Goal: Find specific page/section: Find specific page/section

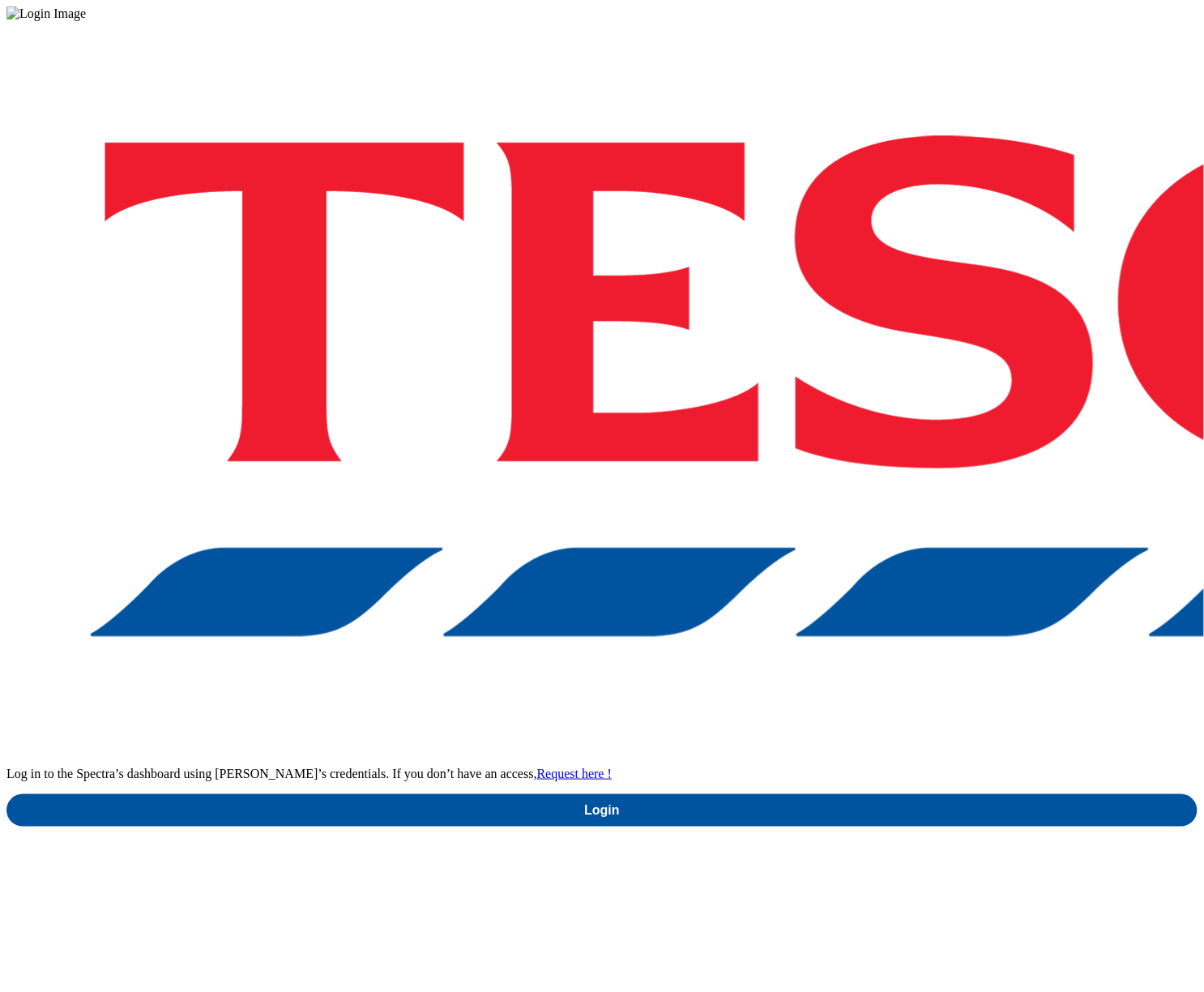
click at [844, 583] on div "Log in to the Spectra’s dashboard using [PERSON_NAME]’s credentials. If you don…" at bounding box center [602, 424] width 1191 height 805
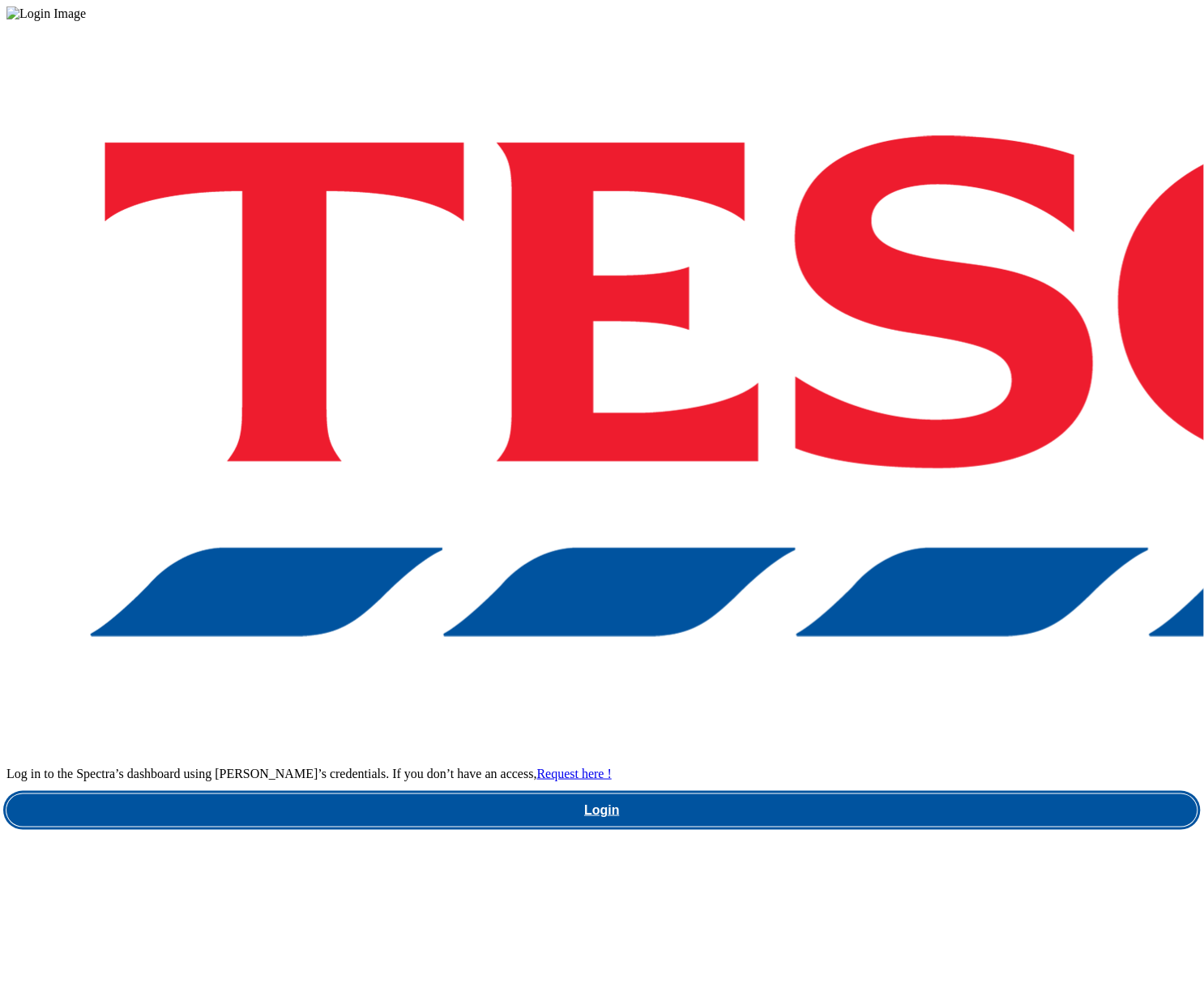
click at [822, 794] on link "Login" at bounding box center [602, 811] width 1191 height 33
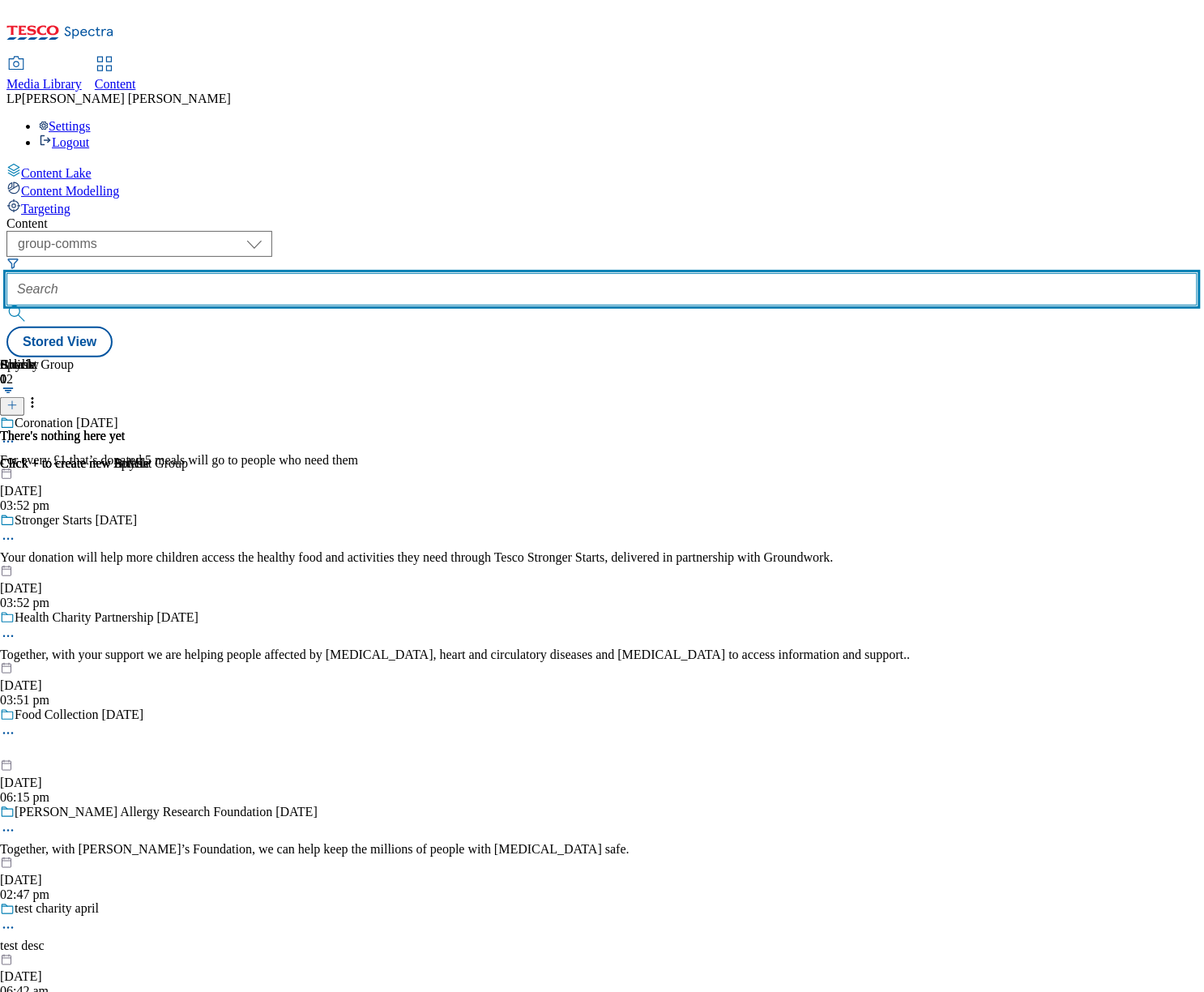
click at [443, 273] on input "text" at bounding box center [602, 289] width 1191 height 33
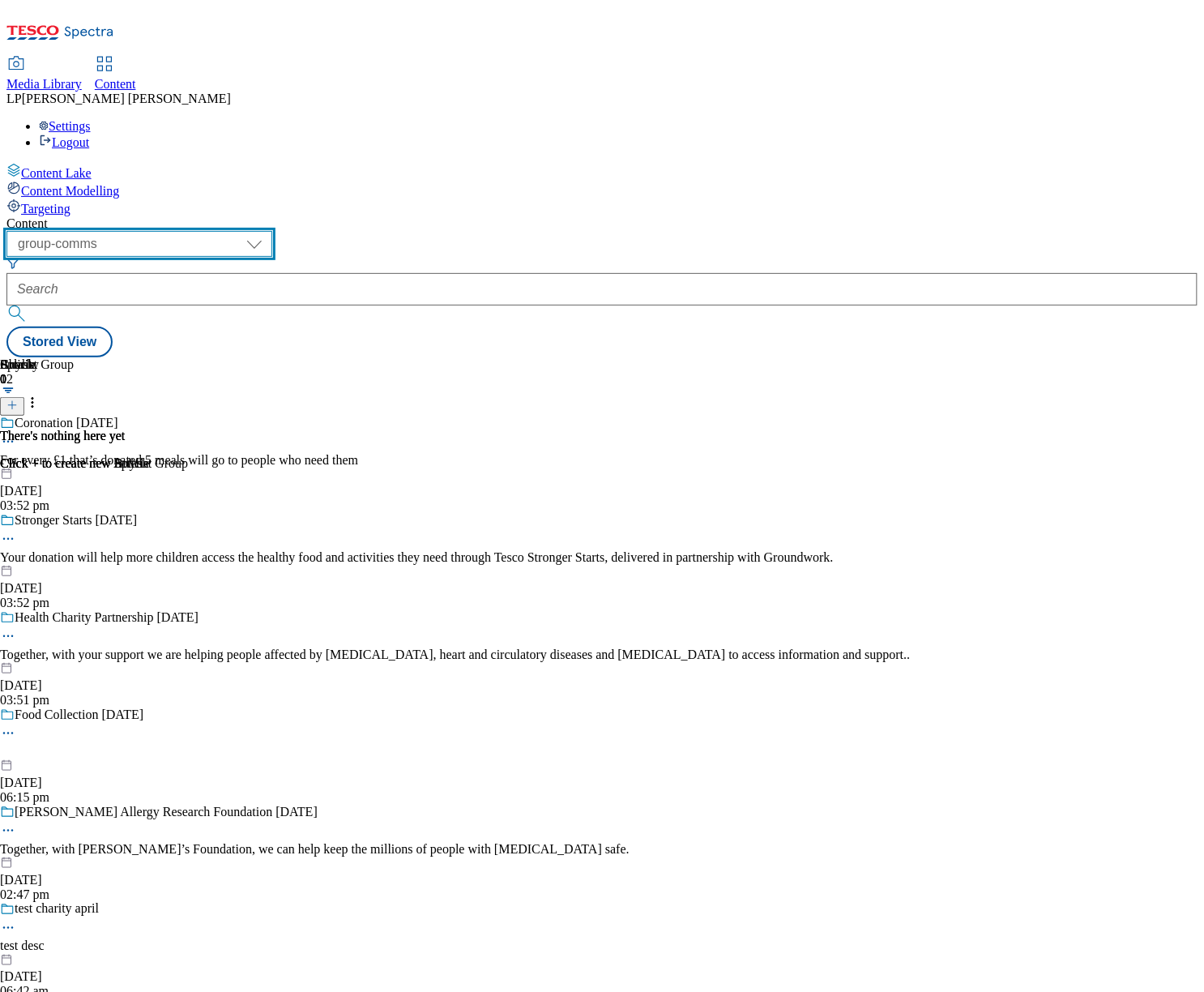
click at [272, 231] on select "dotcom-cz dotcom-hu dotcom-sk fnf-uk ghs-roi ghs-uk group-comms ighs-cz ighs-hu…" at bounding box center [140, 244] width 266 height 26
select select "ghs-uk"
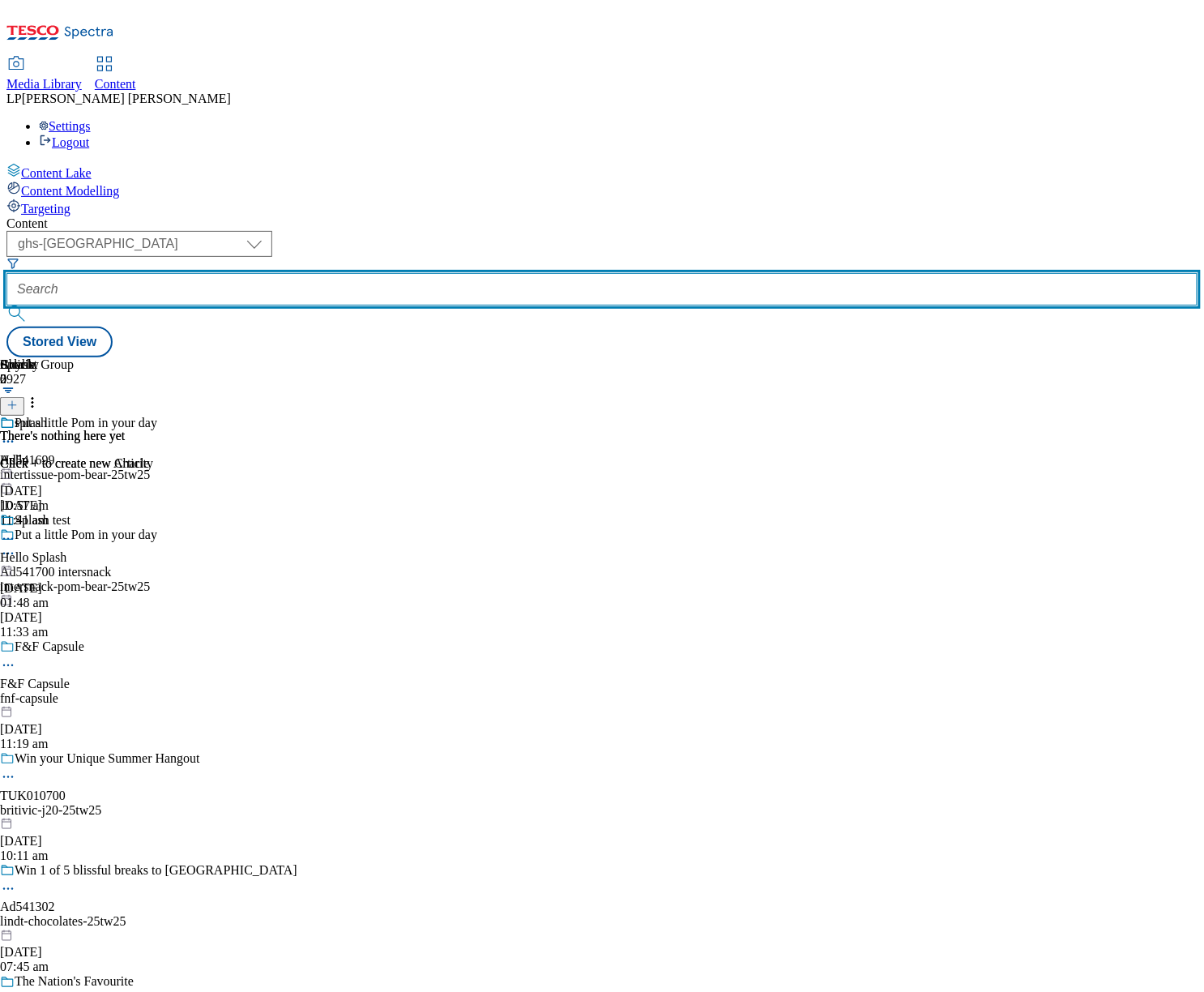
click at [486, 273] on input "text" at bounding box center [602, 289] width 1191 height 33
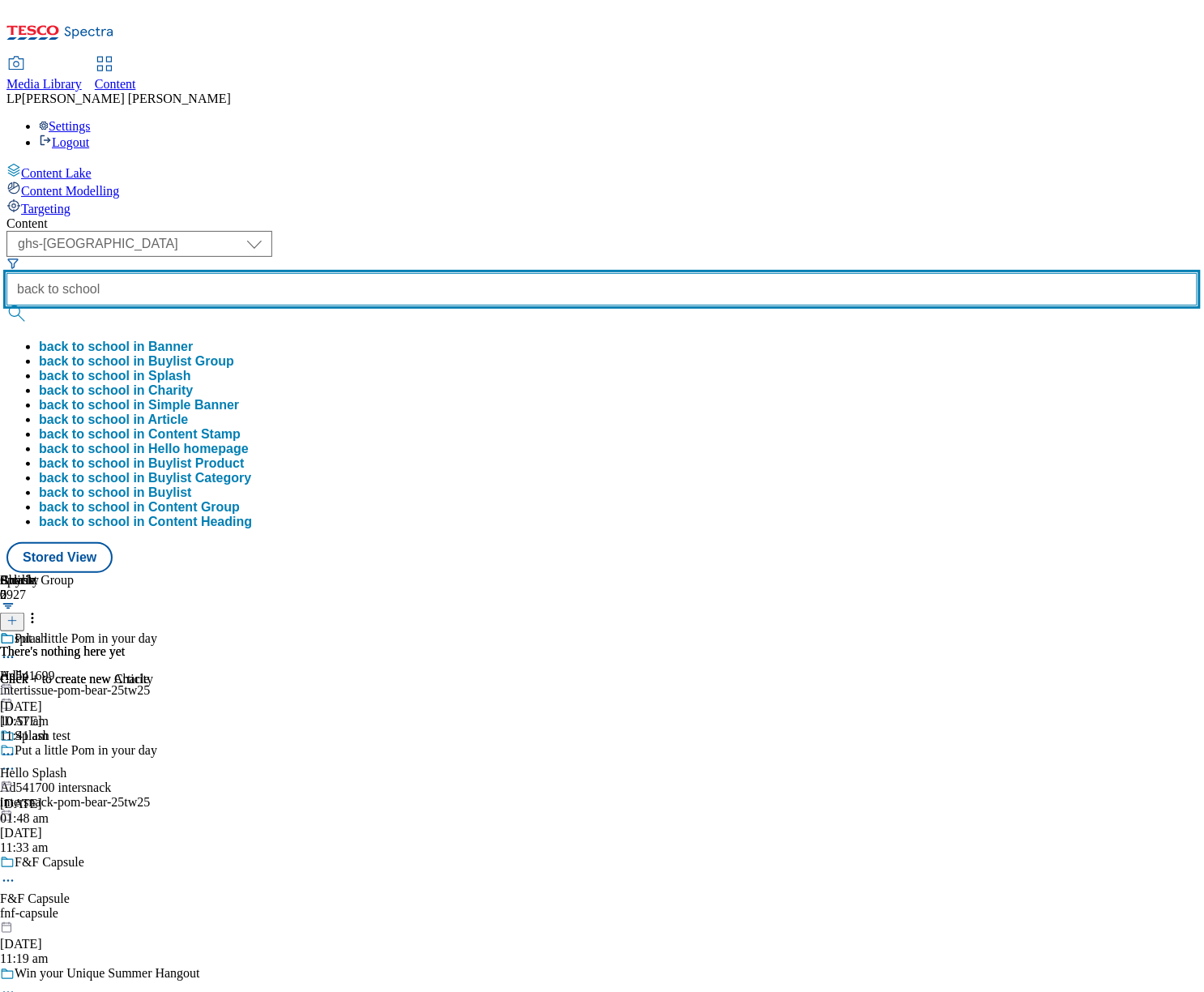
type input "back to school"
click at [7, 305] on button "submit" at bounding box center [18, 314] width 23 height 16
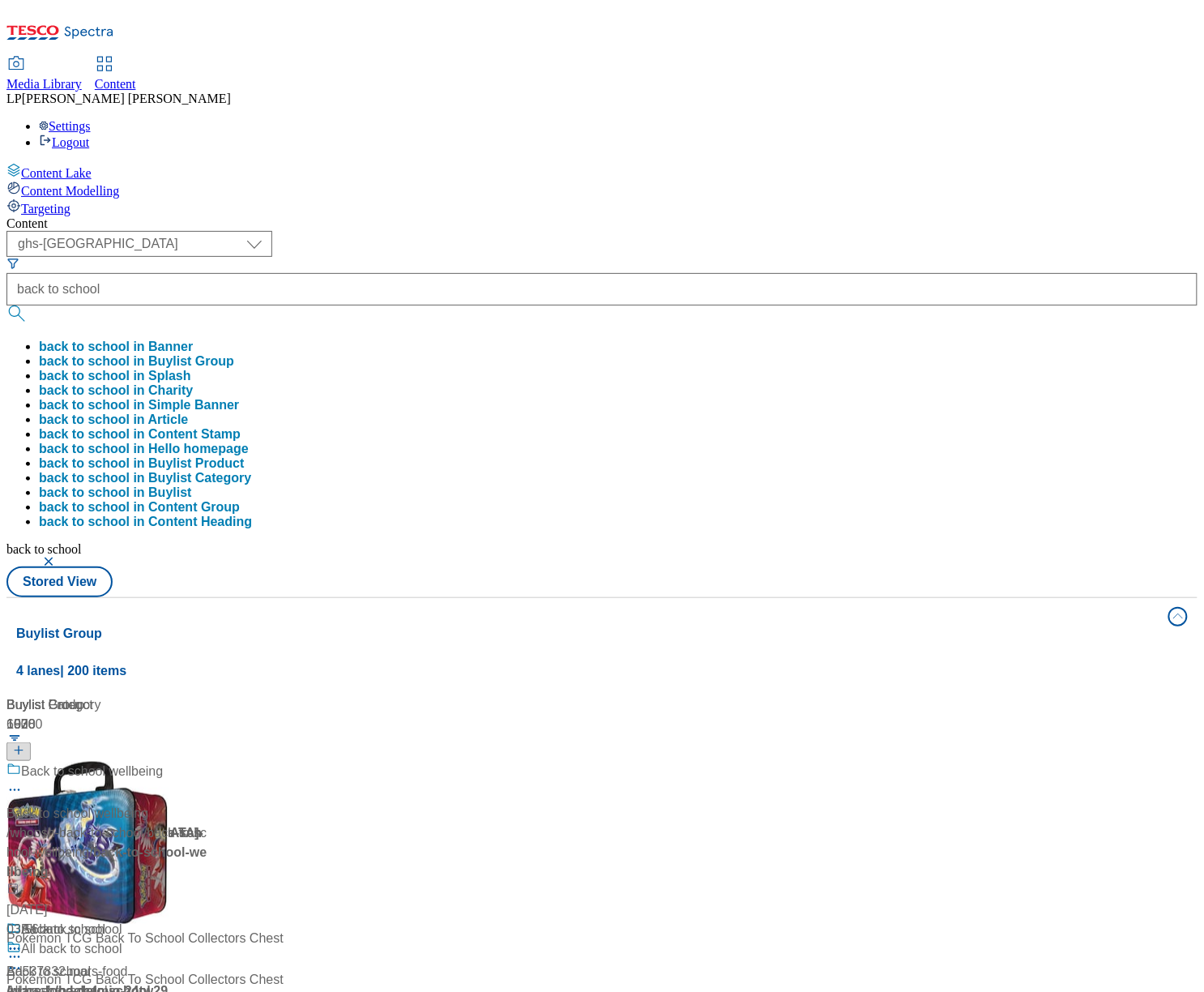
click at [766, 231] on div "( optional ) dotcom-cz dotcom-hu dotcom-sk fnf-uk ghs-roi ghs-uk group-comms ig…" at bounding box center [602, 414] width 1191 height 367
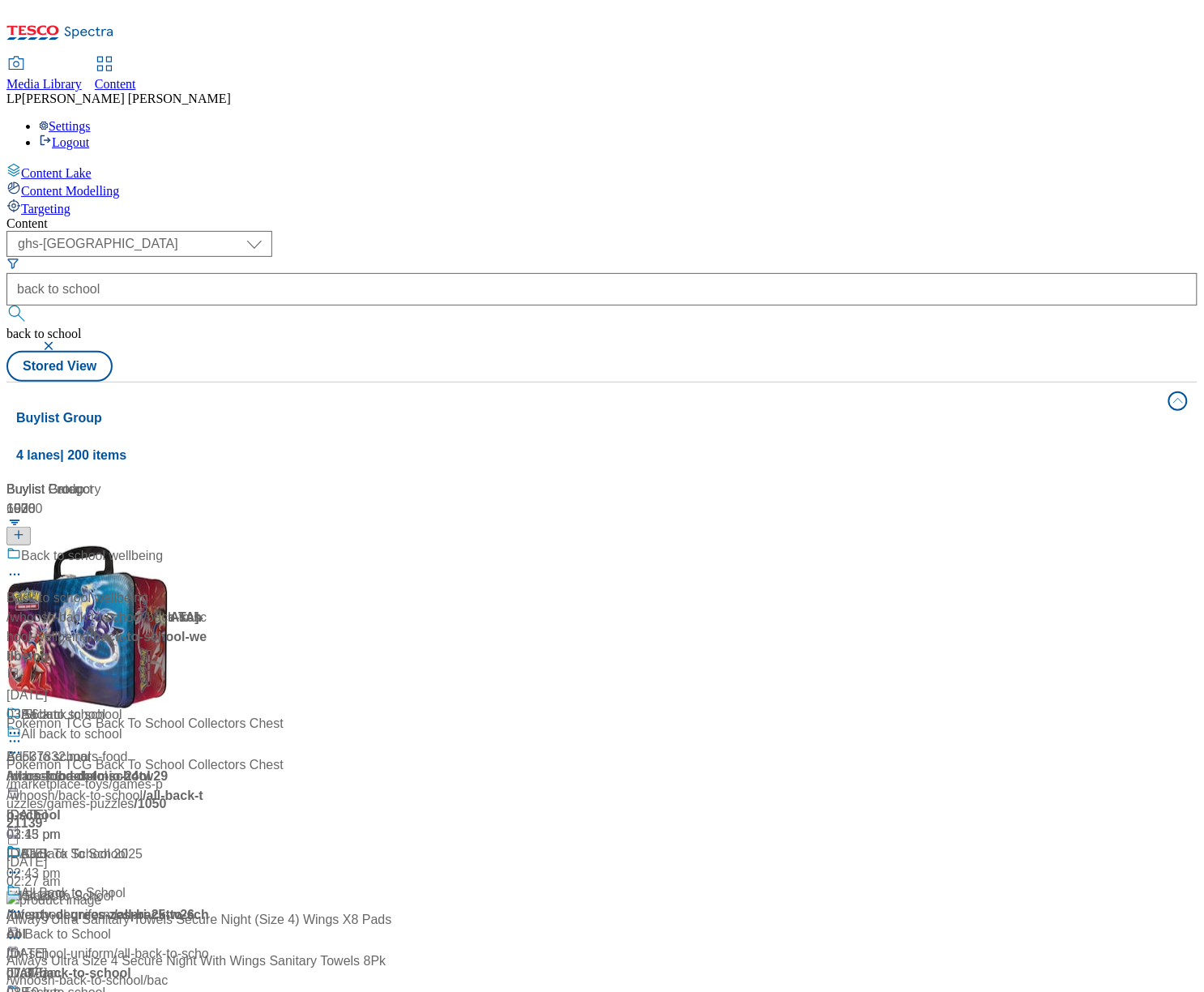
click at [216, 607] on div "/ paperchase-product / back-to-school" at bounding box center [111, 627] width 210 height 39
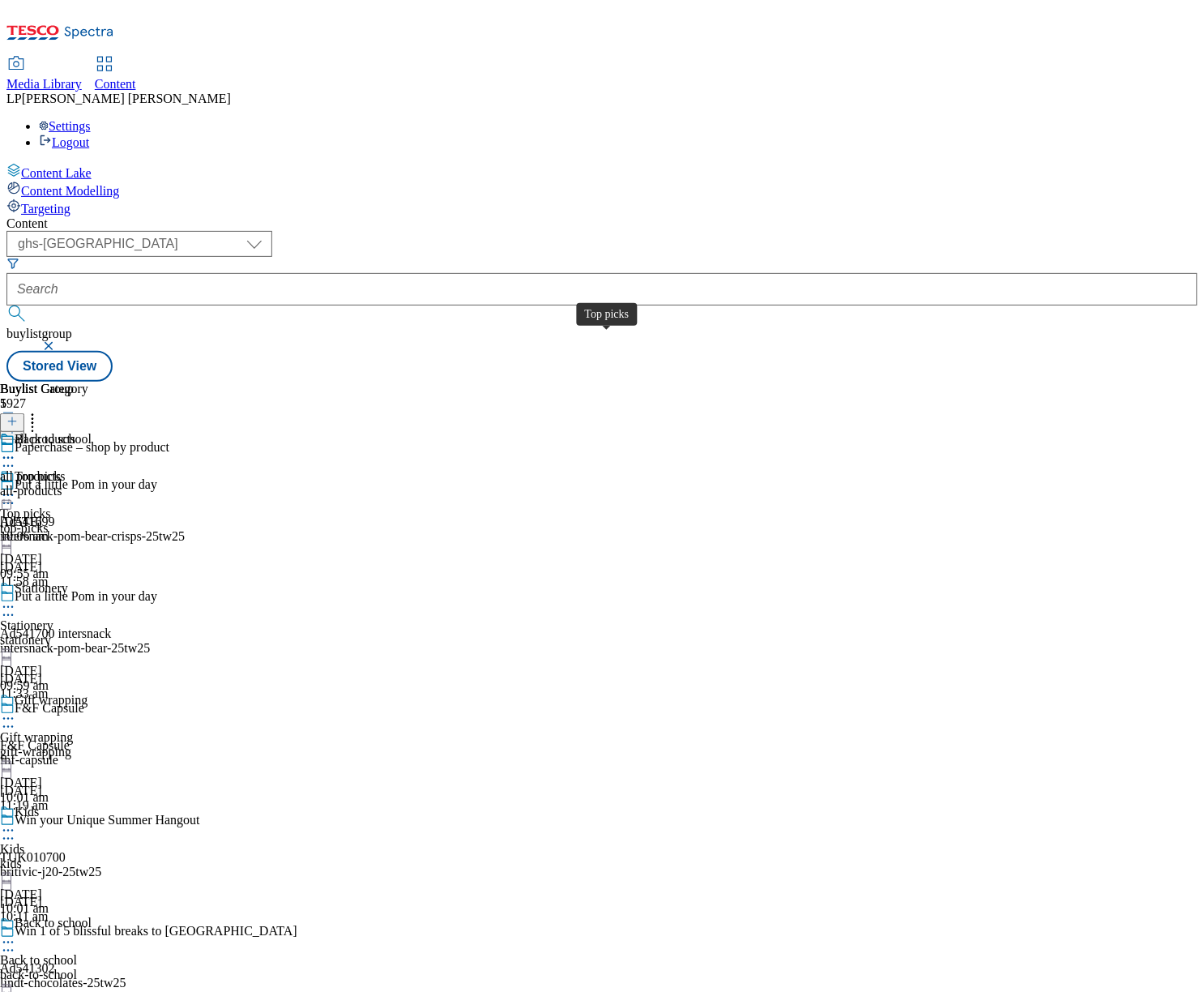
click at [51, 506] on span "Top picks" at bounding box center [25, 514] width 51 height 15
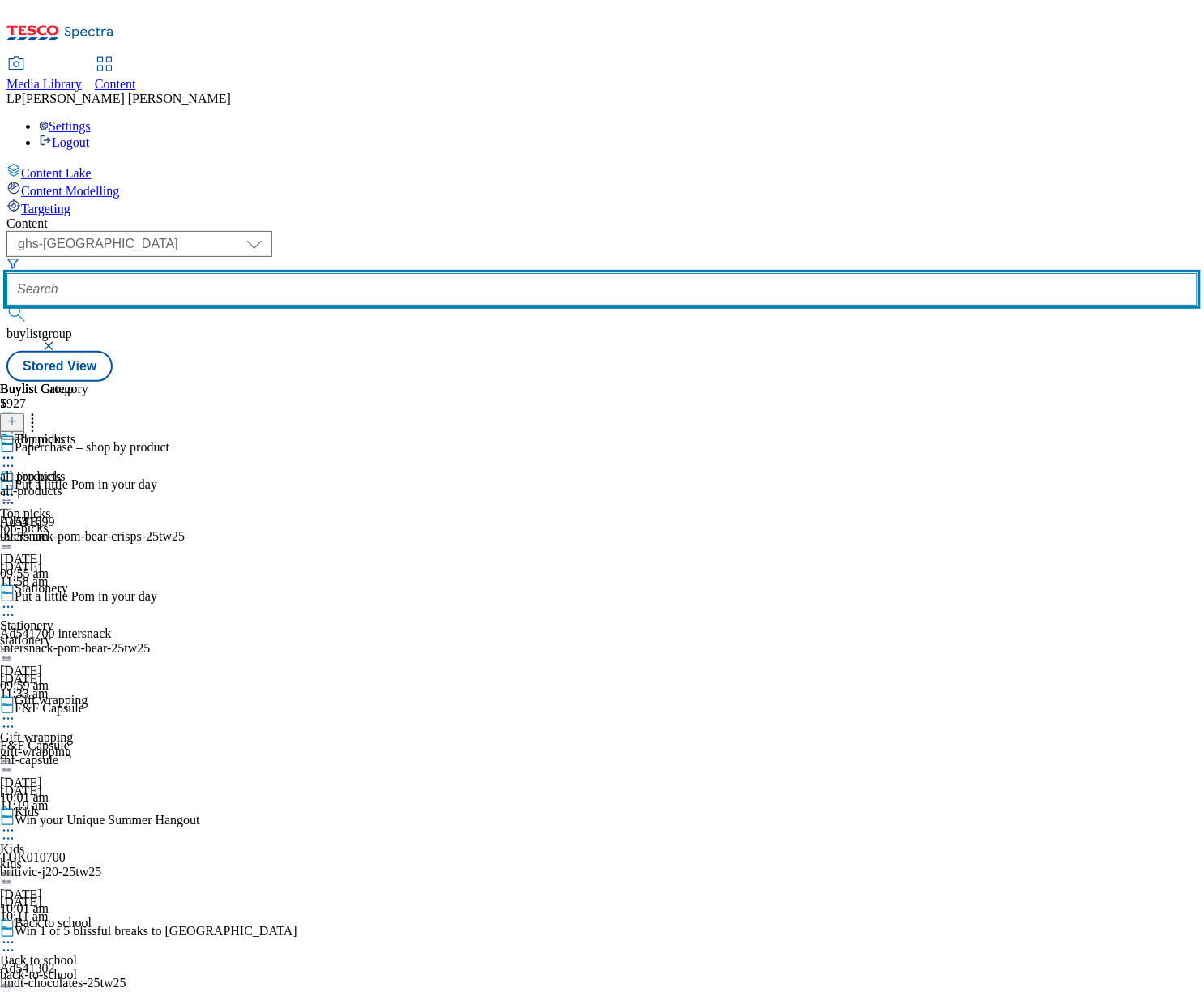
click at [442, 273] on input "text" at bounding box center [602, 289] width 1191 height 33
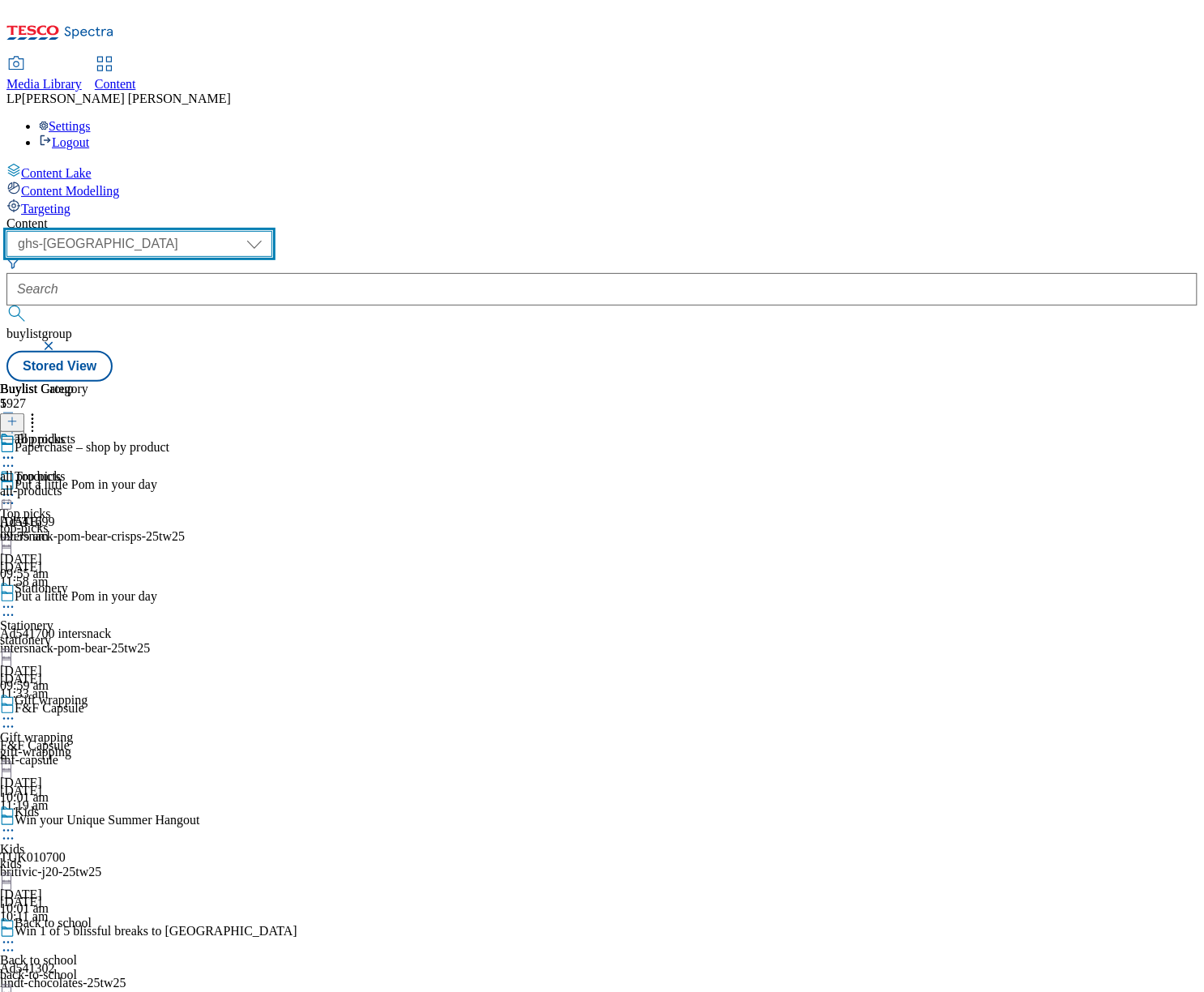
click at [272, 231] on select "dotcom-cz dotcom-hu dotcom-sk fnf-uk ghs-roi ghs-uk group-comms ighs-cz ighs-hu…" at bounding box center [140, 244] width 266 height 26
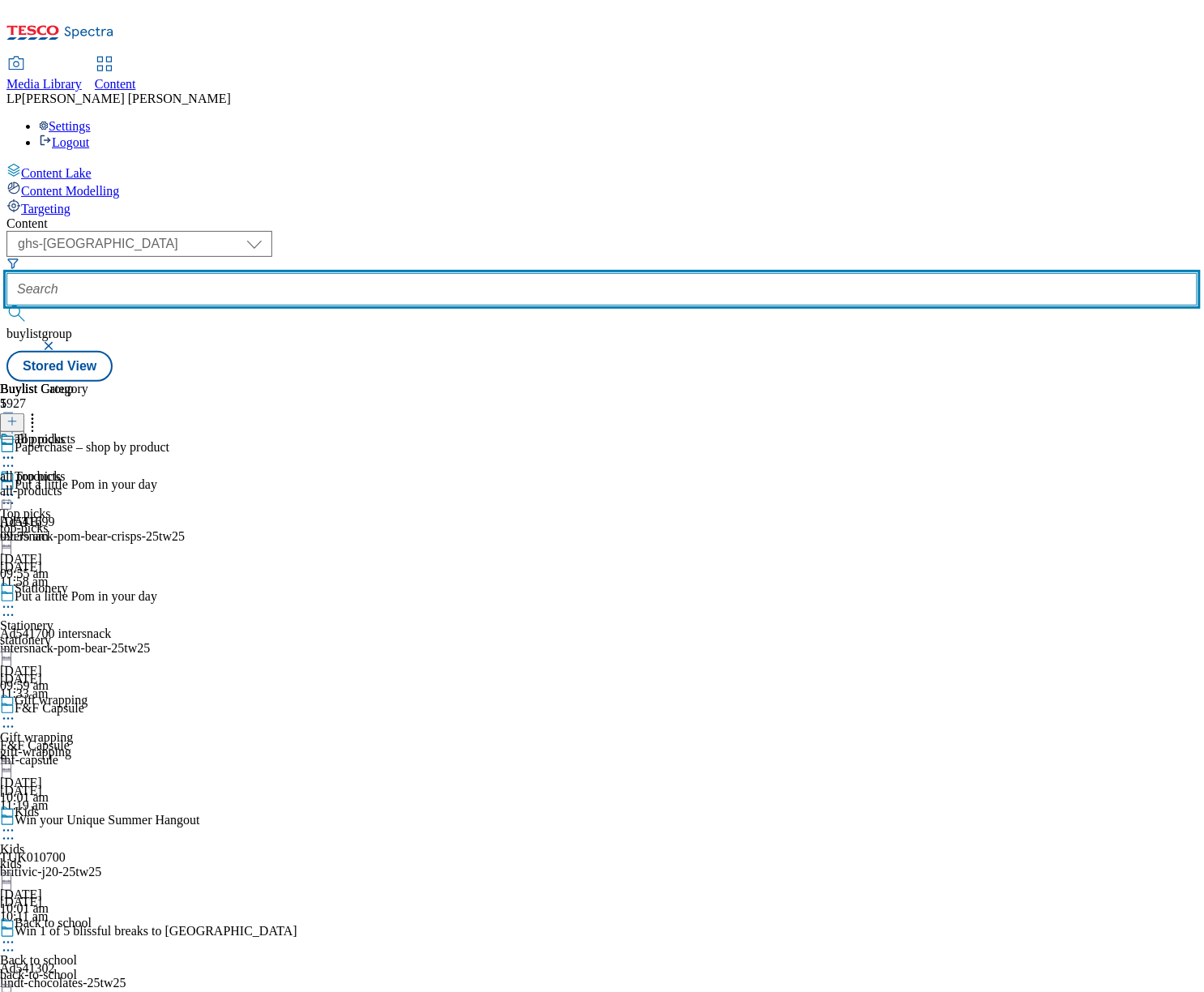
click at [483, 273] on input "text" at bounding box center [602, 289] width 1191 height 33
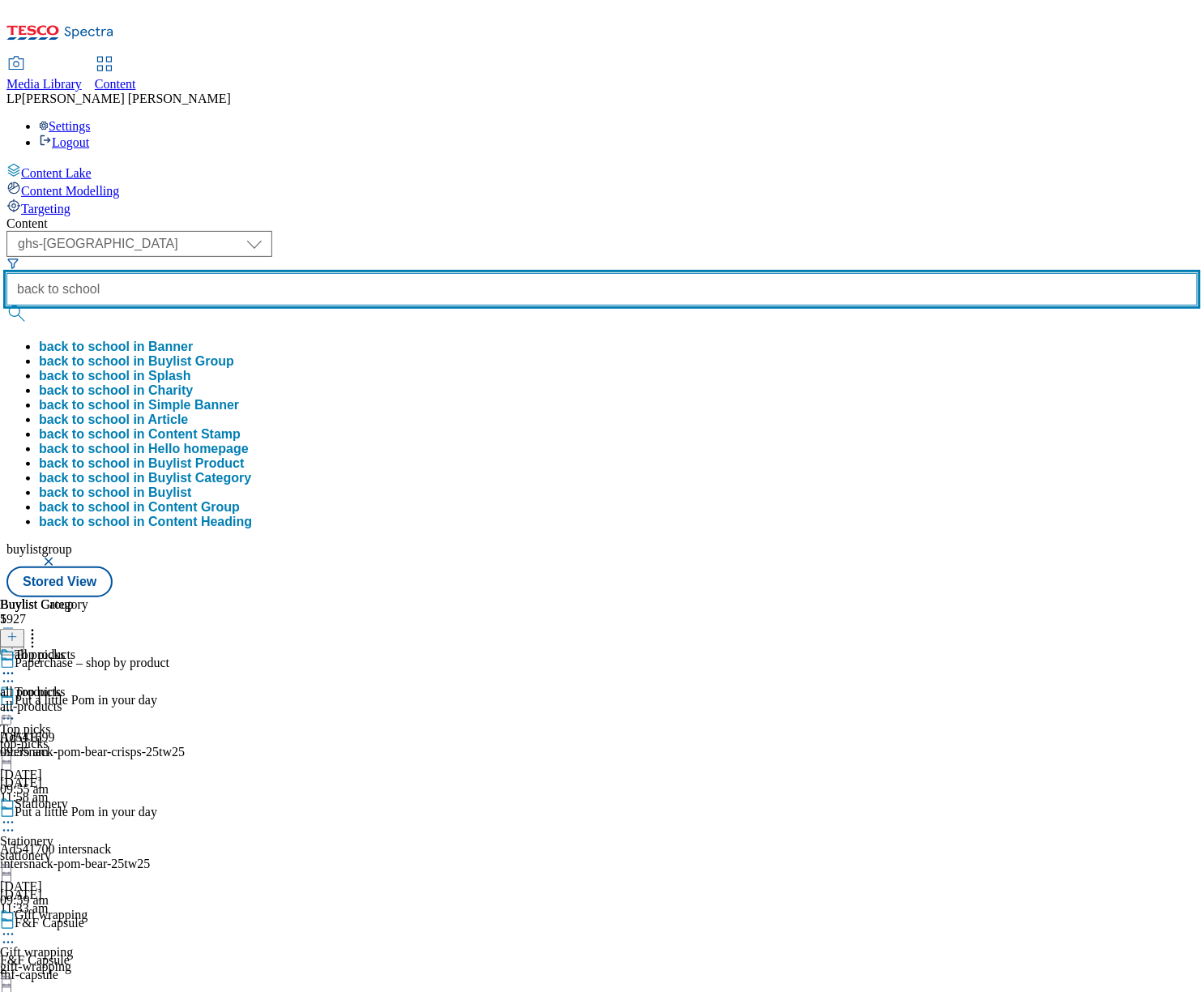
type input "back to school"
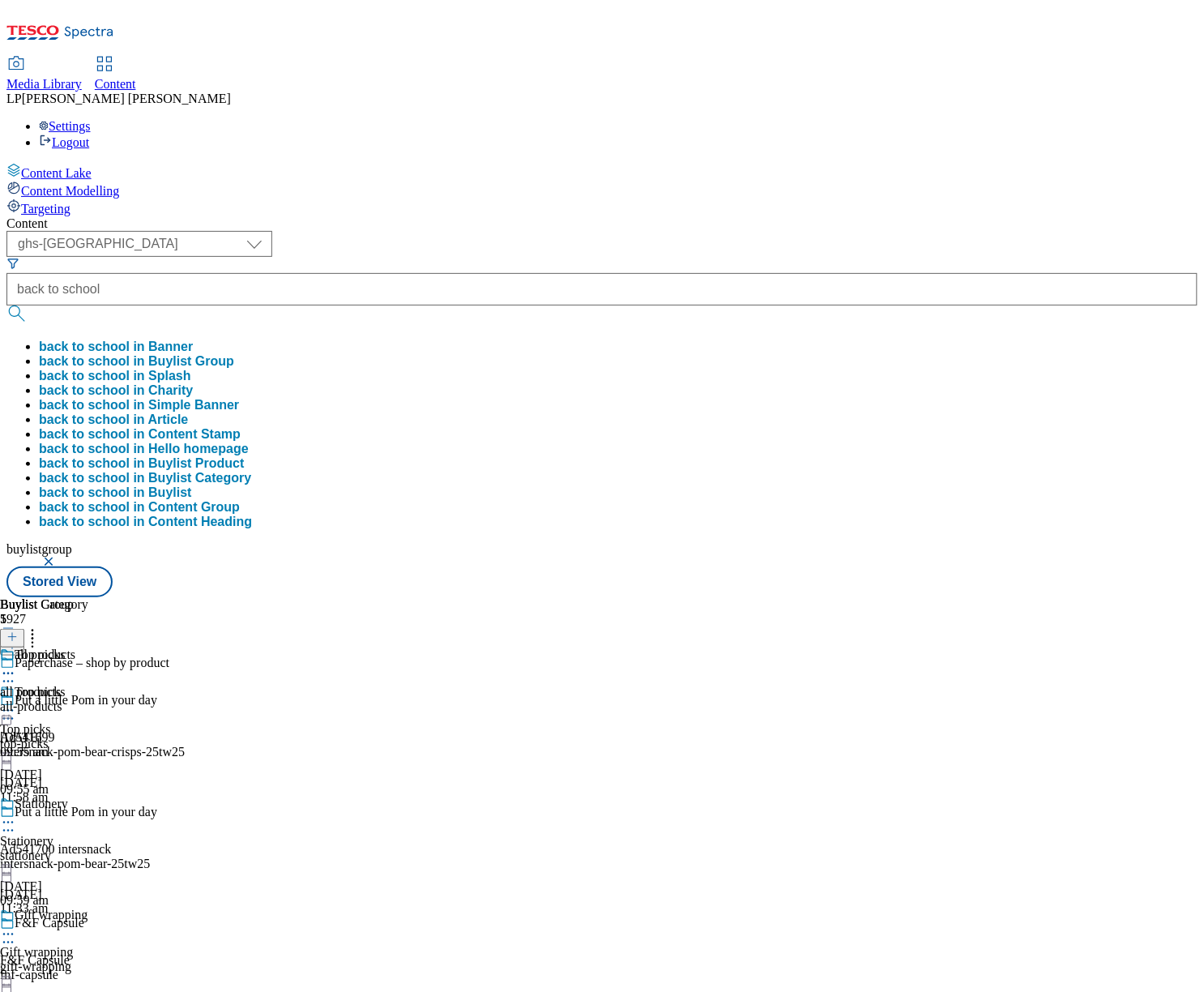
click at [29, 305] on button "submit" at bounding box center [18, 314] width 23 height 16
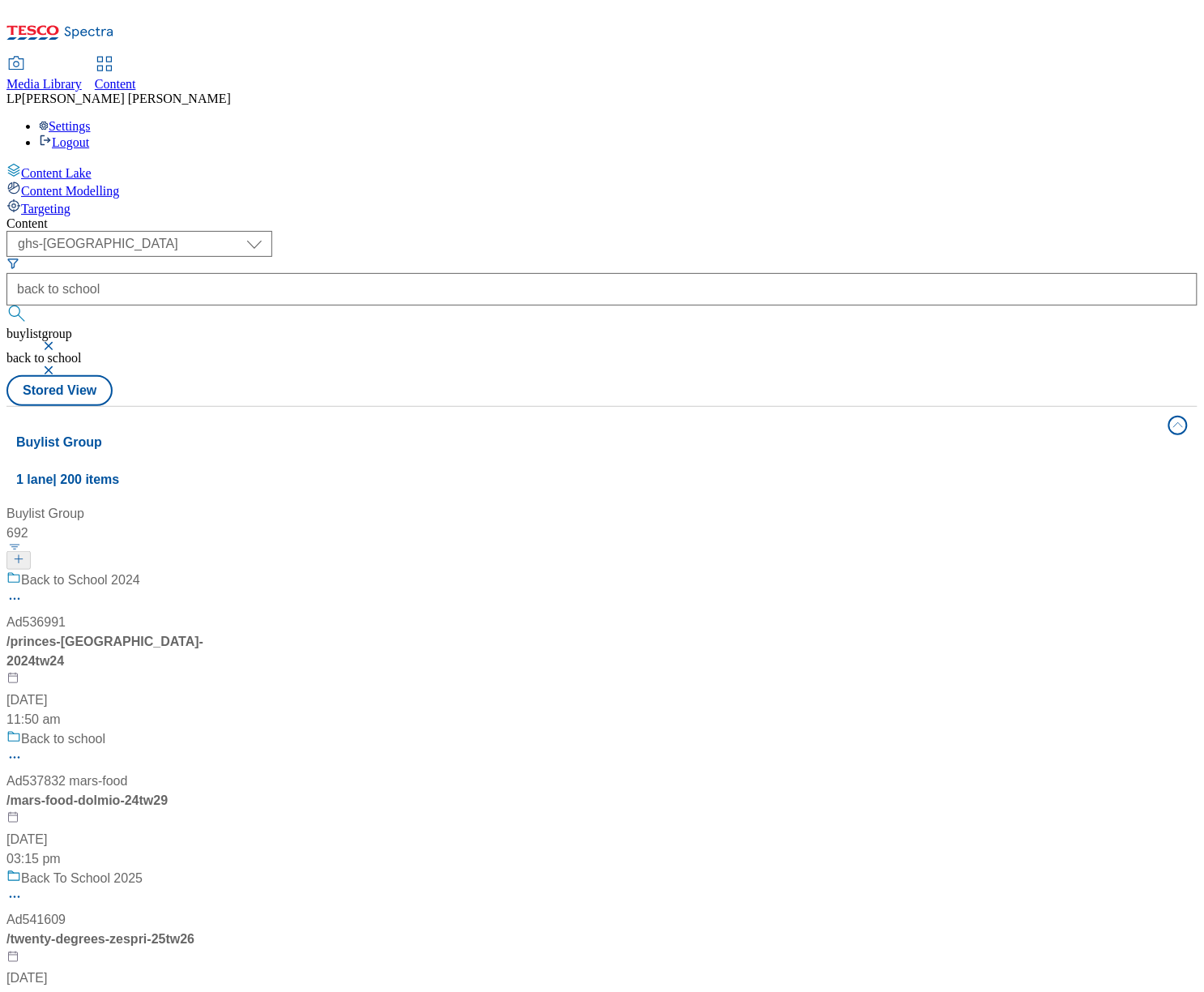
scroll to position [268, 0]
click at [229, 869] on div "Back To School 2025 Ad541609 / twenty-degrees-zespri-25tw26 31 Jul 2025 07:37 am" at bounding box center [118, 938] width 222 height 140
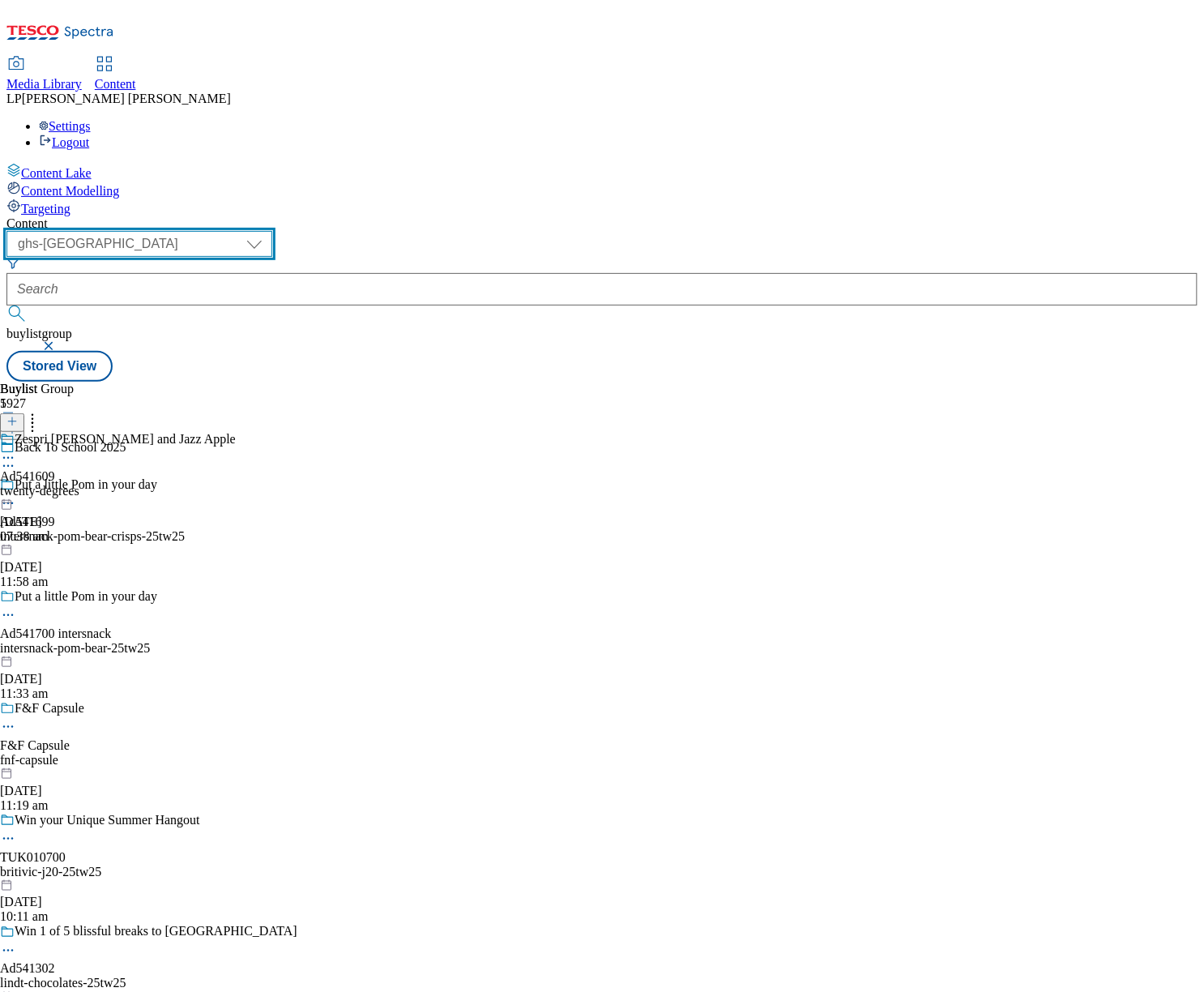
click at [272, 231] on select "dotcom-cz dotcom-hu dotcom-sk fnf-uk ghs-roi ghs-uk group-comms ighs-cz ighs-hu…" at bounding box center [140, 244] width 266 height 26
click at [297, 440] on div "Back To School 2025" at bounding box center [149, 459] width 297 height 38
click at [16, 458] on icon at bounding box center [8, 466] width 16 height 16
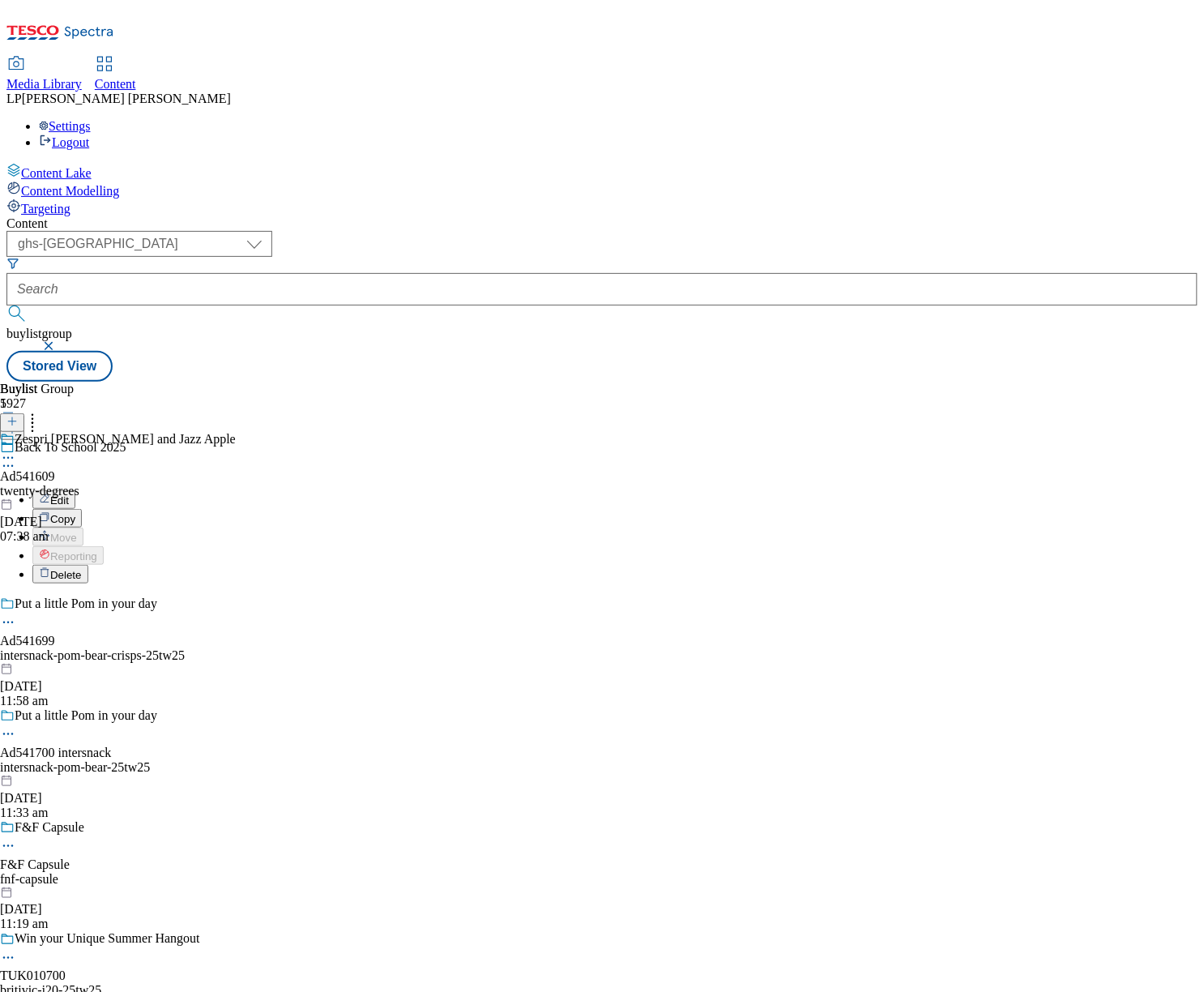
click at [297, 440] on div "Back To School 2025 Edit Copy Move Reporting Delete" at bounding box center [149, 512] width 297 height 144
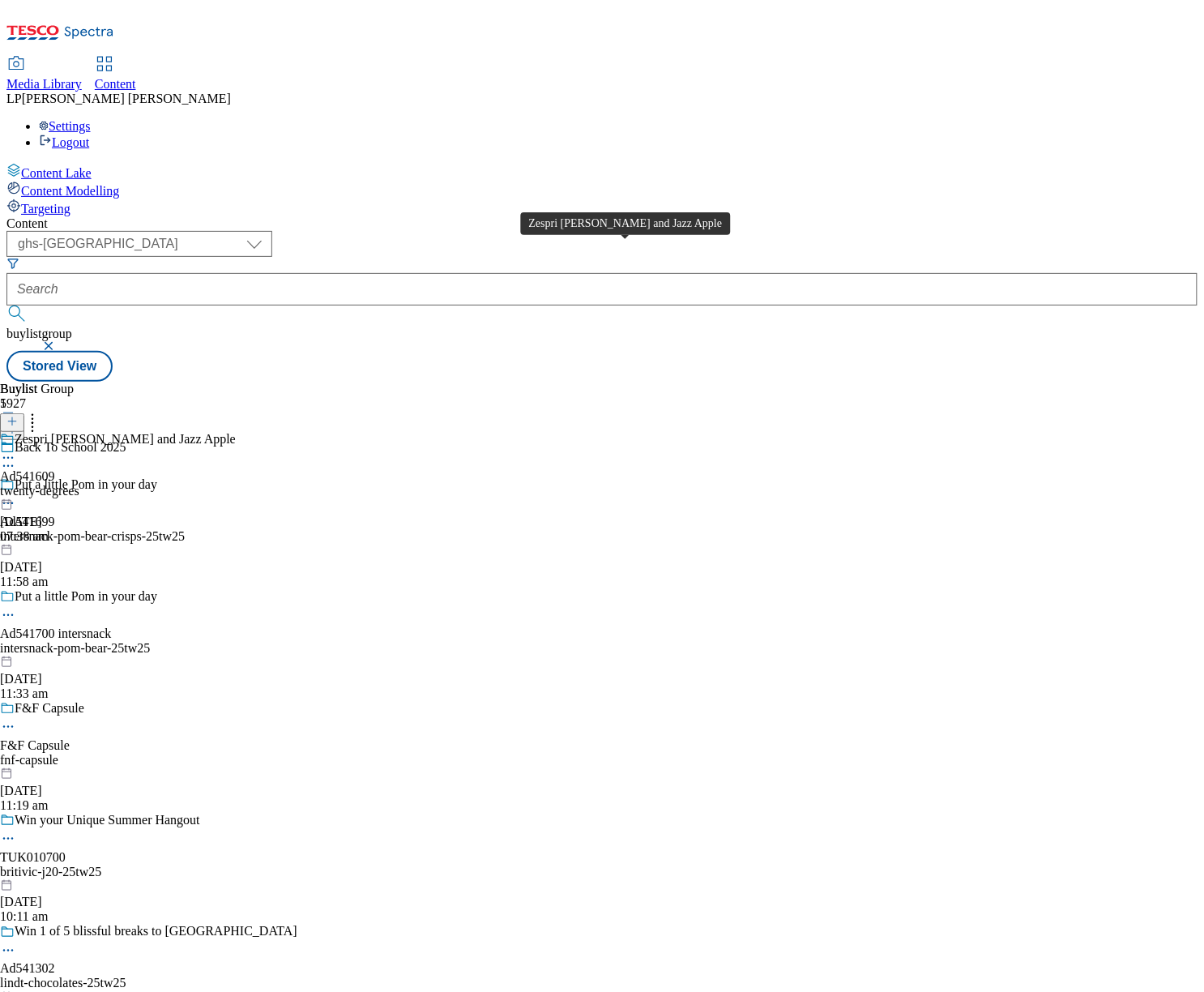
click at [236, 432] on span "Zespri SunGold Kiwi and Jazz Apple" at bounding box center [125, 441] width 221 height 18
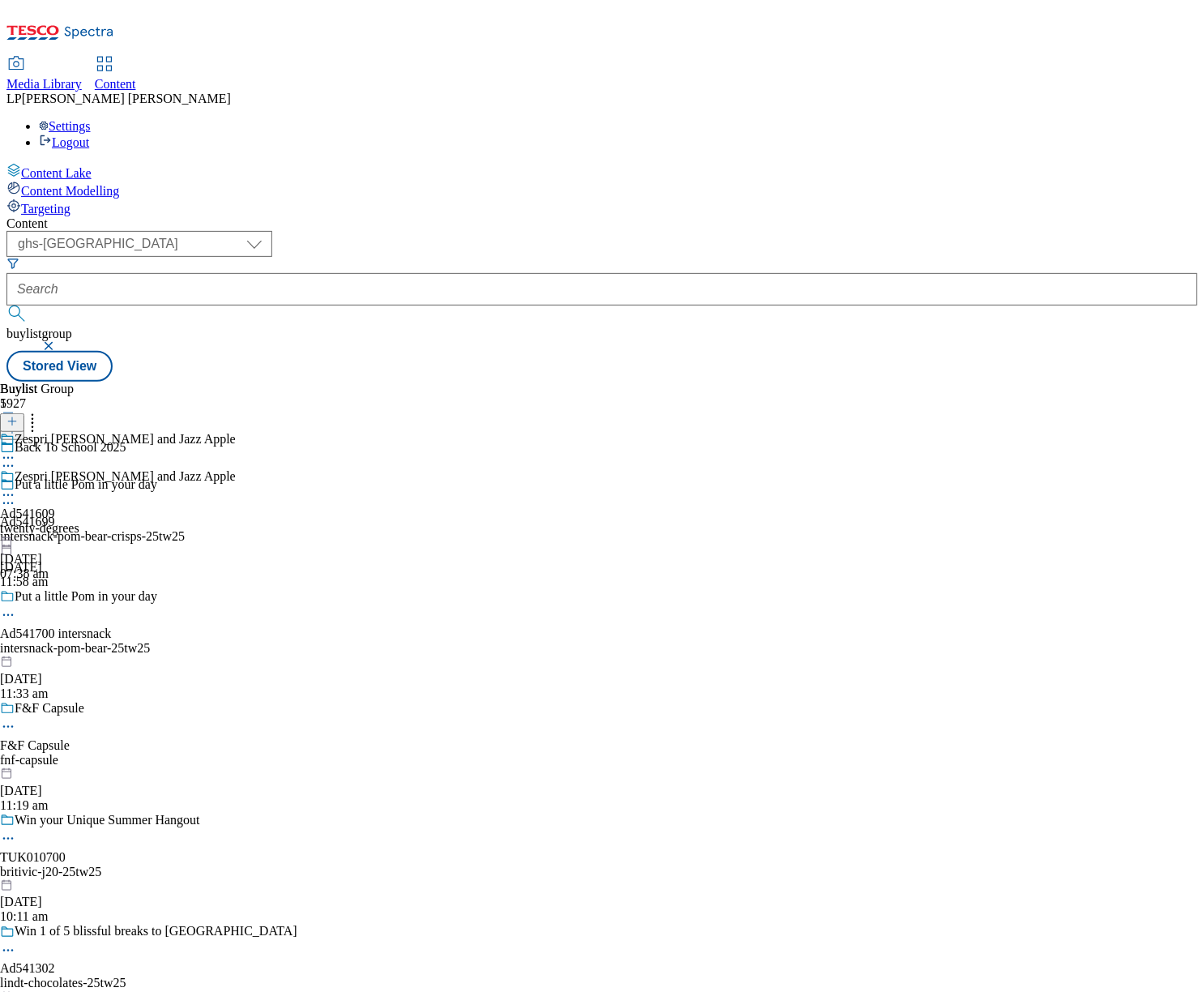
click at [297, 440] on div "Back To School 2025" at bounding box center [149, 459] width 297 height 38
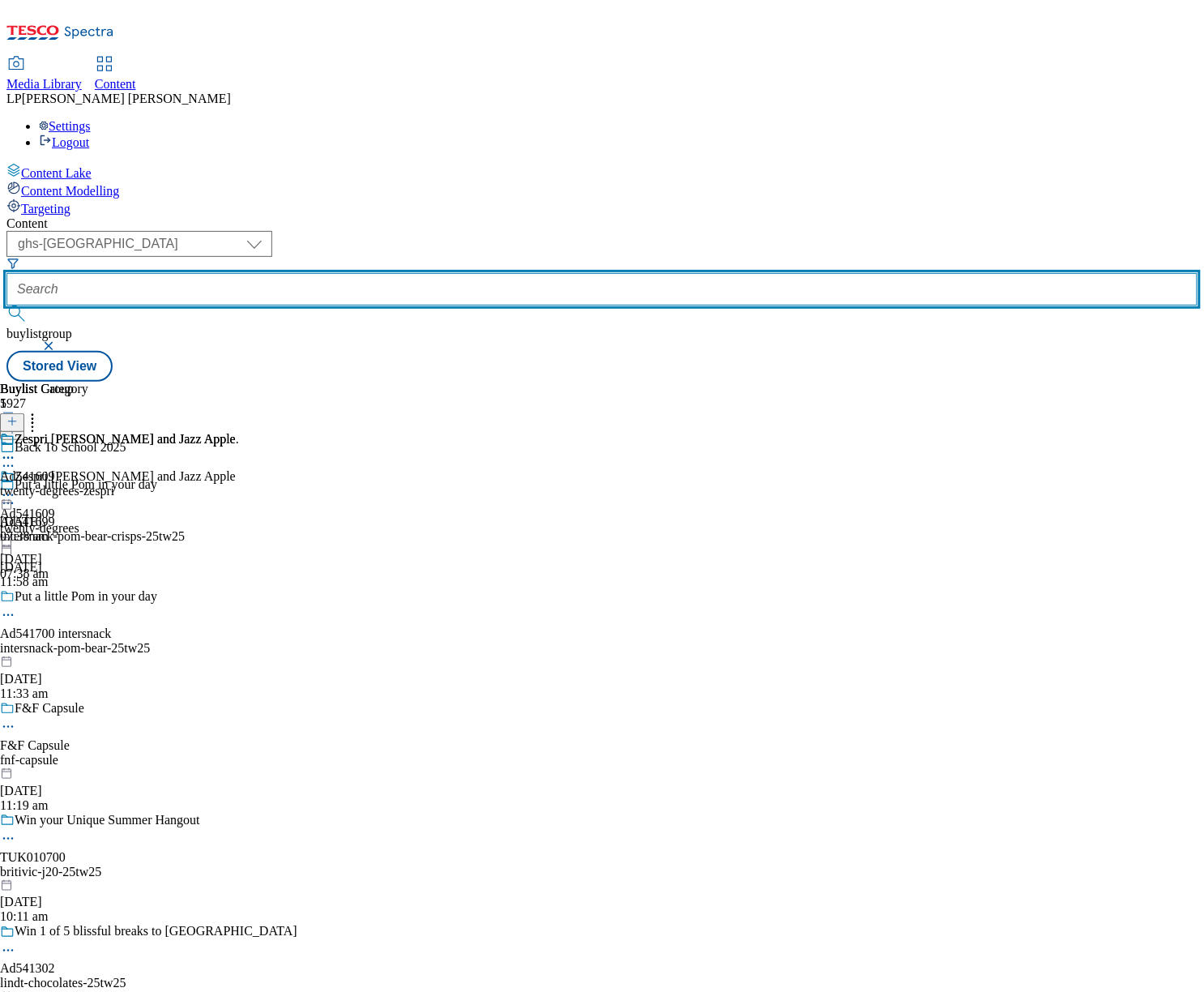
click at [471, 273] on input "text" at bounding box center [602, 289] width 1191 height 33
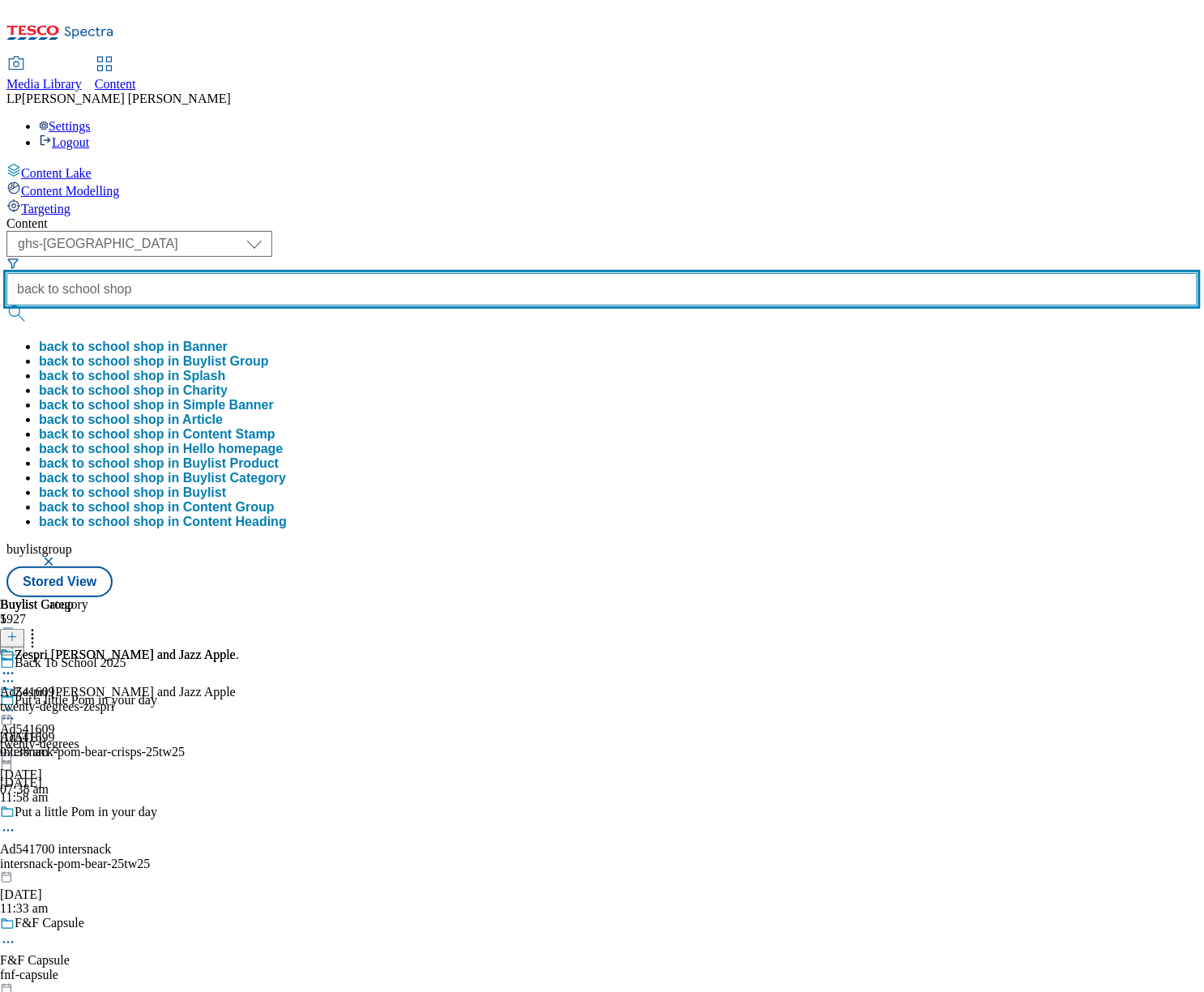
click at [7, 305] on button "submit" at bounding box center [18, 314] width 23 height 16
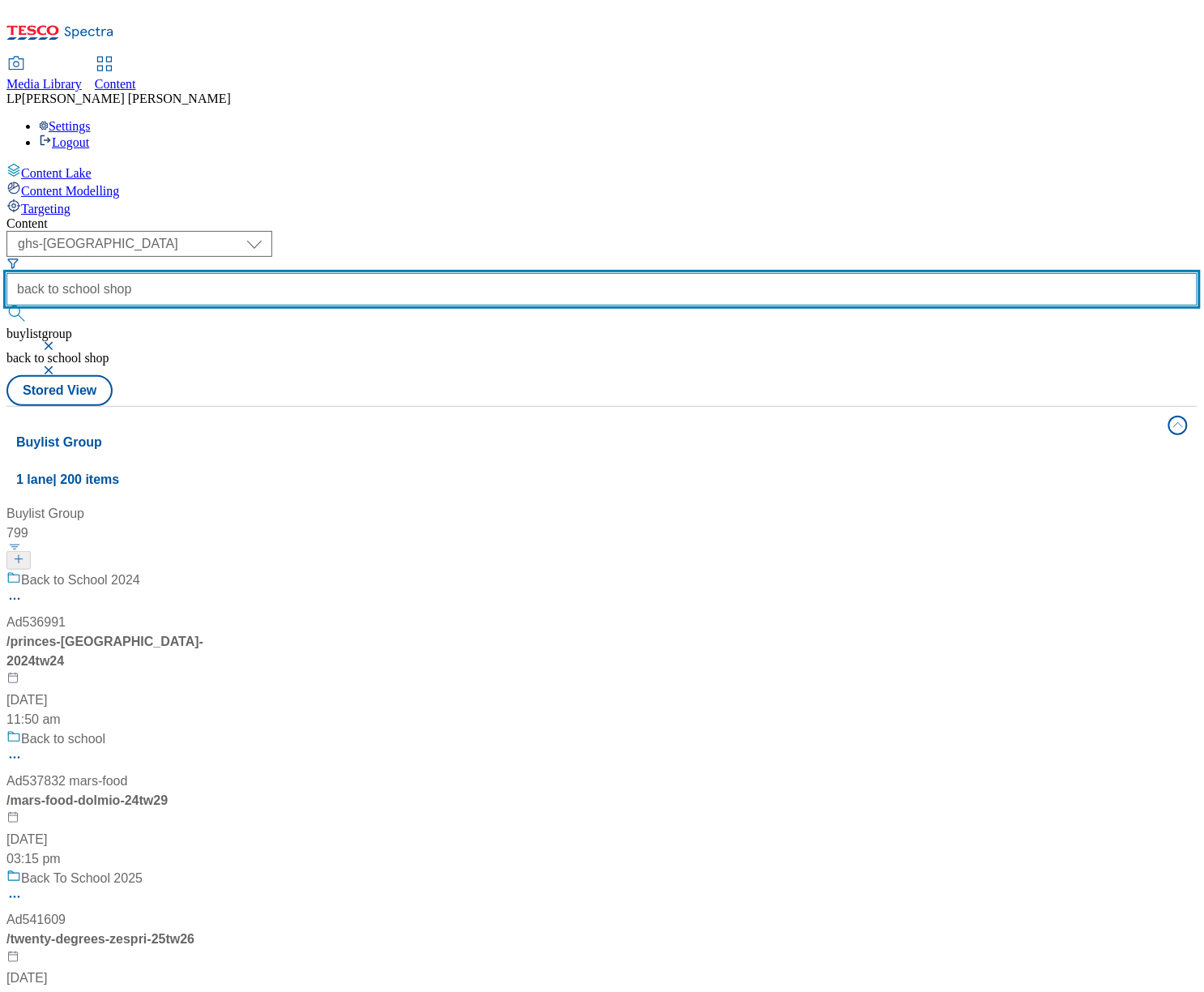
scroll to position [3699, 0]
click at [531, 273] on input "back to school shop" at bounding box center [602, 289] width 1191 height 33
type input "back to school boys"
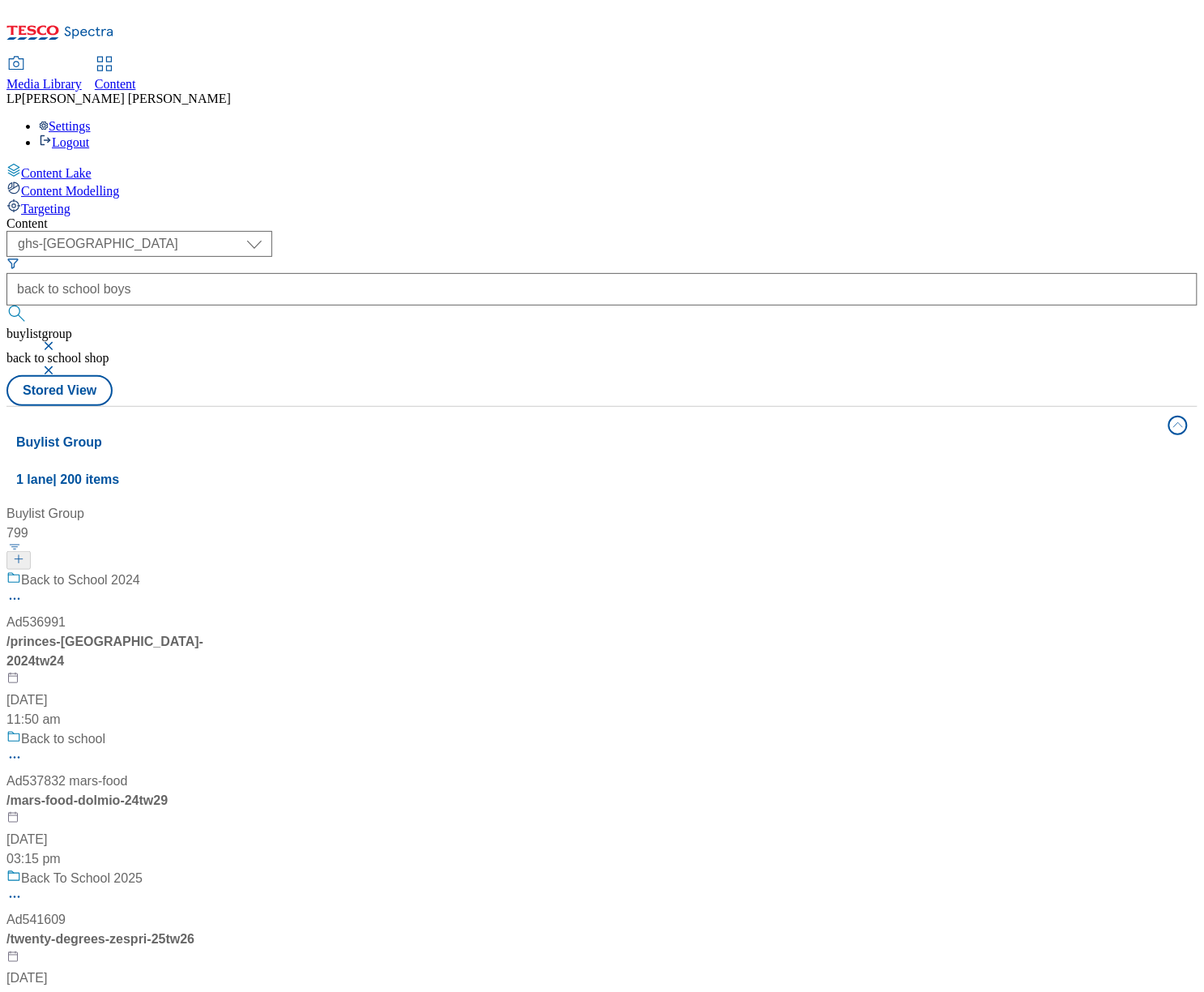
click at [29, 305] on button "submit" at bounding box center [18, 314] width 23 height 16
click at [58, 341] on button "button" at bounding box center [51, 346] width 16 height 10
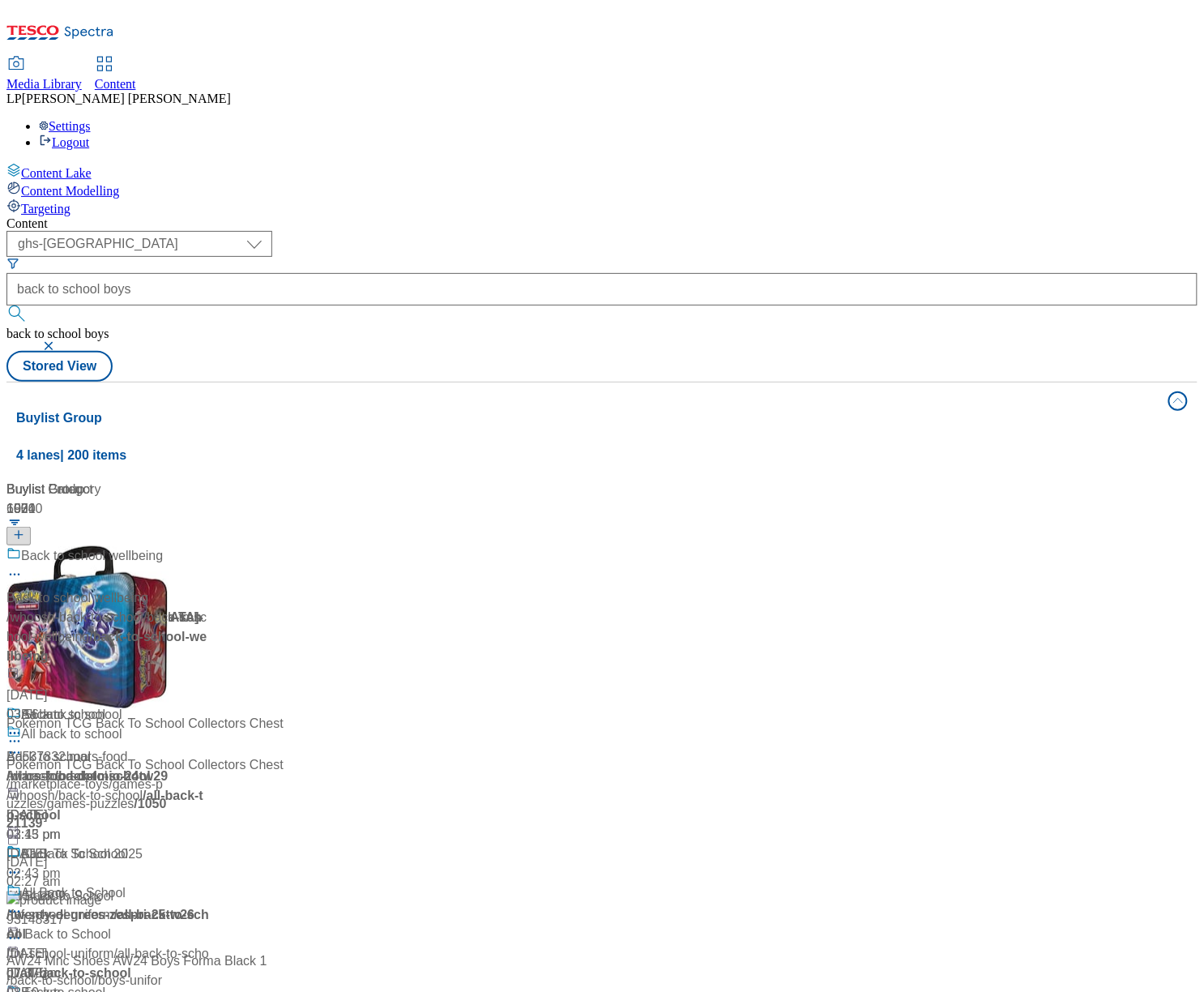
click at [58, 341] on button "button" at bounding box center [51, 346] width 16 height 10
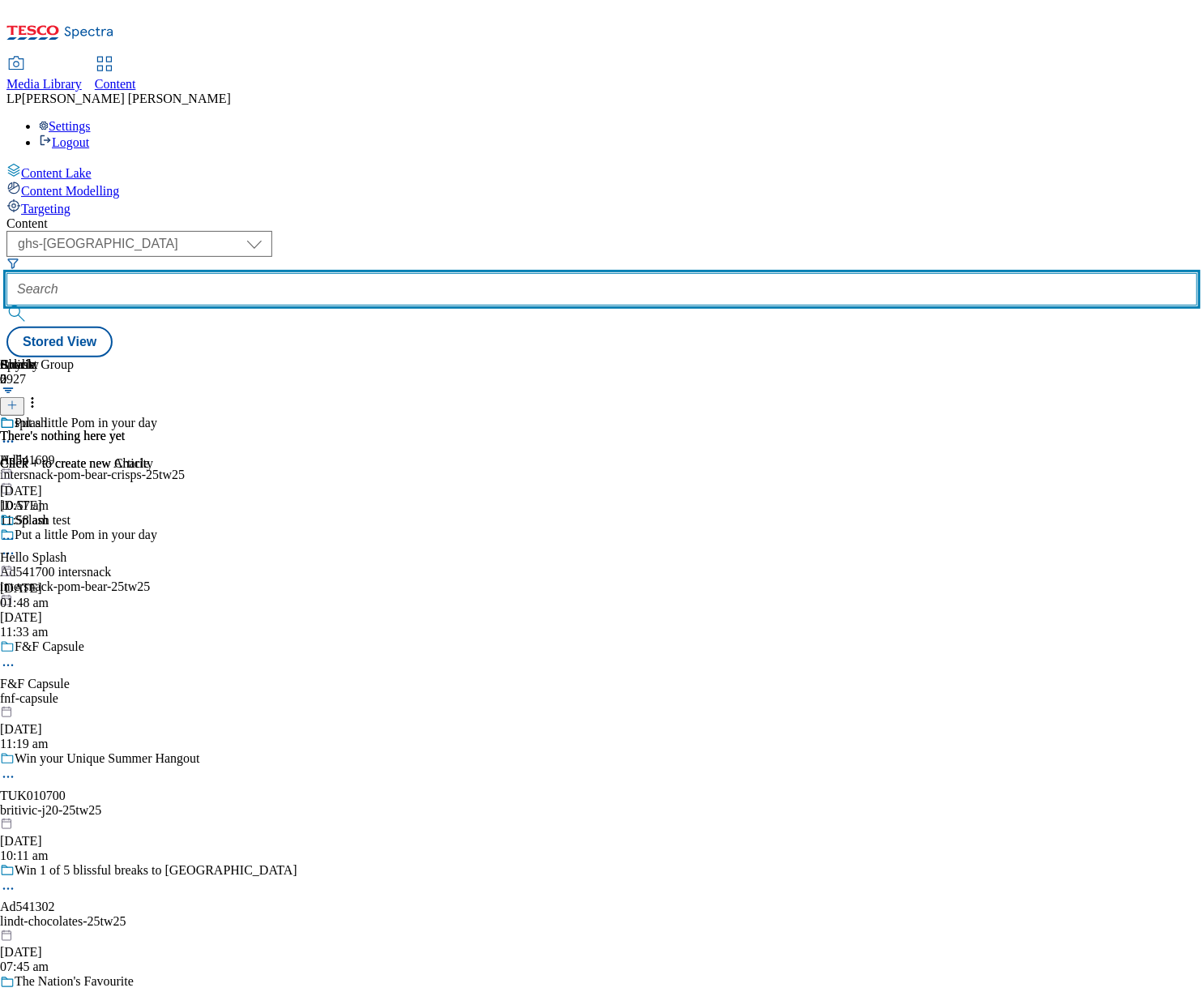
click at [505, 273] on input "text" at bounding box center [602, 289] width 1191 height 33
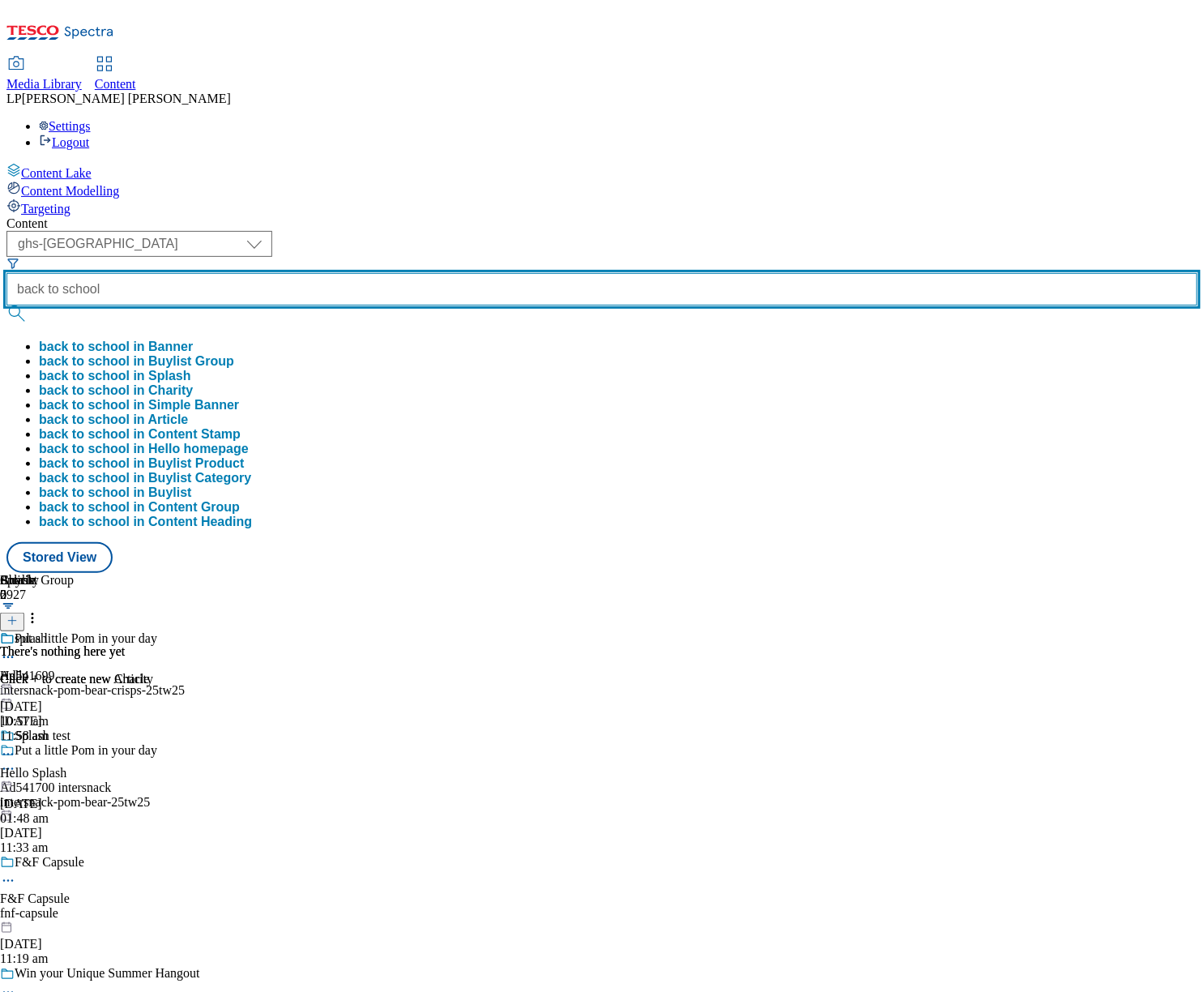
type input "back to school"
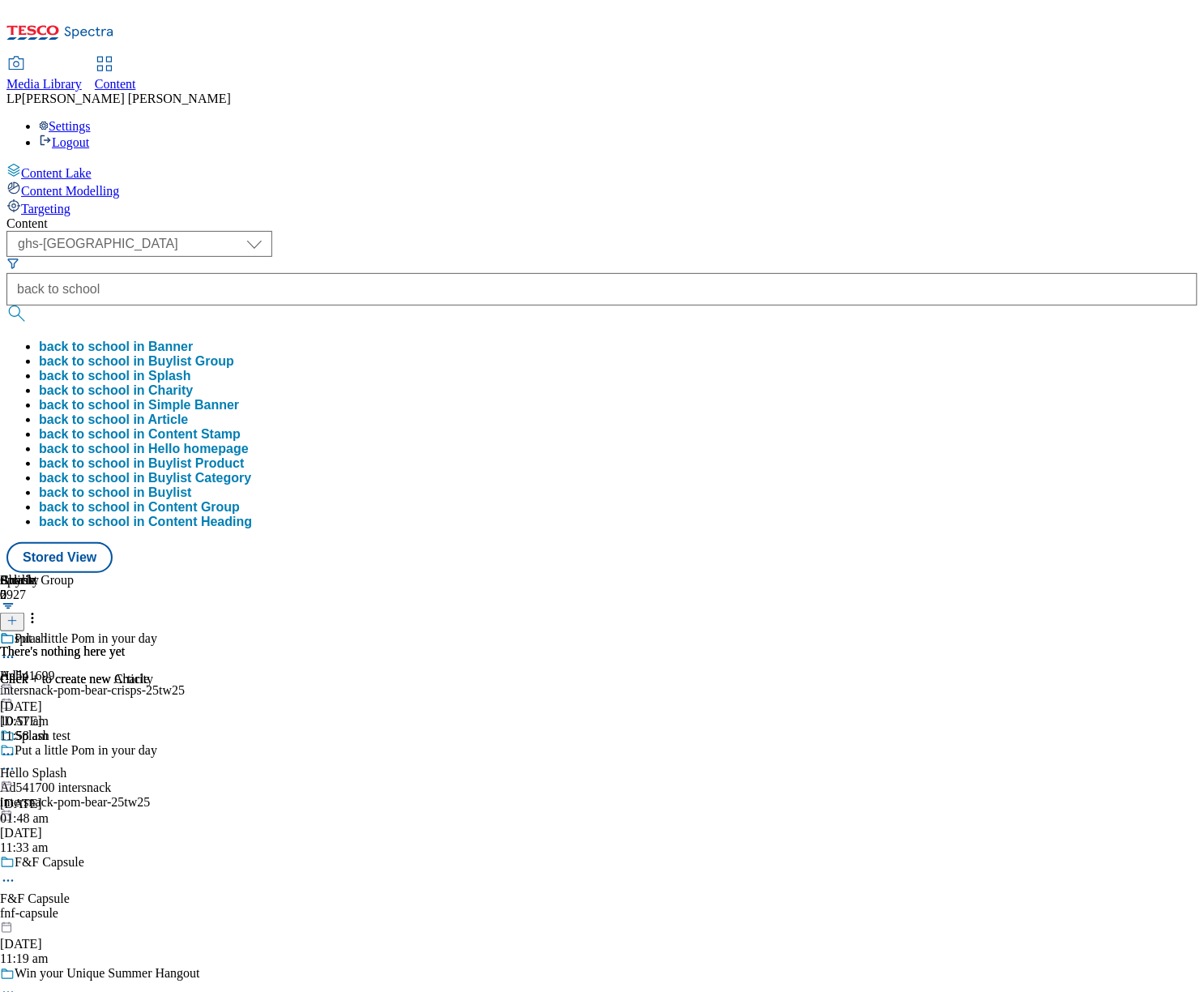
click at [251, 471] on button "back to school in Buylist Category" at bounding box center [145, 478] width 212 height 15
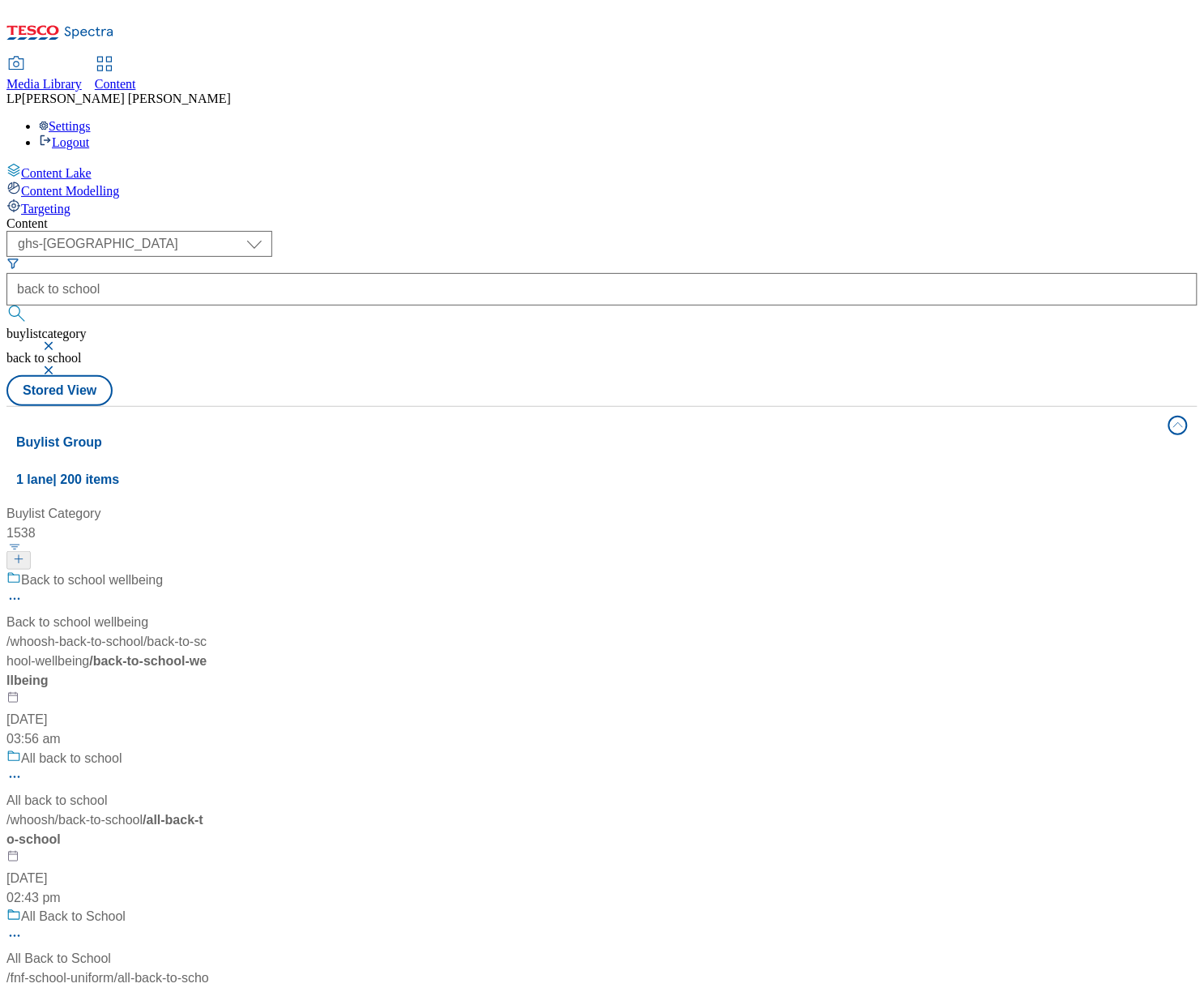
scroll to position [394, 0]
click at [209, 969] on div "/ fnf-school-uniform / all-back-to-school / all-back-to-school" at bounding box center [108, 989] width 202 height 39
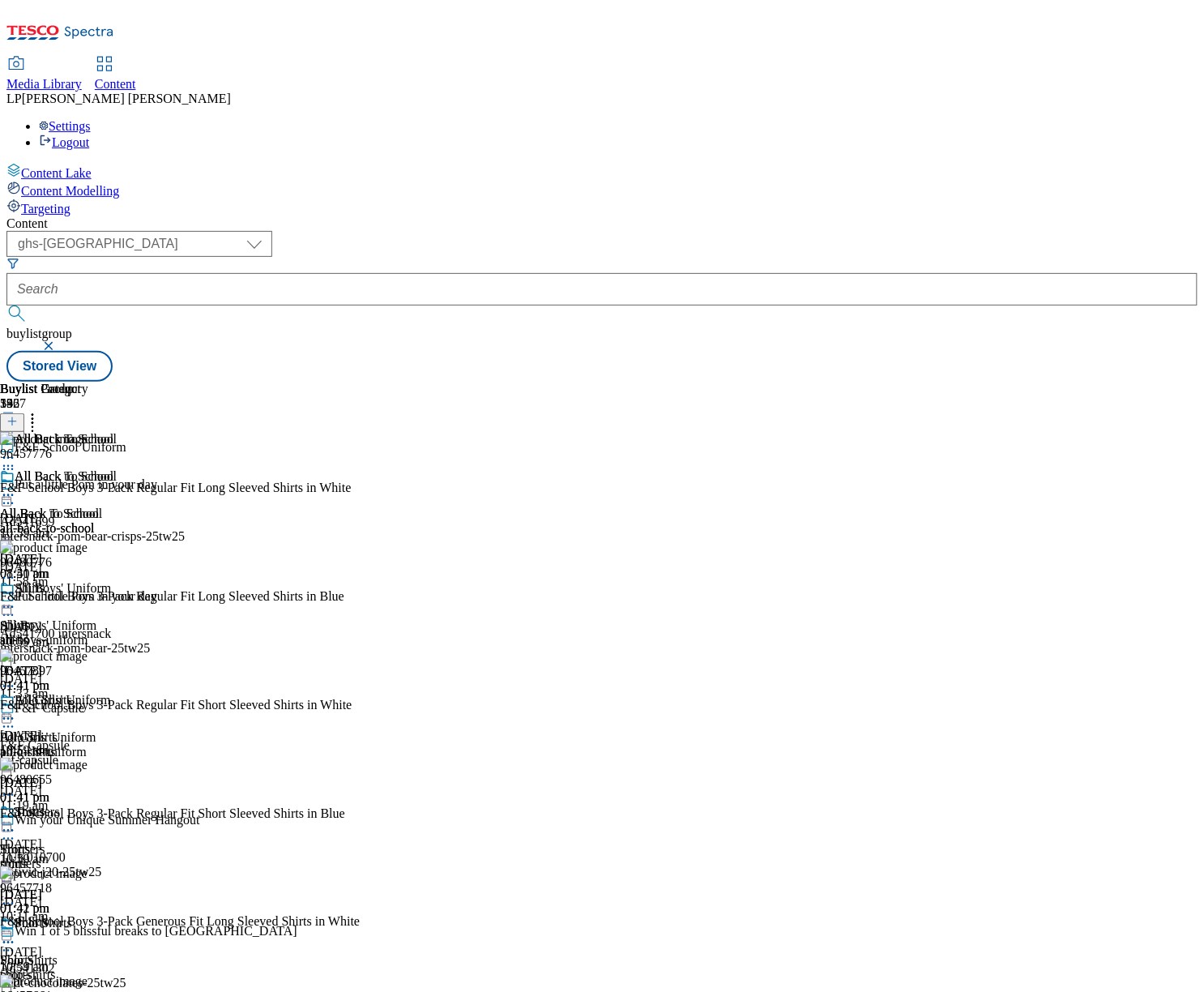
click at [127, 633] on div "all-boys-uniform" at bounding box center [64, 640] width 127 height 15
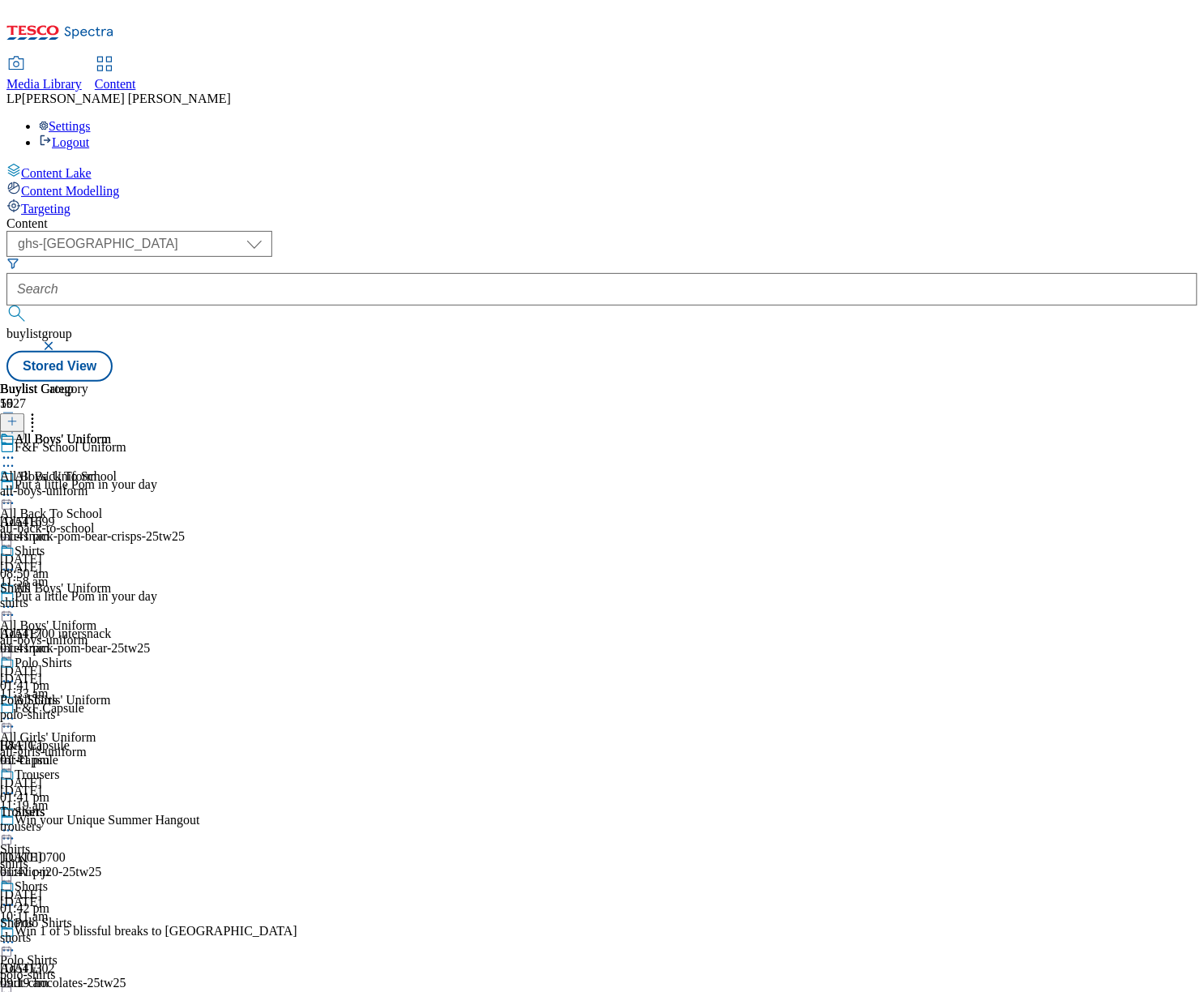
click at [127, 521] on div "all-back-to-school" at bounding box center [64, 528] width 127 height 15
click at [127, 633] on div "all-boys-uniform" at bounding box center [64, 640] width 127 height 15
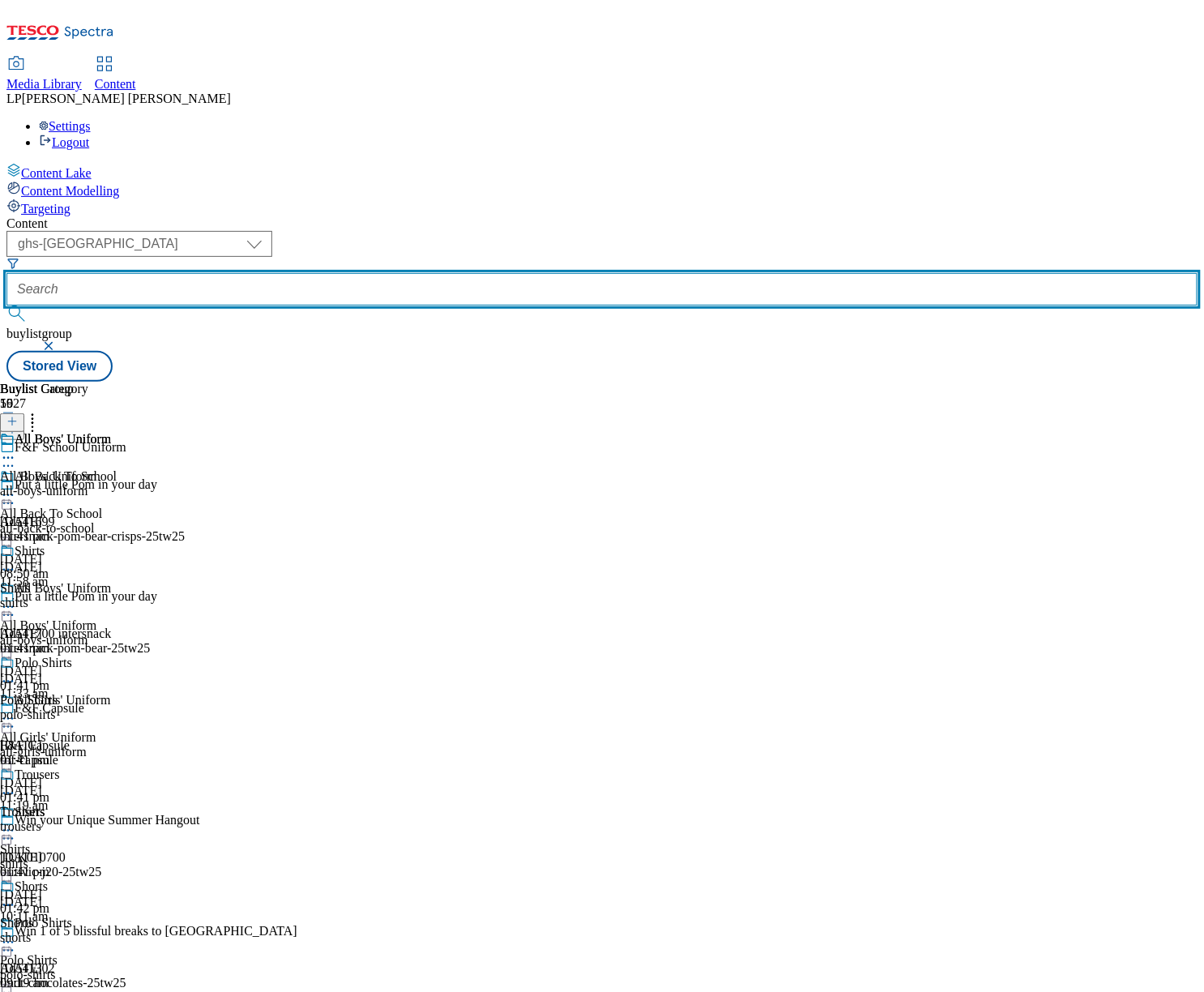
click at [482, 273] on input "text" at bounding box center [602, 289] width 1191 height 33
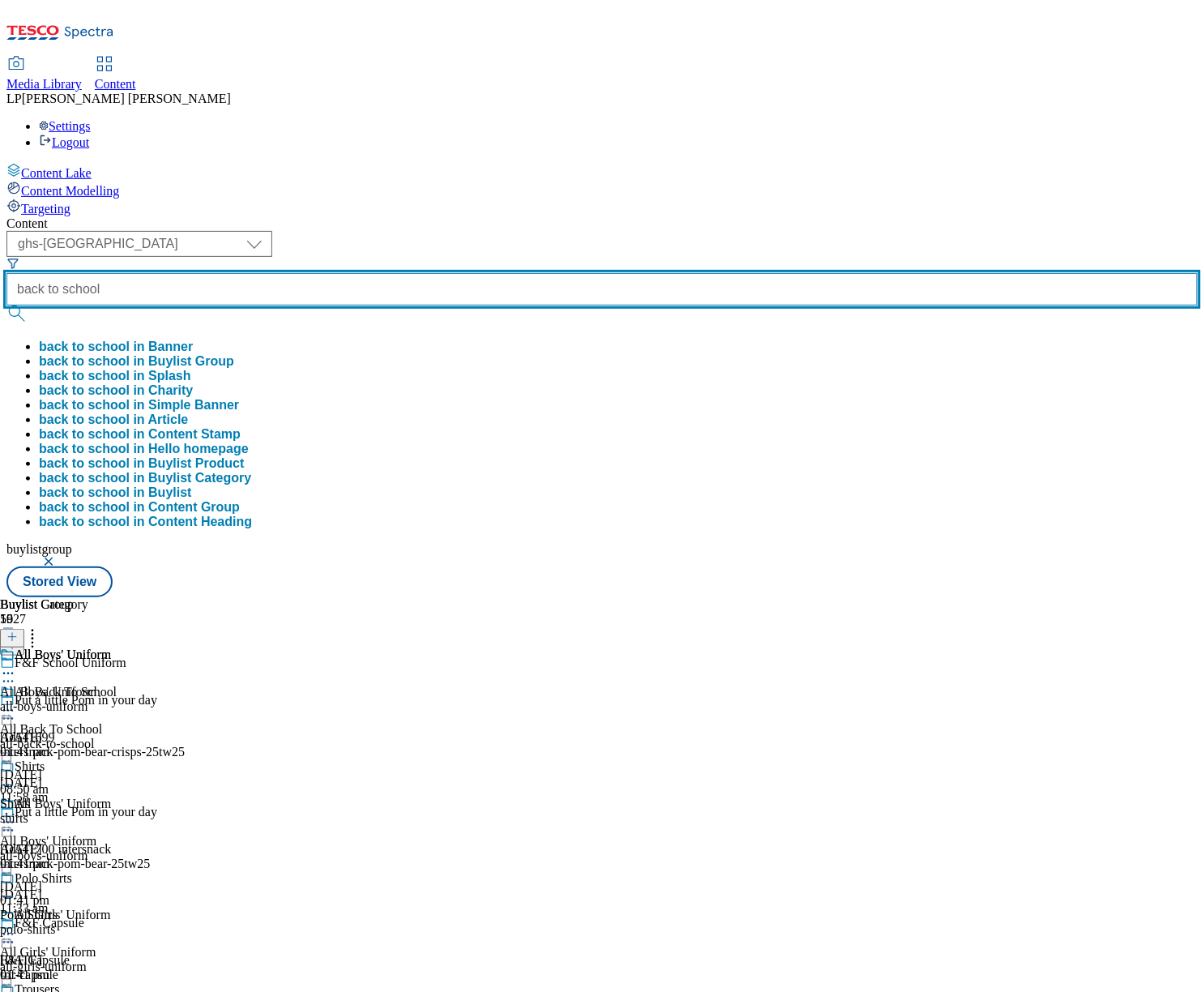
type input "back to school"
click at [7, 305] on button "submit" at bounding box center [18, 314] width 23 height 16
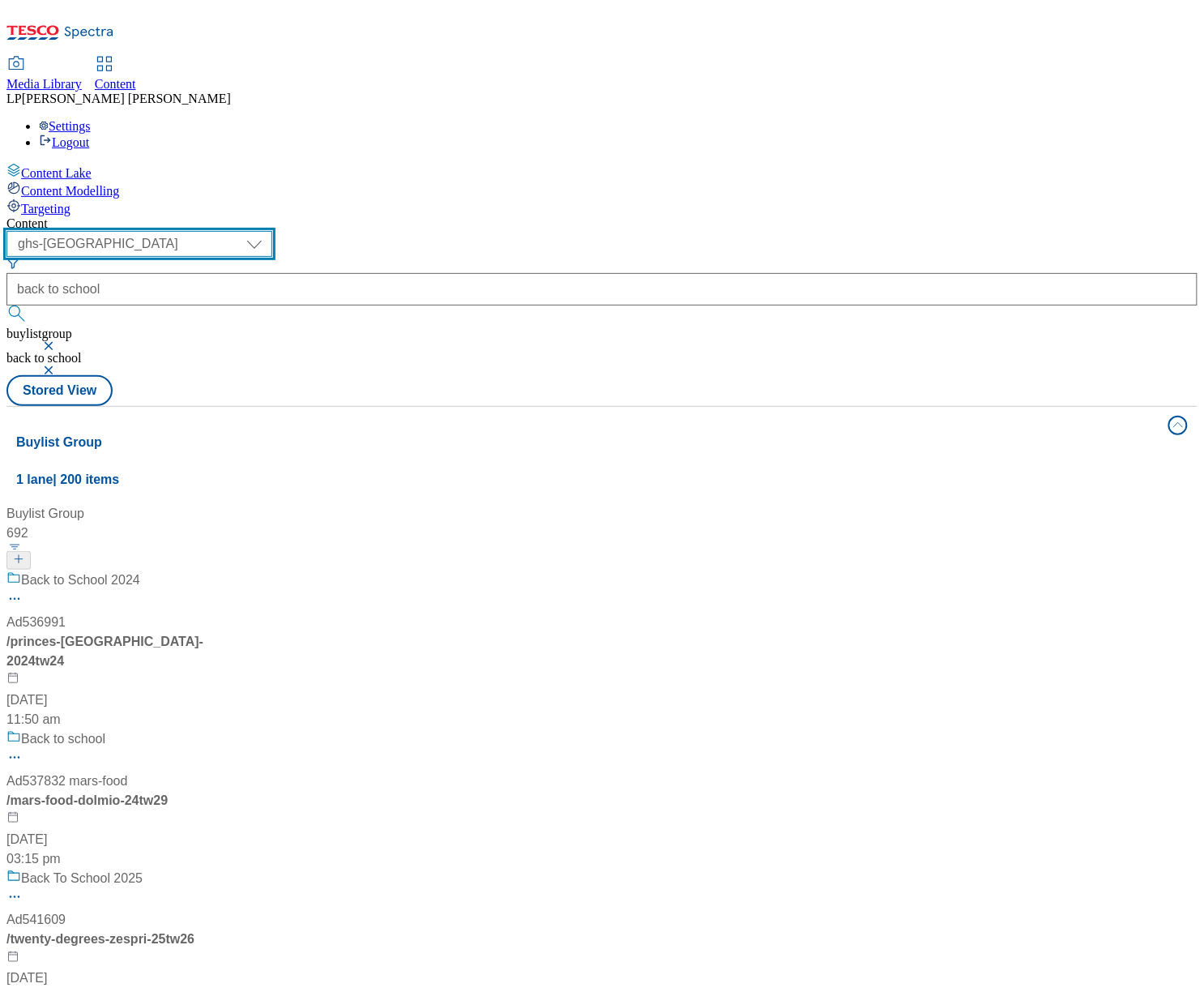
click at [272, 231] on select "dotcom-cz dotcom-hu dotcom-sk fnf-uk ghs-roi ghs-uk group-comms ighs-cz ighs-hu…" at bounding box center [140, 244] width 266 height 26
click at [82, 77] on span "Media Library" at bounding box center [44, 83] width 75 height 14
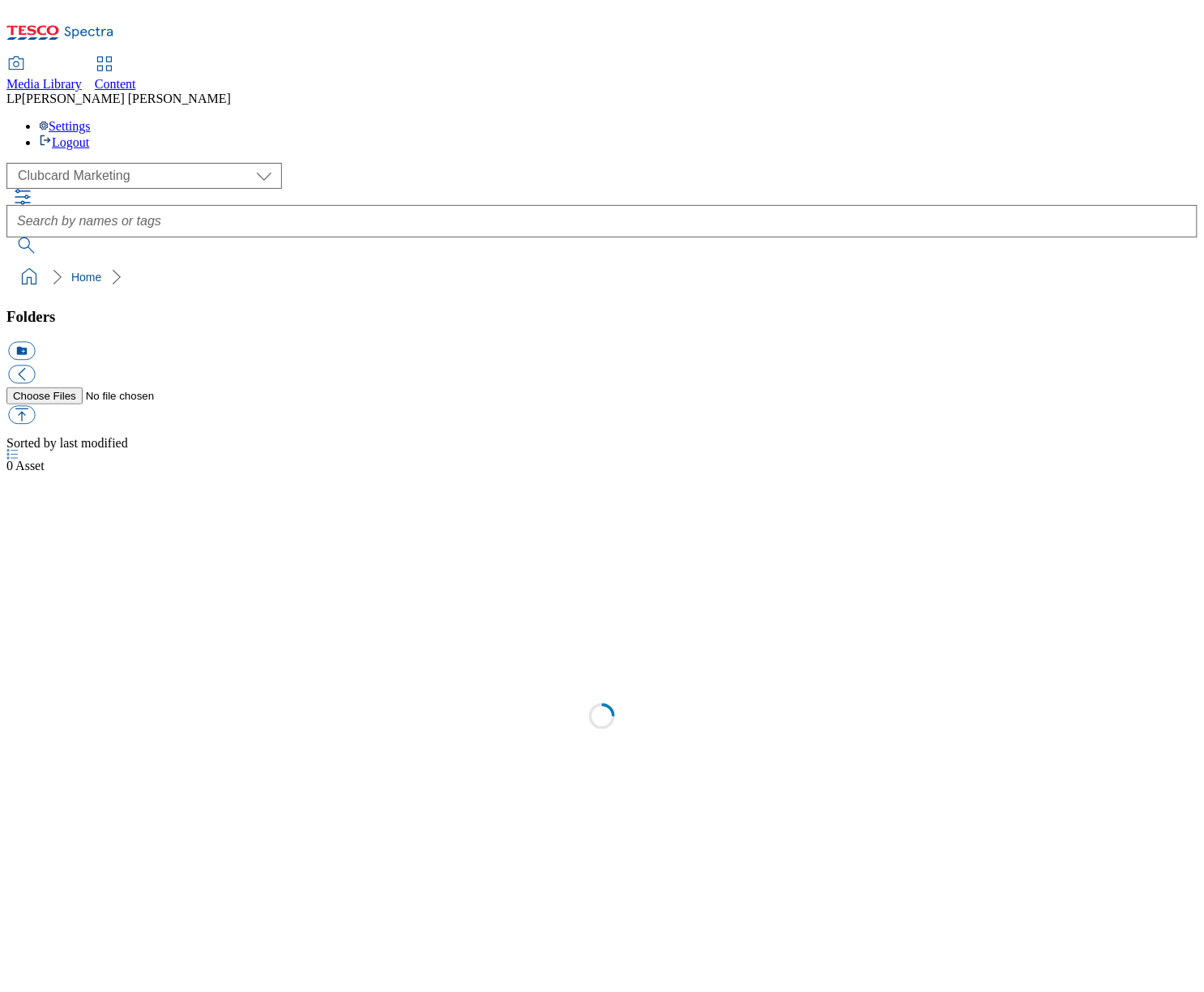
select select "flare-clubcard-mktg"
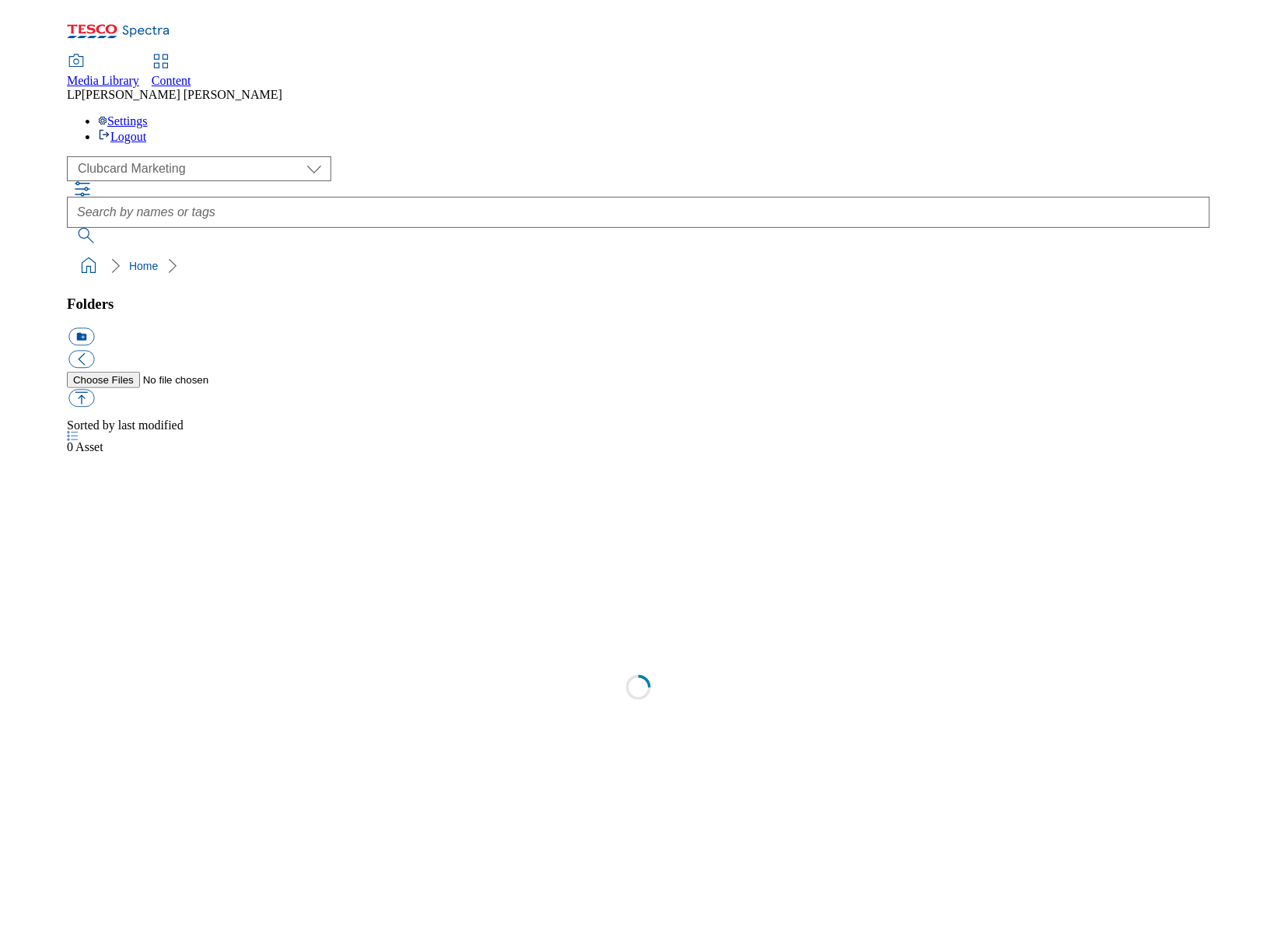
scroll to position [1, 0]
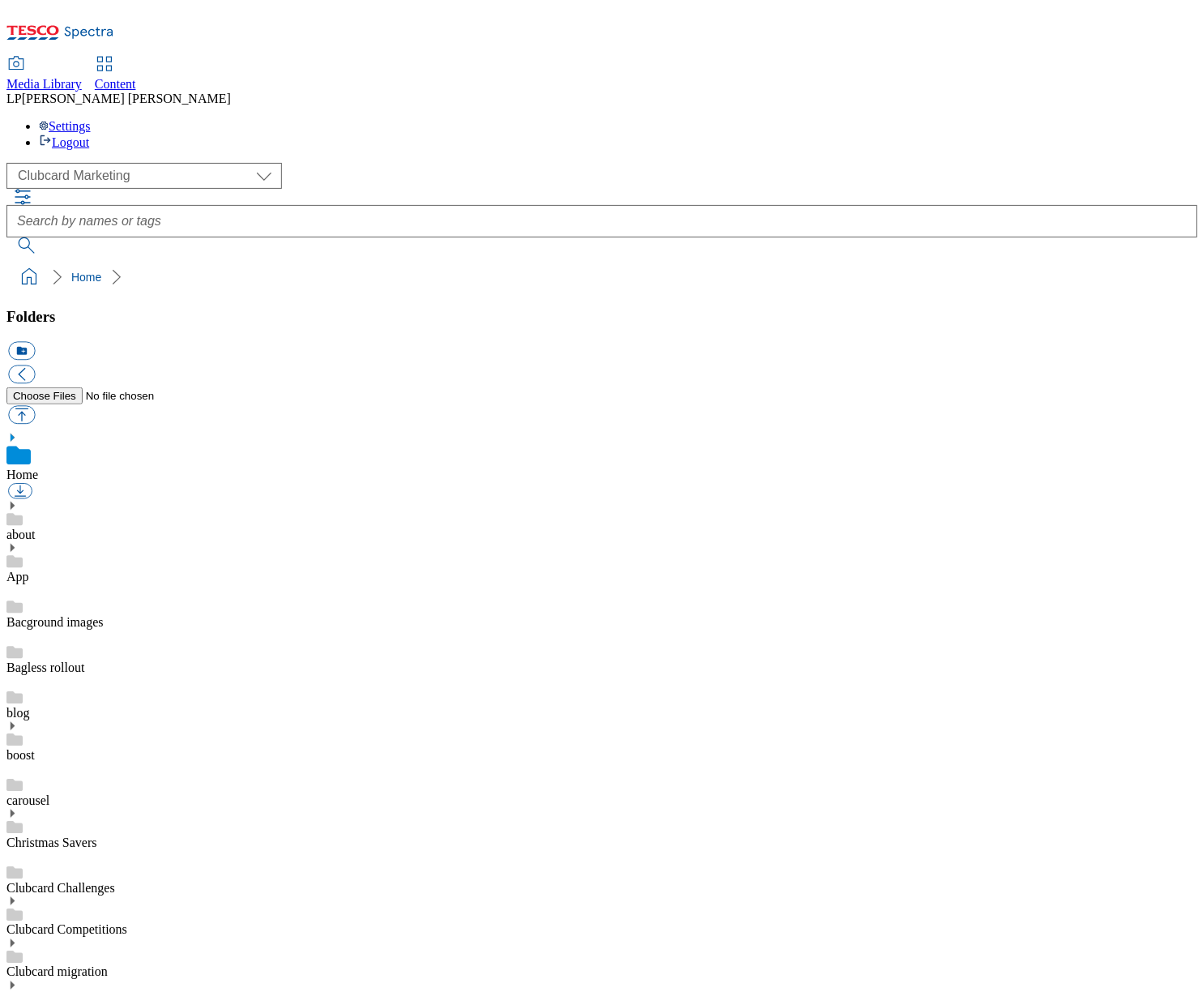
click at [136, 77] on span "Content" at bounding box center [115, 83] width 42 height 14
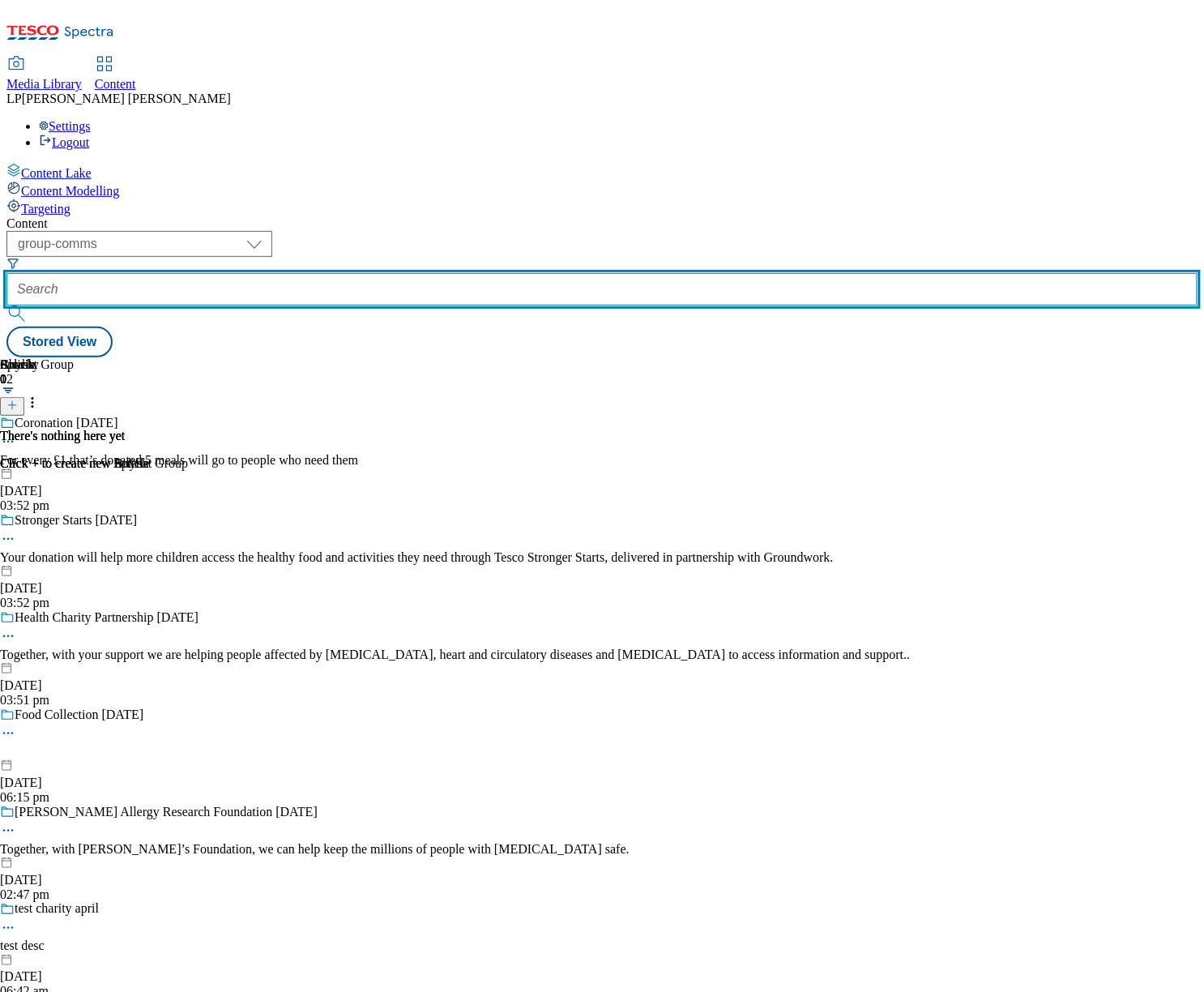
click at [460, 273] on input "text" at bounding box center [602, 289] width 1191 height 33
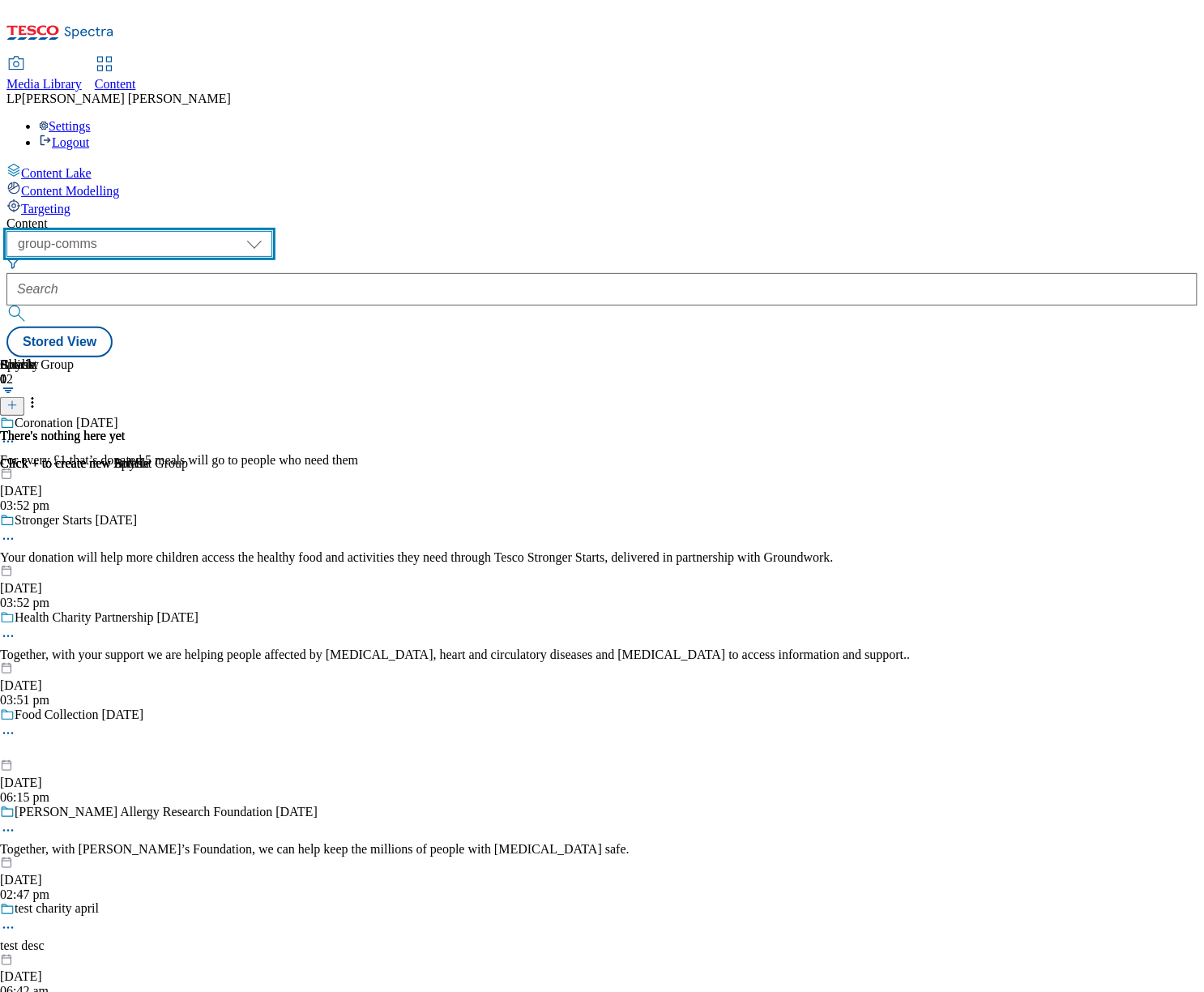
click at [272, 231] on select "dotcom-cz dotcom-hu dotcom-sk fnf-uk ghs-roi ghs-uk group-comms ighs-cz ighs-hu…" at bounding box center [140, 244] width 266 height 26
select select "ghs-uk"
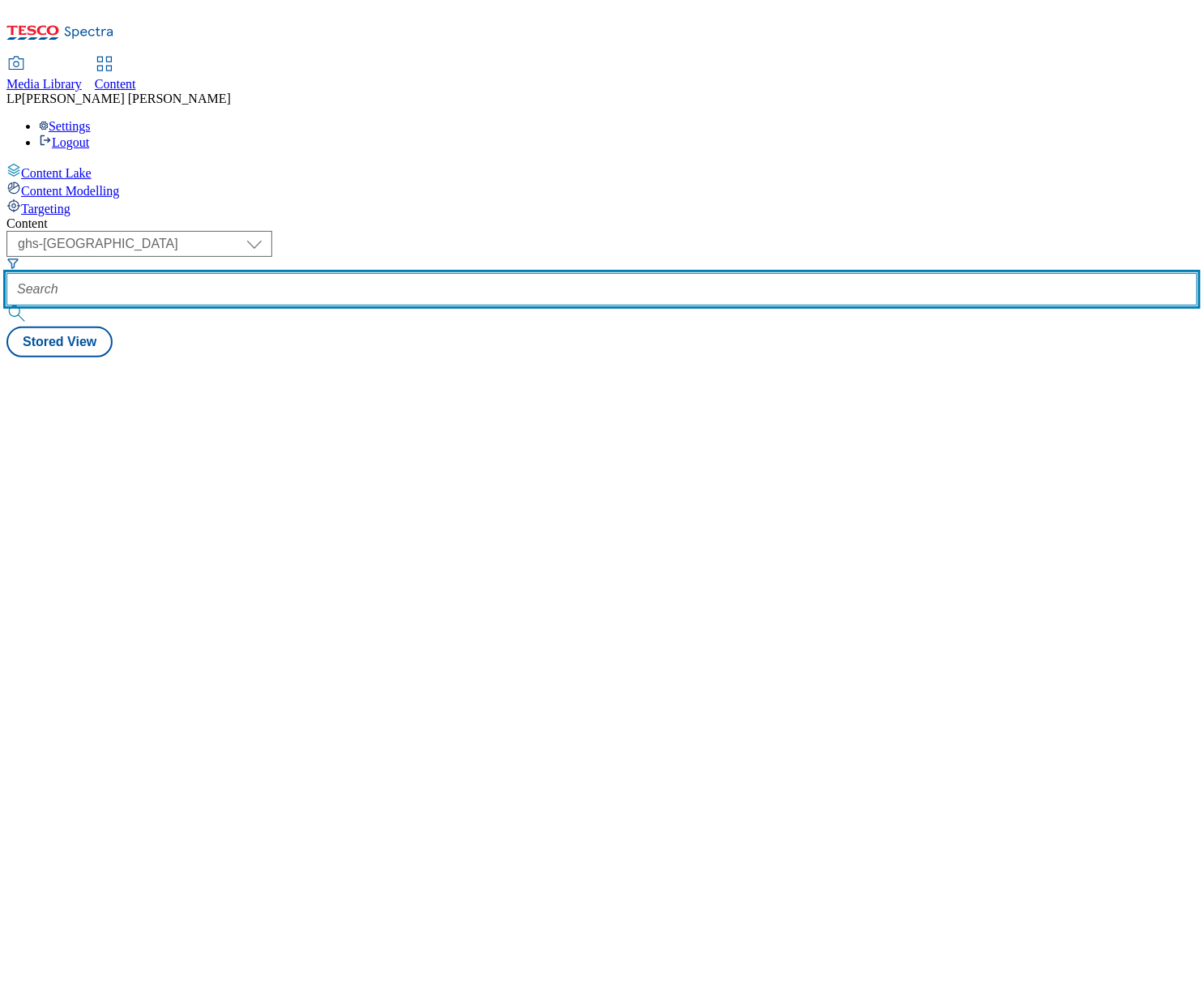
click at [498, 273] on input "text" at bounding box center [602, 289] width 1191 height 33
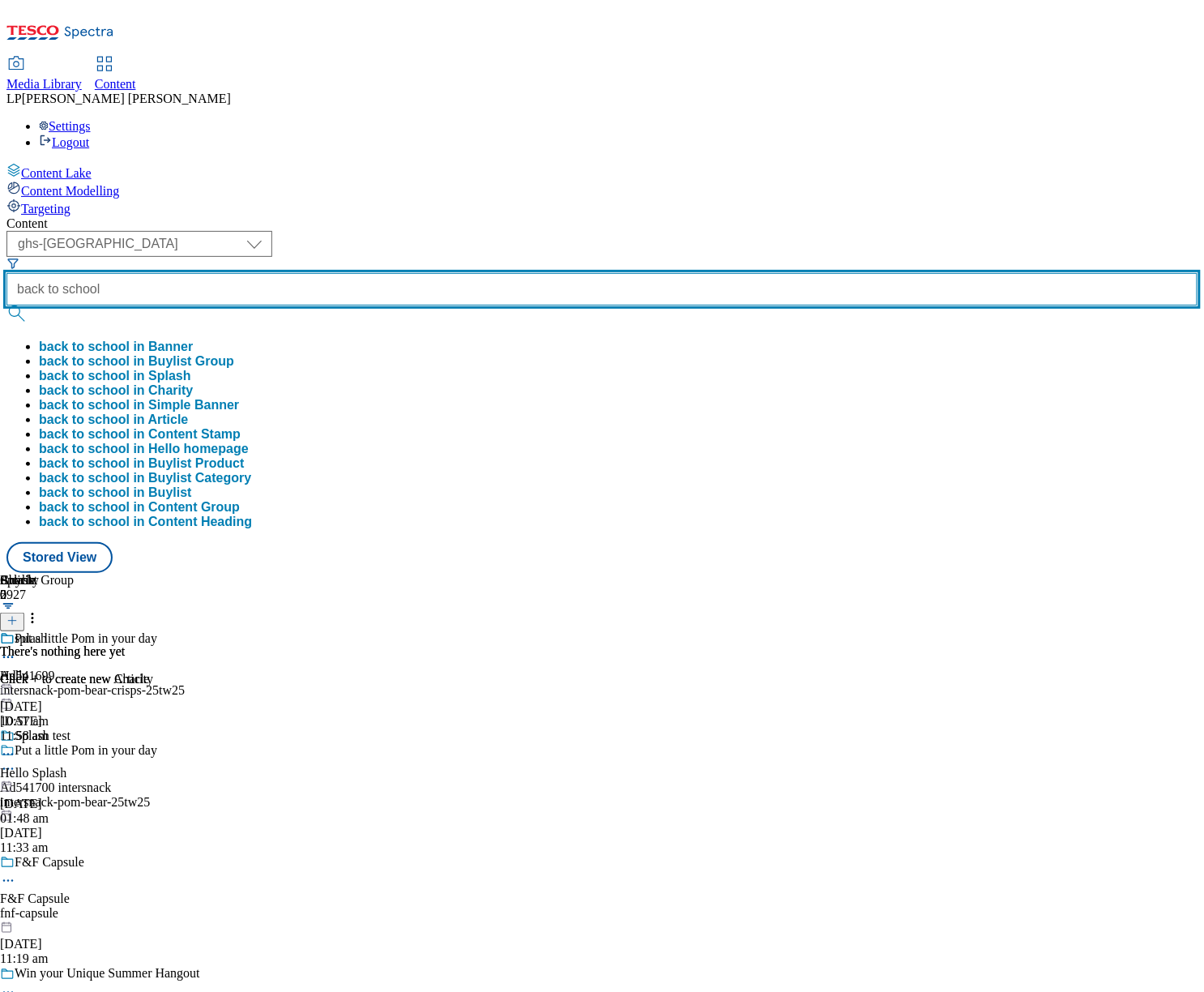
type input "back to school"
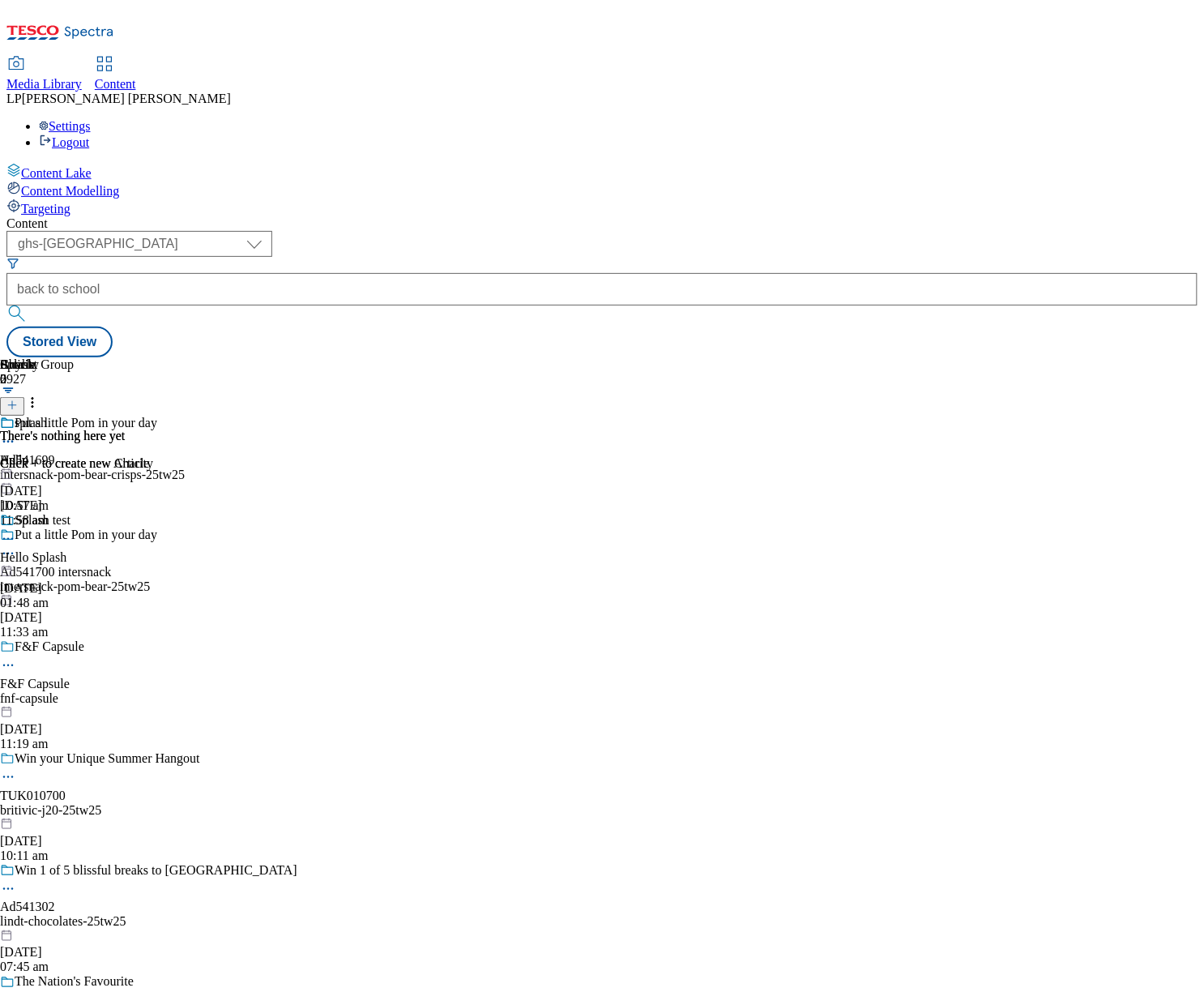
click at [29, 305] on button "submit" at bounding box center [18, 314] width 23 height 16
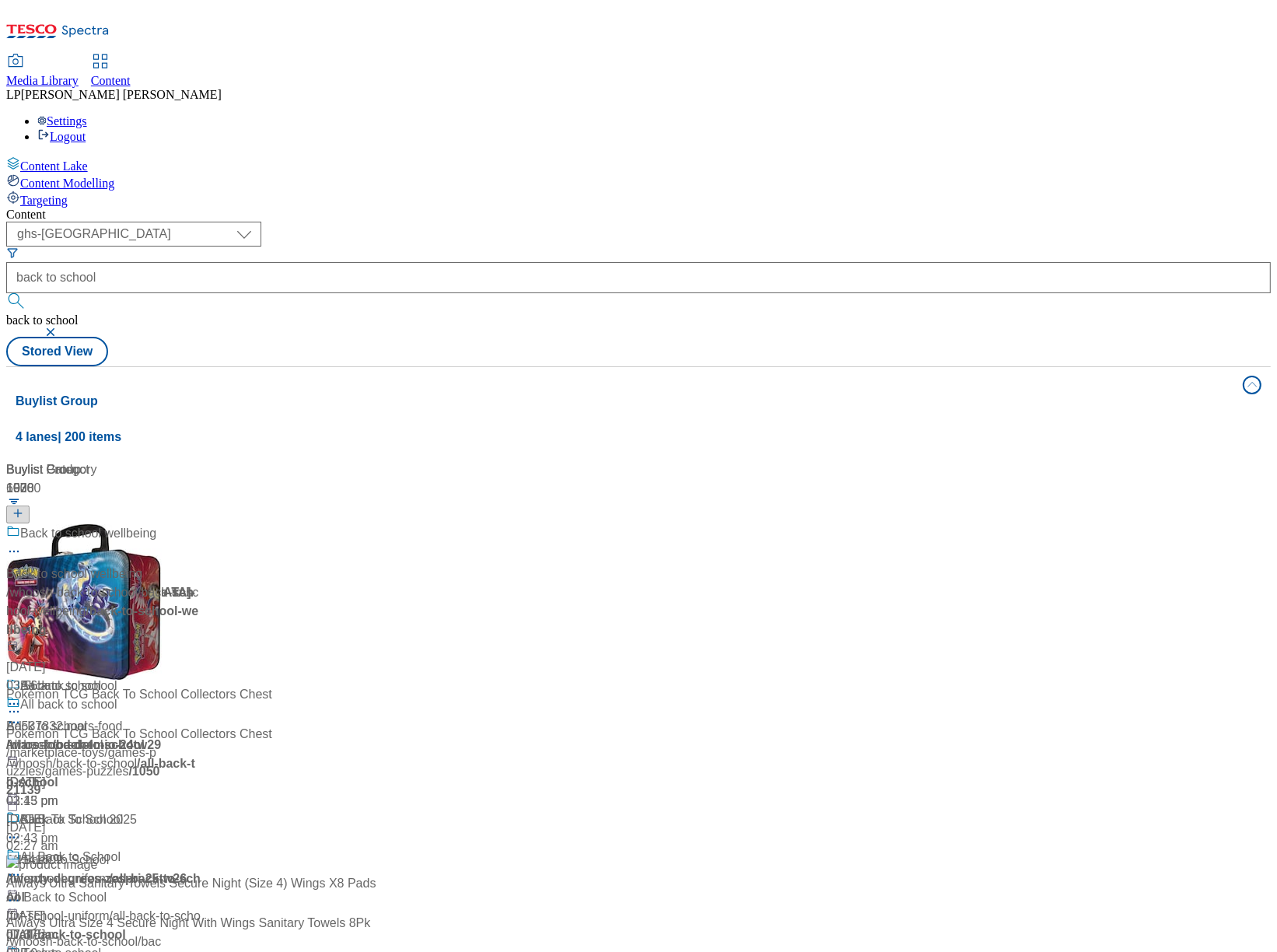
scroll to position [32, 0]
click at [208, 676] on div "All back to school Back to school / whoosh / back-to-school 11 Oct 2024 02:43 pm" at bounding box center [107, 743] width 201 height 134
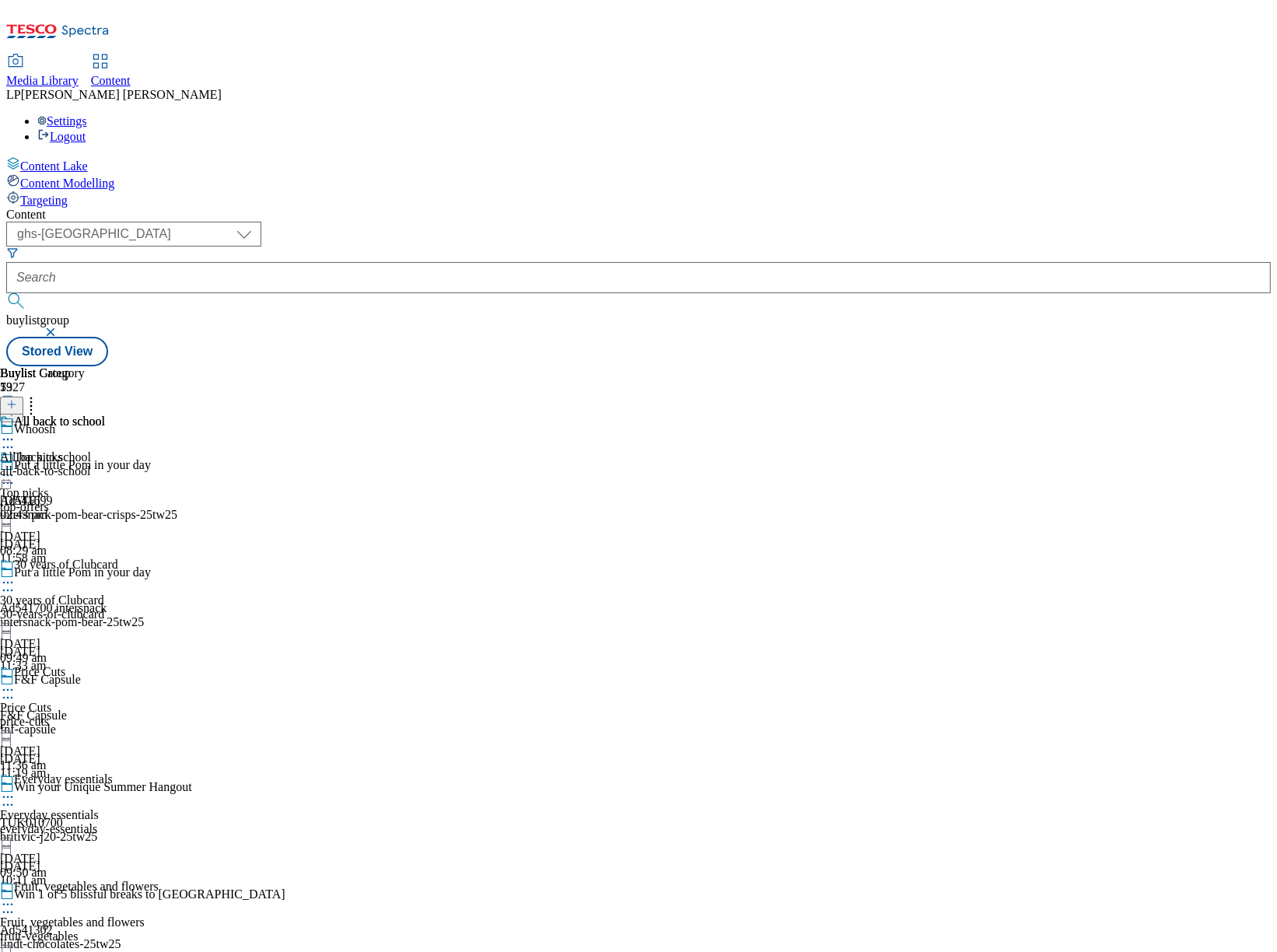
click at [179, 414] on div "All back to school" at bounding box center [89, 433] width 179 height 36
click at [62, 451] on span "Top picks" at bounding box center [38, 459] width 49 height 17
click at [85, 464] on div "all-products" at bounding box center [42, 471] width 85 height 14
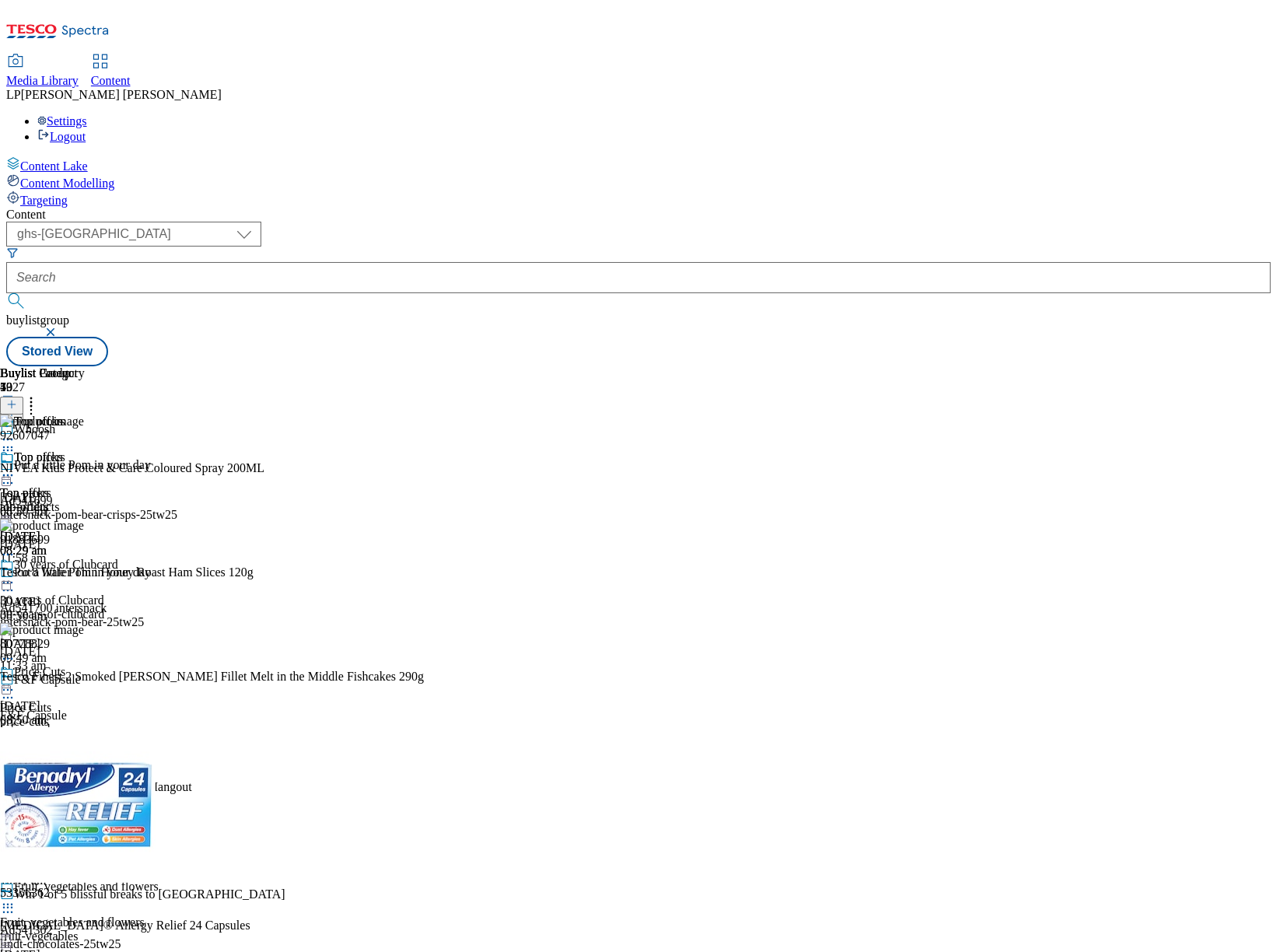
click at [179, 607] on div "30-years-of-clubcard" at bounding box center [89, 614] width 179 height 14
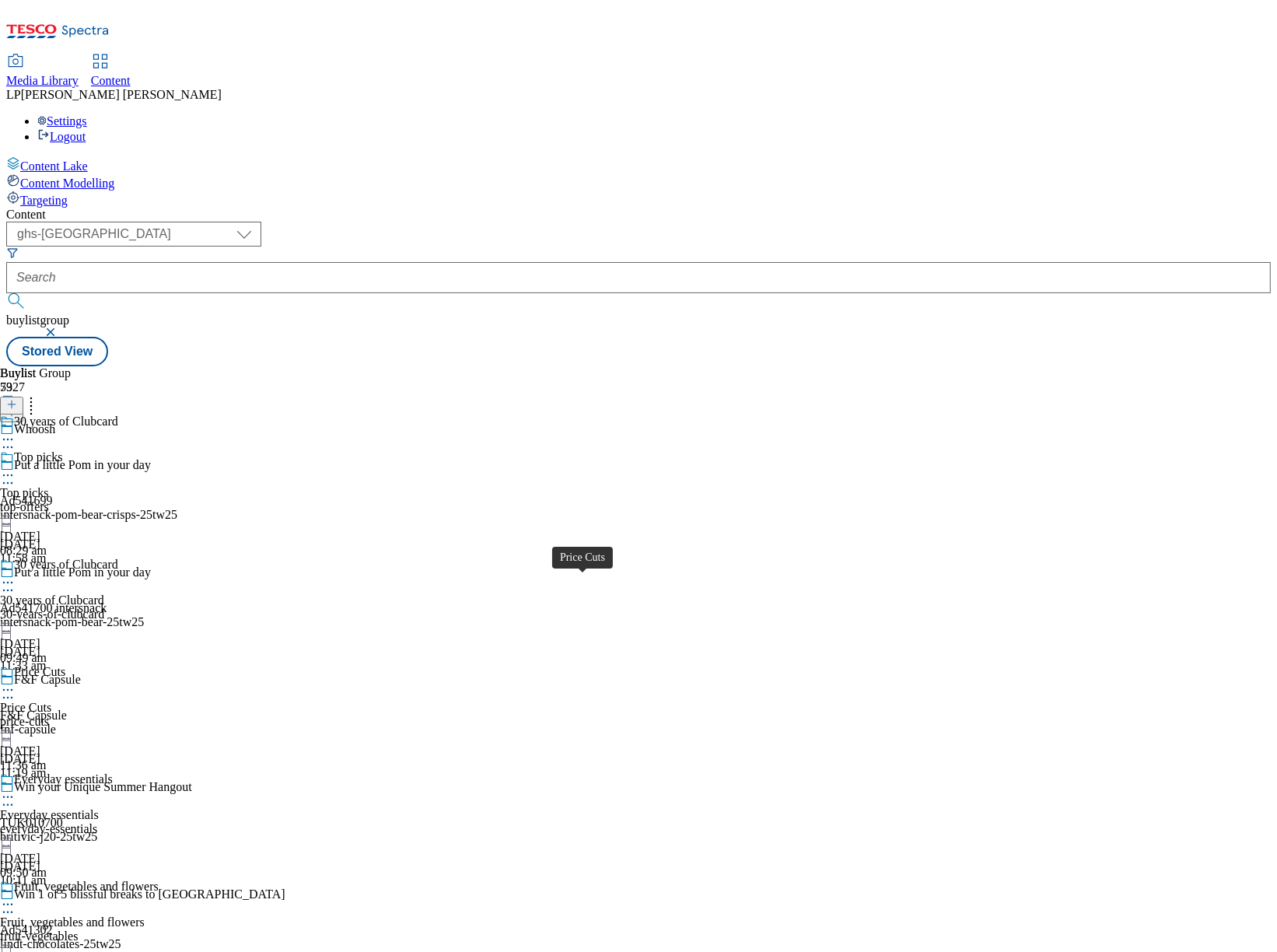
click at [51, 700] on span "Price Cuts" at bounding box center [25, 708] width 51 height 14
click at [179, 451] on div "Top picks Top picks top-offers 6 Aug 2025 08:29 am" at bounding box center [89, 504] width 179 height 107
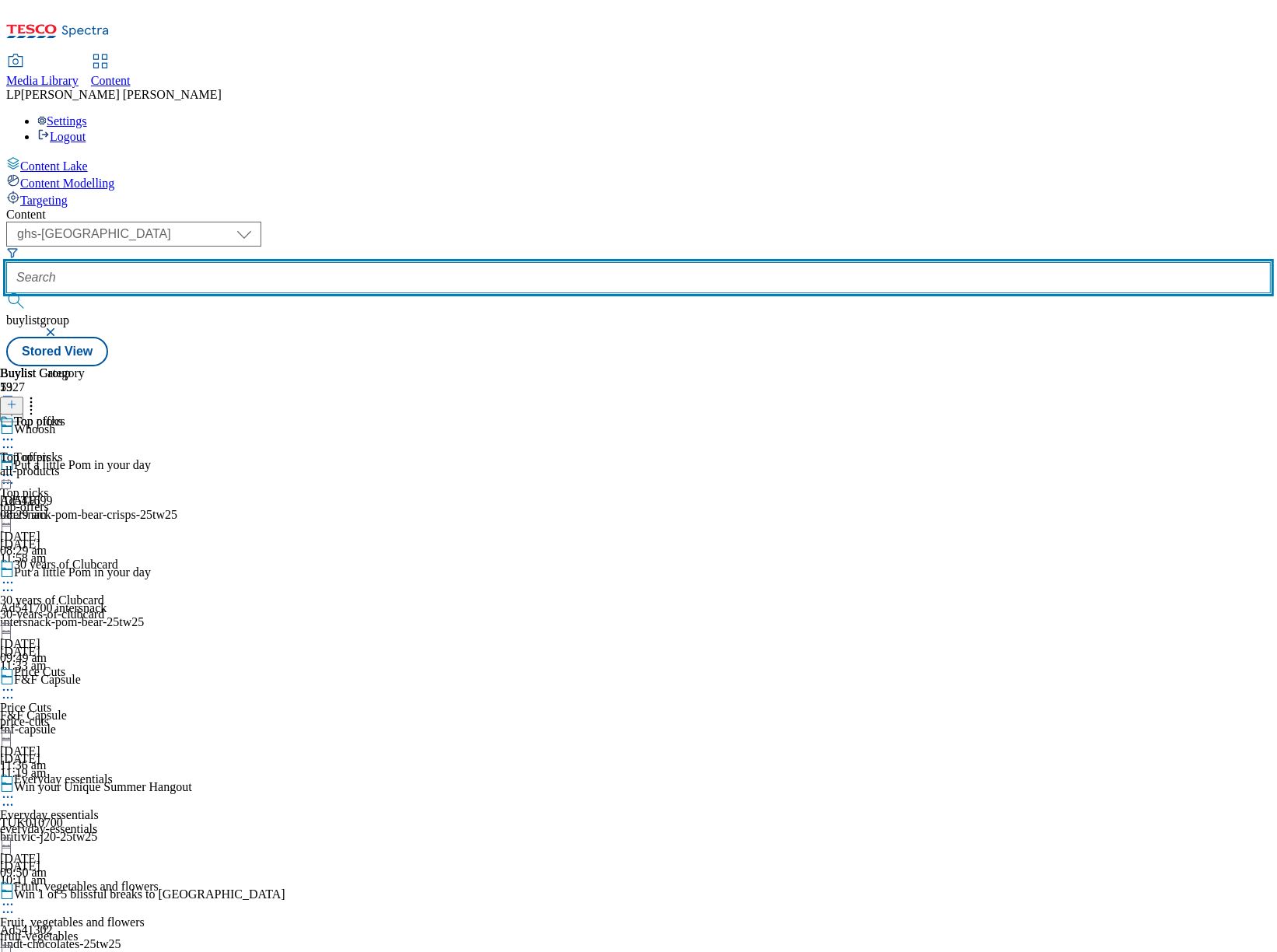
click at [472, 262] on input "text" at bounding box center [638, 277] width 1264 height 31
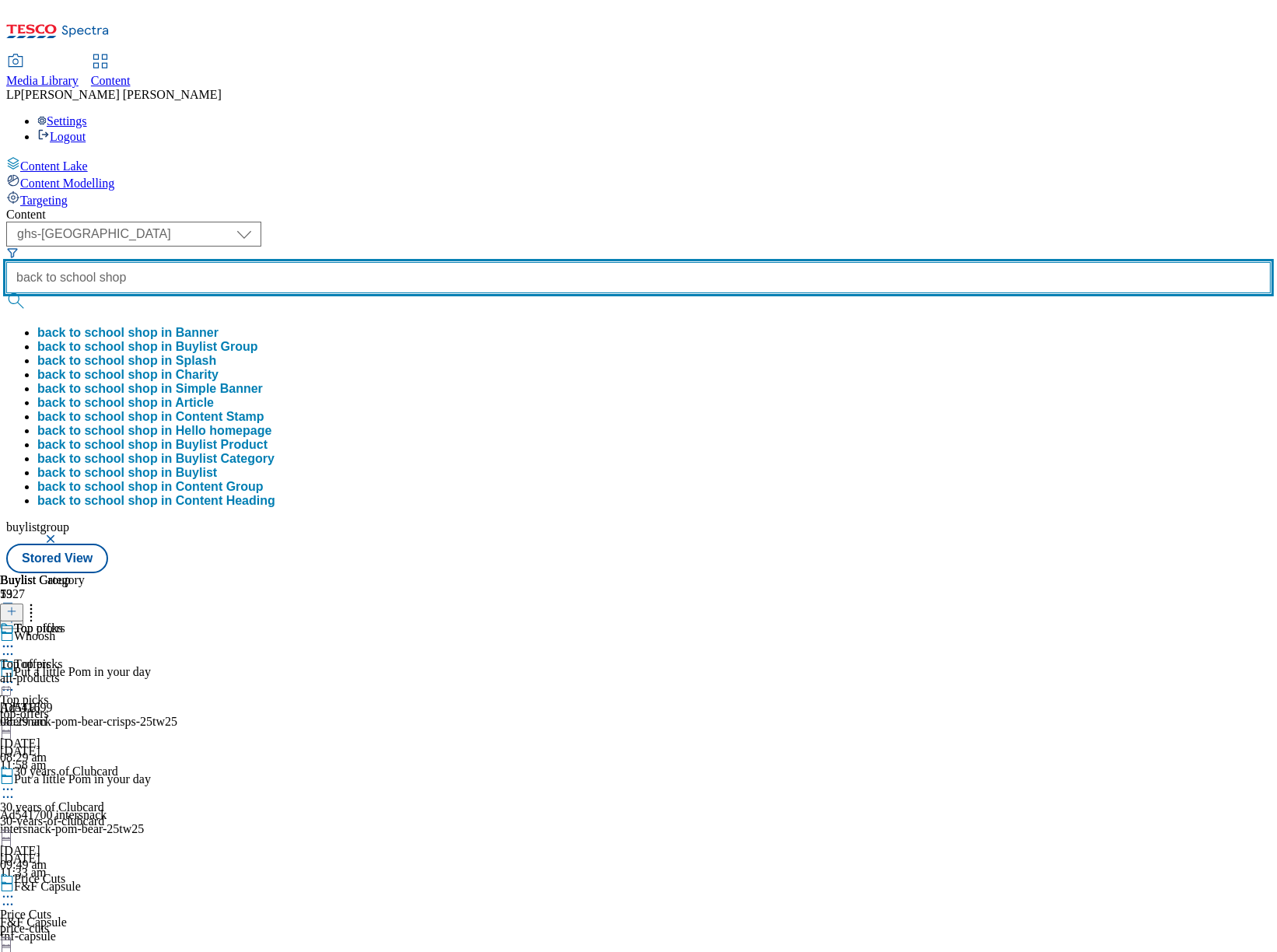
type input "back to school shop"
click at [6, 293] on button "submit" at bounding box center [17, 301] width 22 height 16
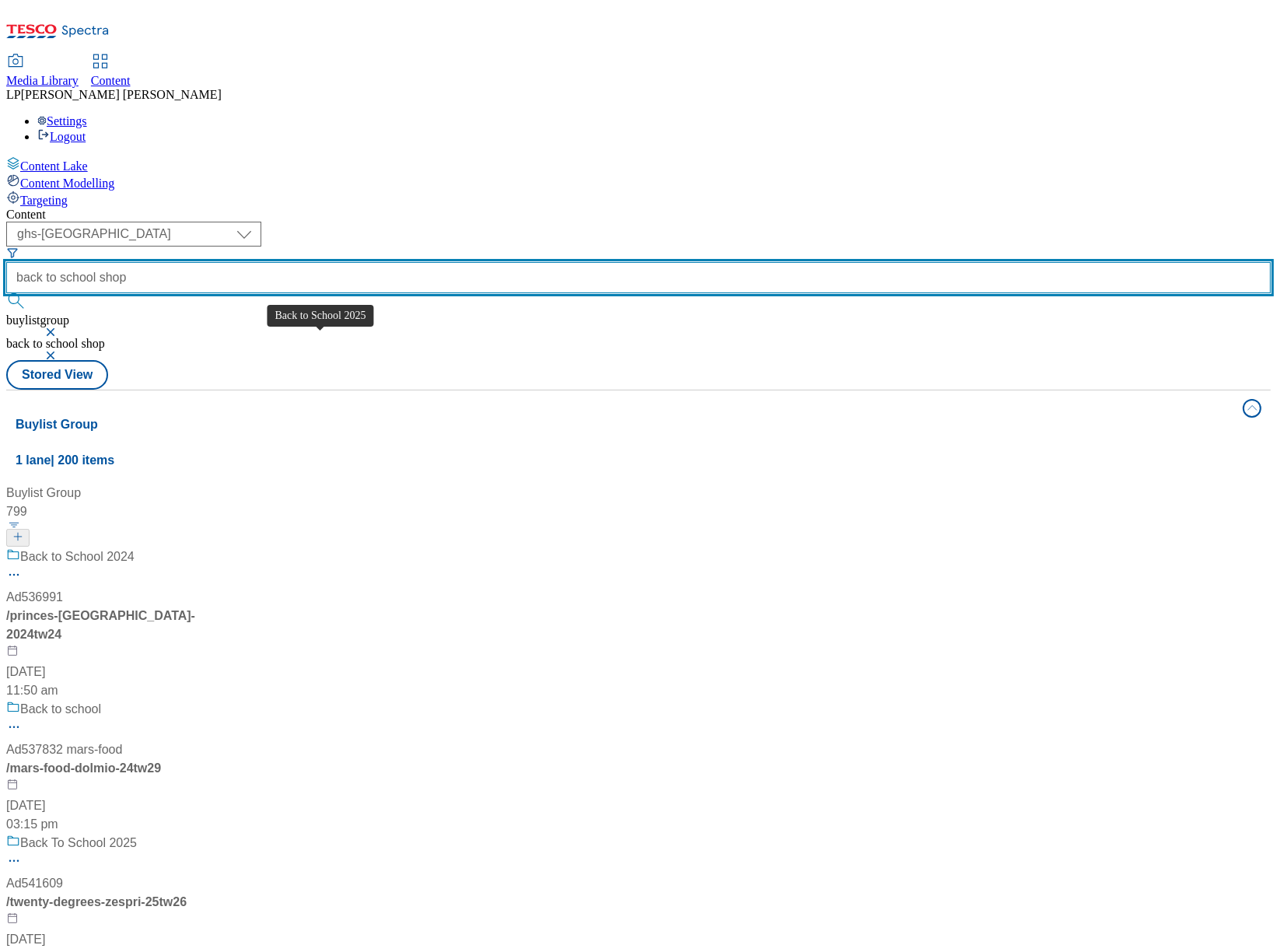
scroll to position [999, 0]
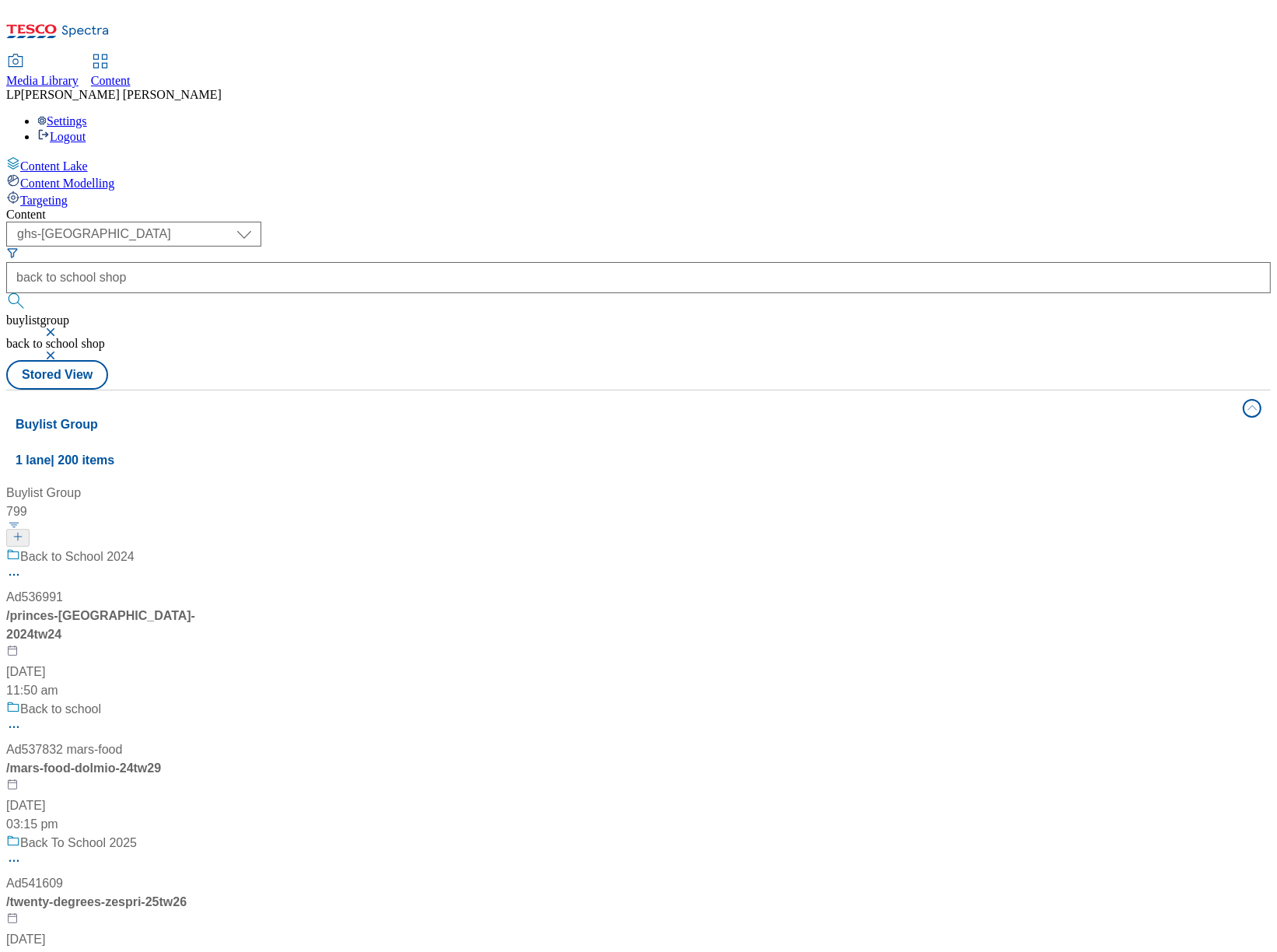
click at [78, 74] on span "Media Library" at bounding box center [42, 80] width 72 height 13
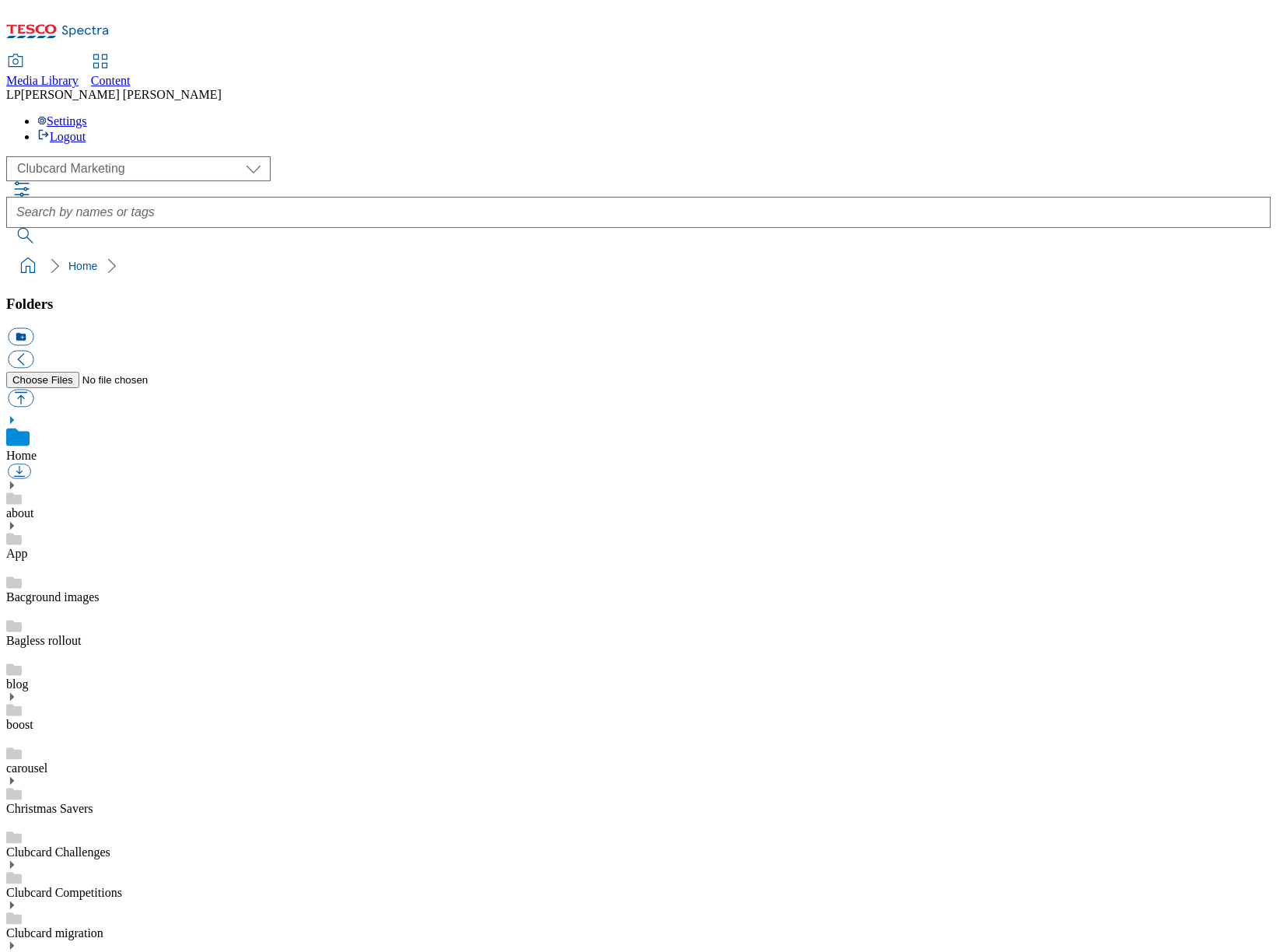
select select "flare-clubcard-mktg"
click at [125, 156] on select "Clubcard Marketing Demo Dotcom UK Emails GHS Marketing UK GHS Product UK GHS RO…" at bounding box center [138, 168] width 264 height 25
click at [131, 55] on link "Content" at bounding box center [110, 71] width 40 height 33
select select "group-comms"
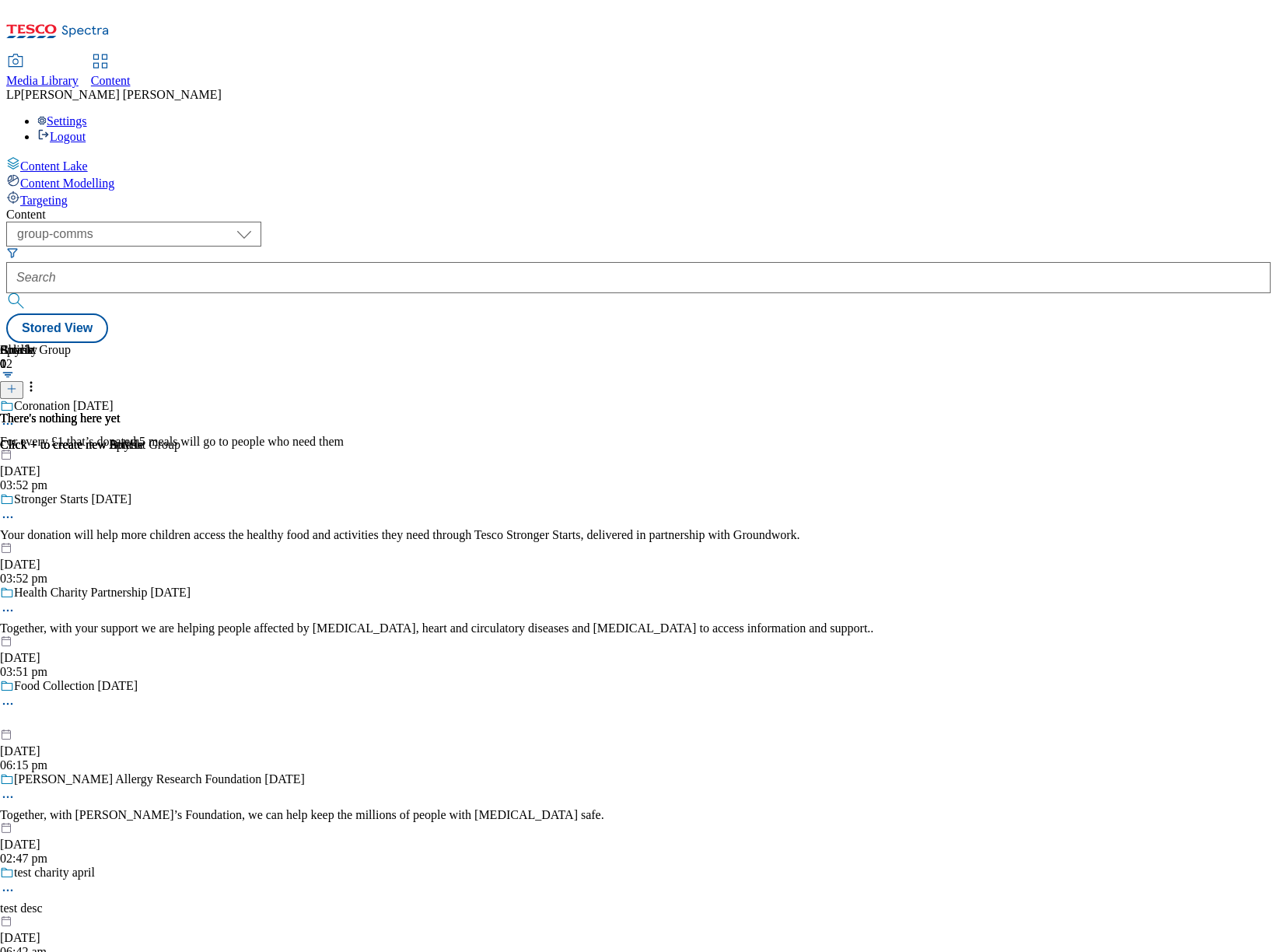
click at [135, 173] on div "Content Modelling" at bounding box center [638, 182] width 1264 height 17
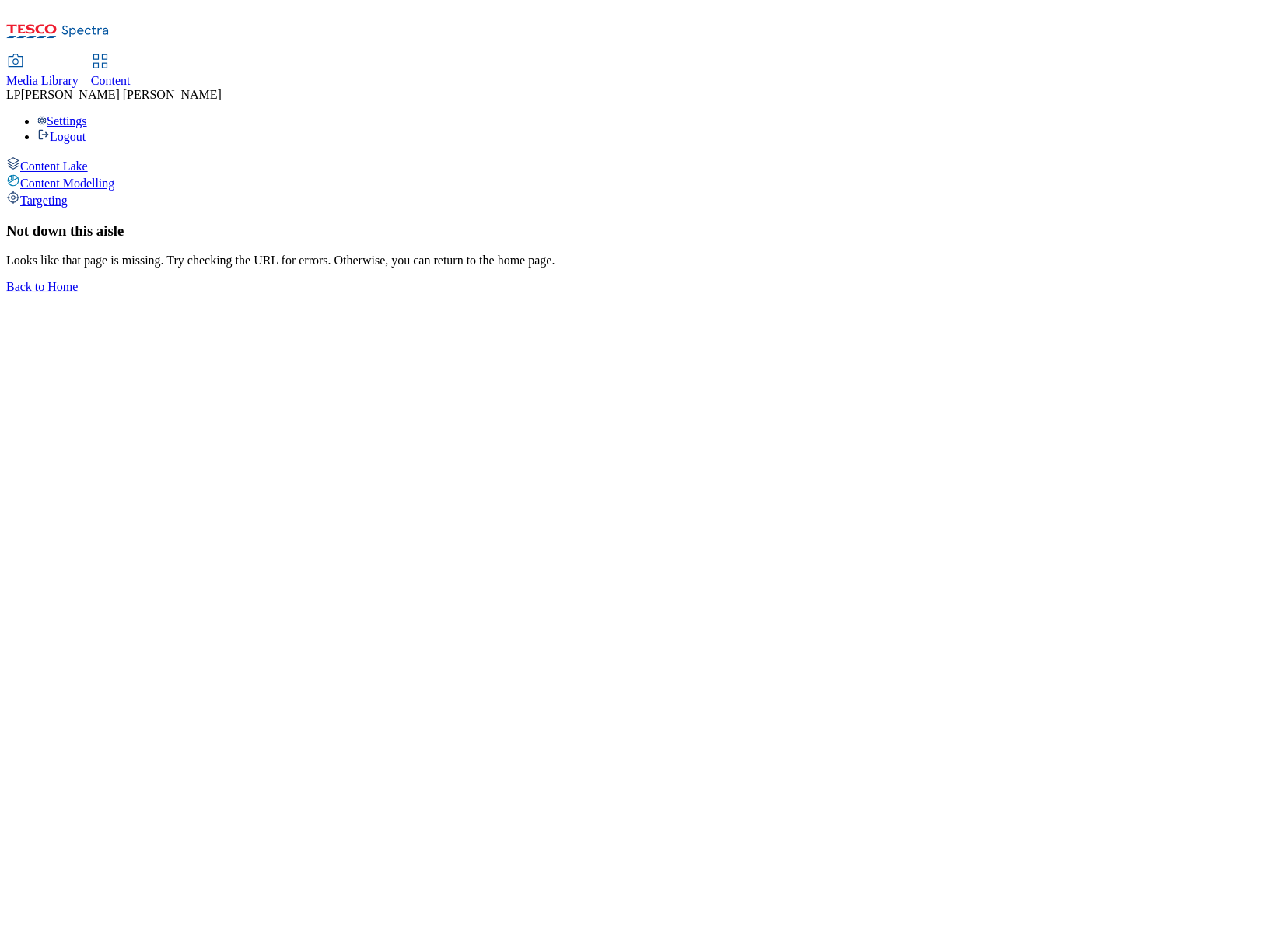
click at [67, 194] on span "Targeting" at bounding box center [44, 200] width 48 height 13
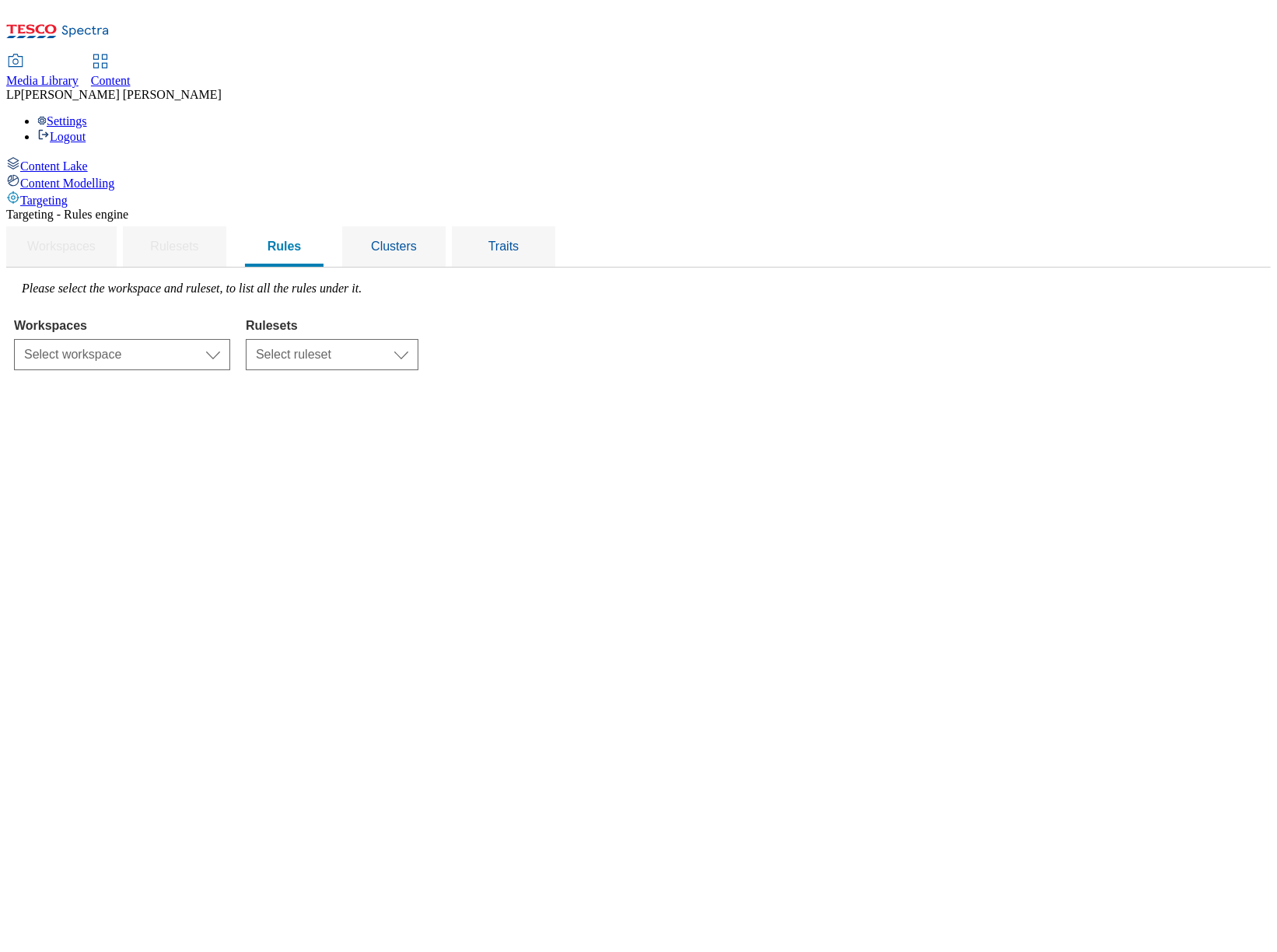
click at [99, 156] on div "Content Lake" at bounding box center [638, 165] width 1264 height 17
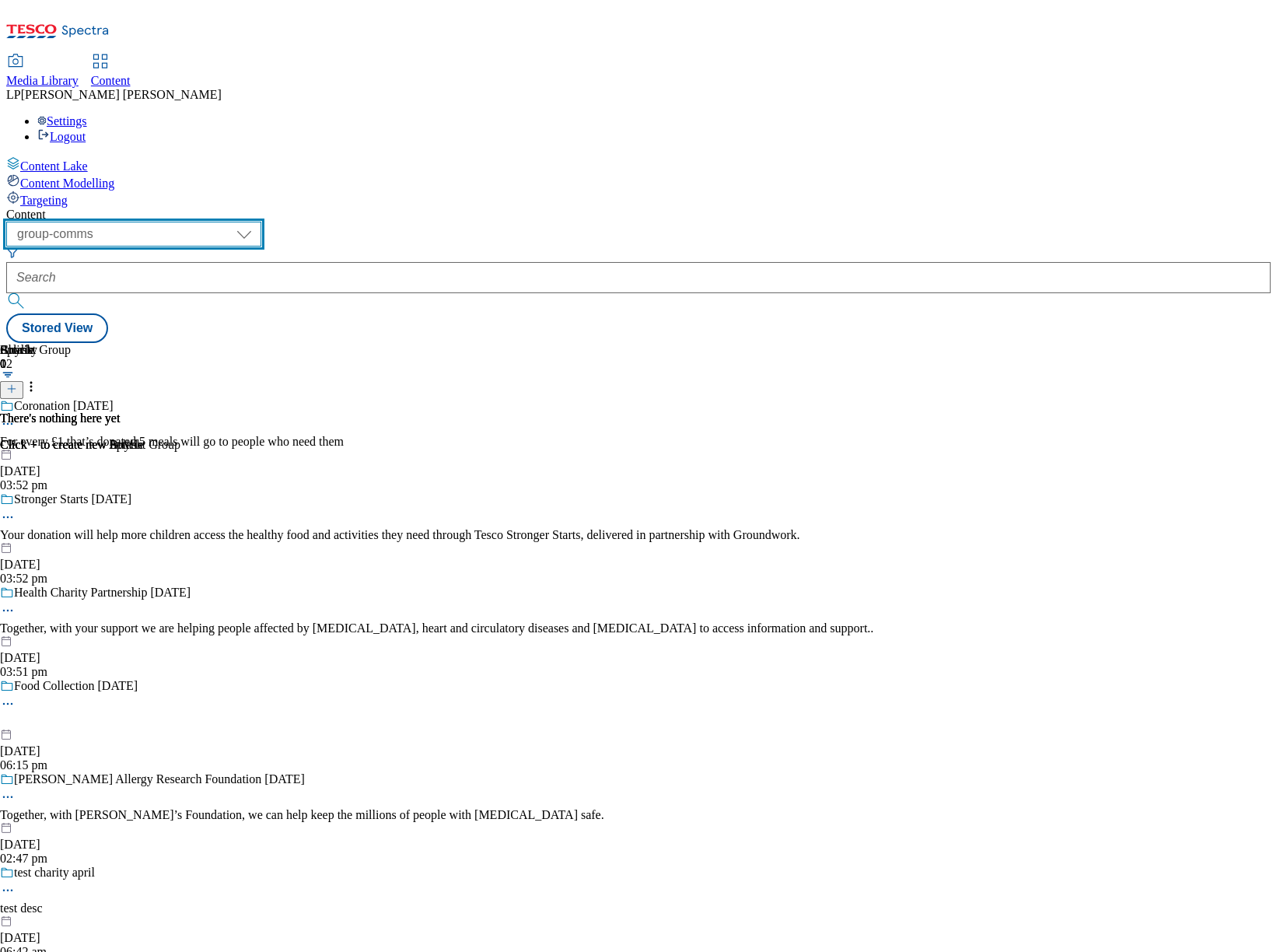
click at [261, 222] on select "dotcom-cz dotcom-hu dotcom-sk fnf-uk ghs-roi ghs-uk group-comms ighs-cz ighs-hu…" at bounding box center [134, 234] width 255 height 25
select select "ghs-uk"
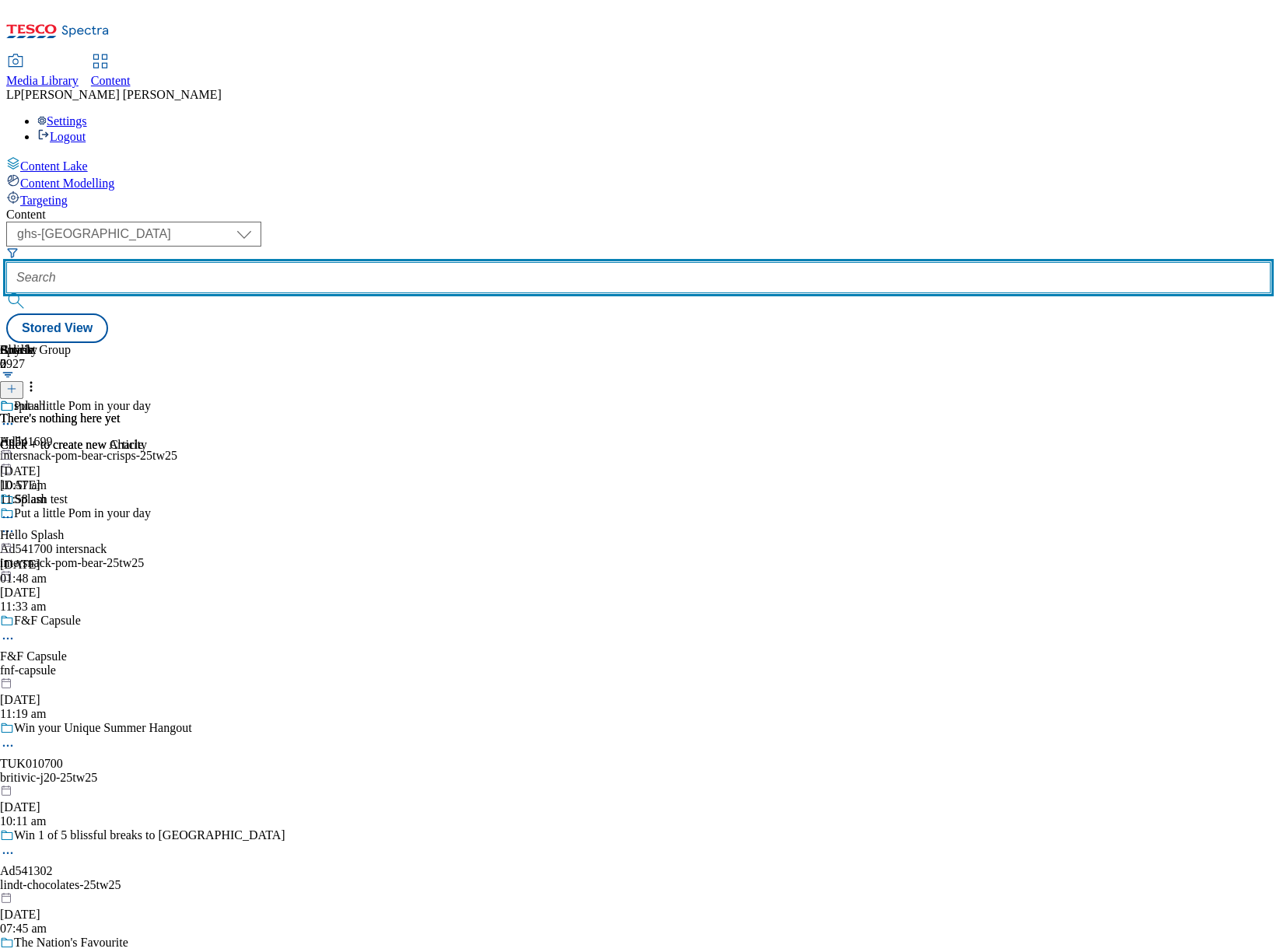
click at [446, 262] on input "text" at bounding box center [638, 277] width 1264 height 31
click at [447, 262] on input "text" at bounding box center [638, 277] width 1264 height 31
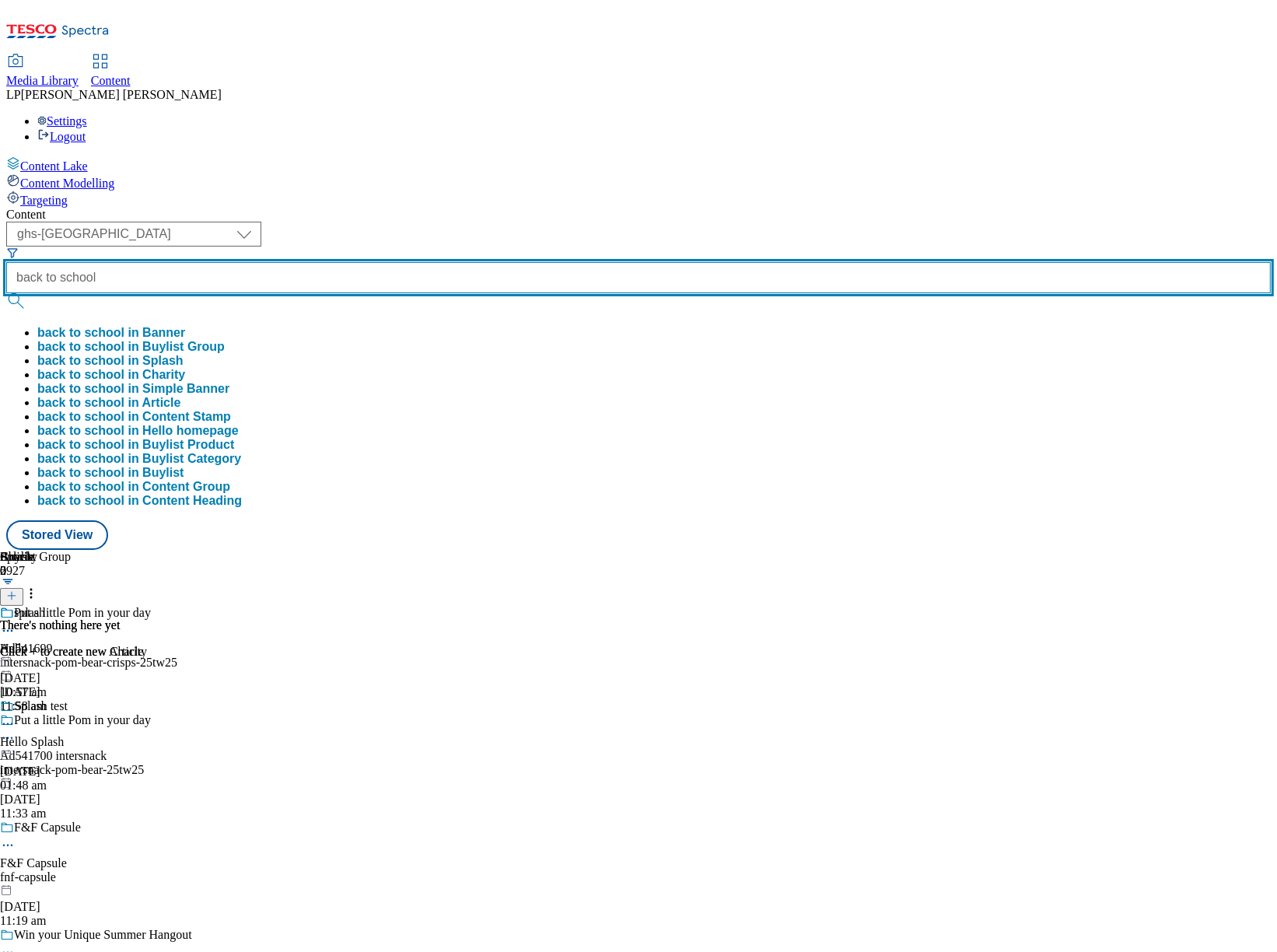
type input "back to school"
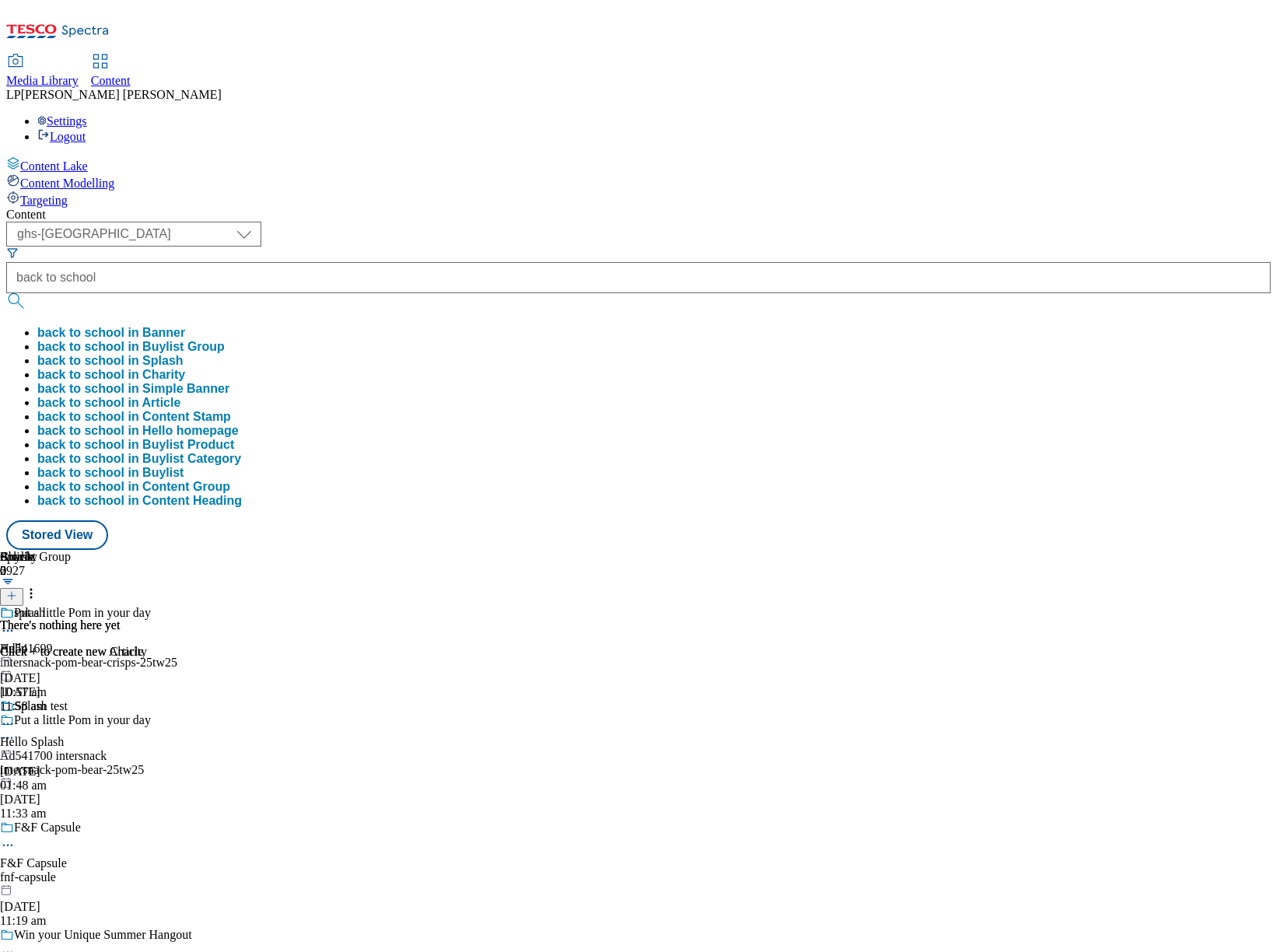
click at [225, 340] on button "back to school in Buylist Group" at bounding box center [131, 347] width 187 height 14
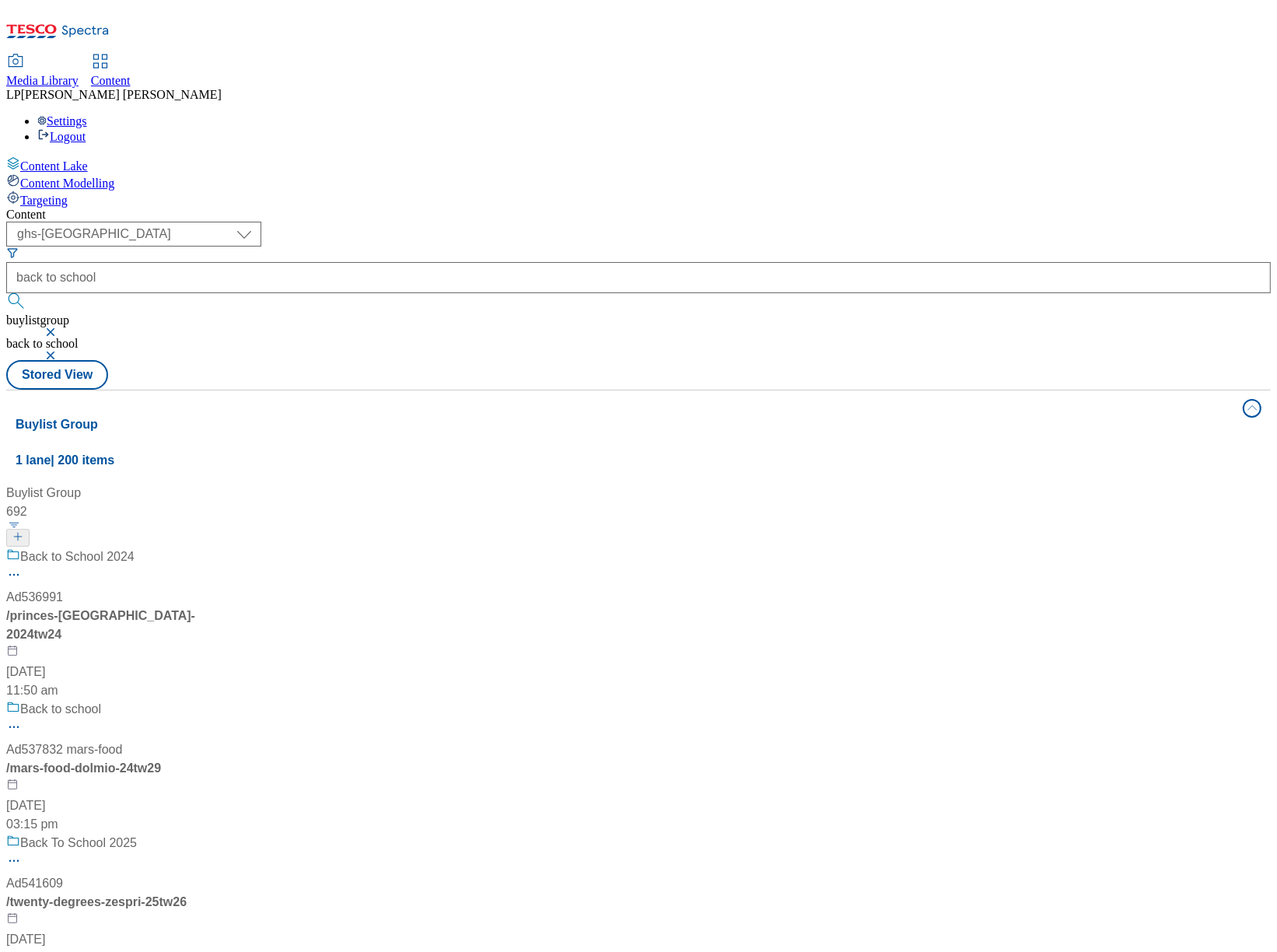
scroll to position [1052, 0]
click at [261, 222] on select "dotcom-cz dotcom-hu dotcom-sk fnf-uk ghs-roi ghs-uk group-comms ighs-cz ighs-hu…" at bounding box center [134, 234] width 255 height 25
click at [60, 328] on button "button" at bounding box center [52, 332] width 16 height 9
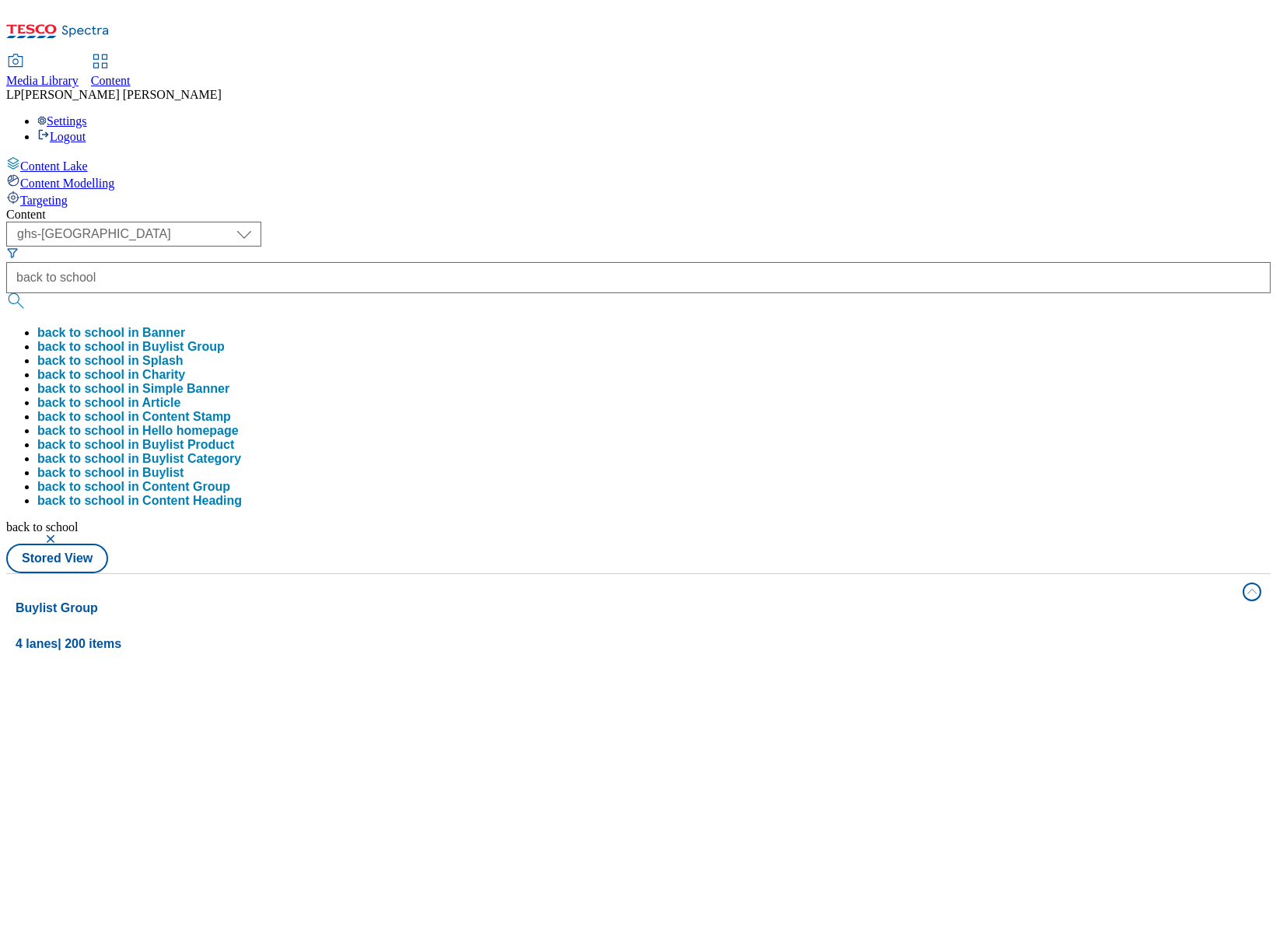
click at [60, 534] on button "button" at bounding box center [52, 539] width 16 height 9
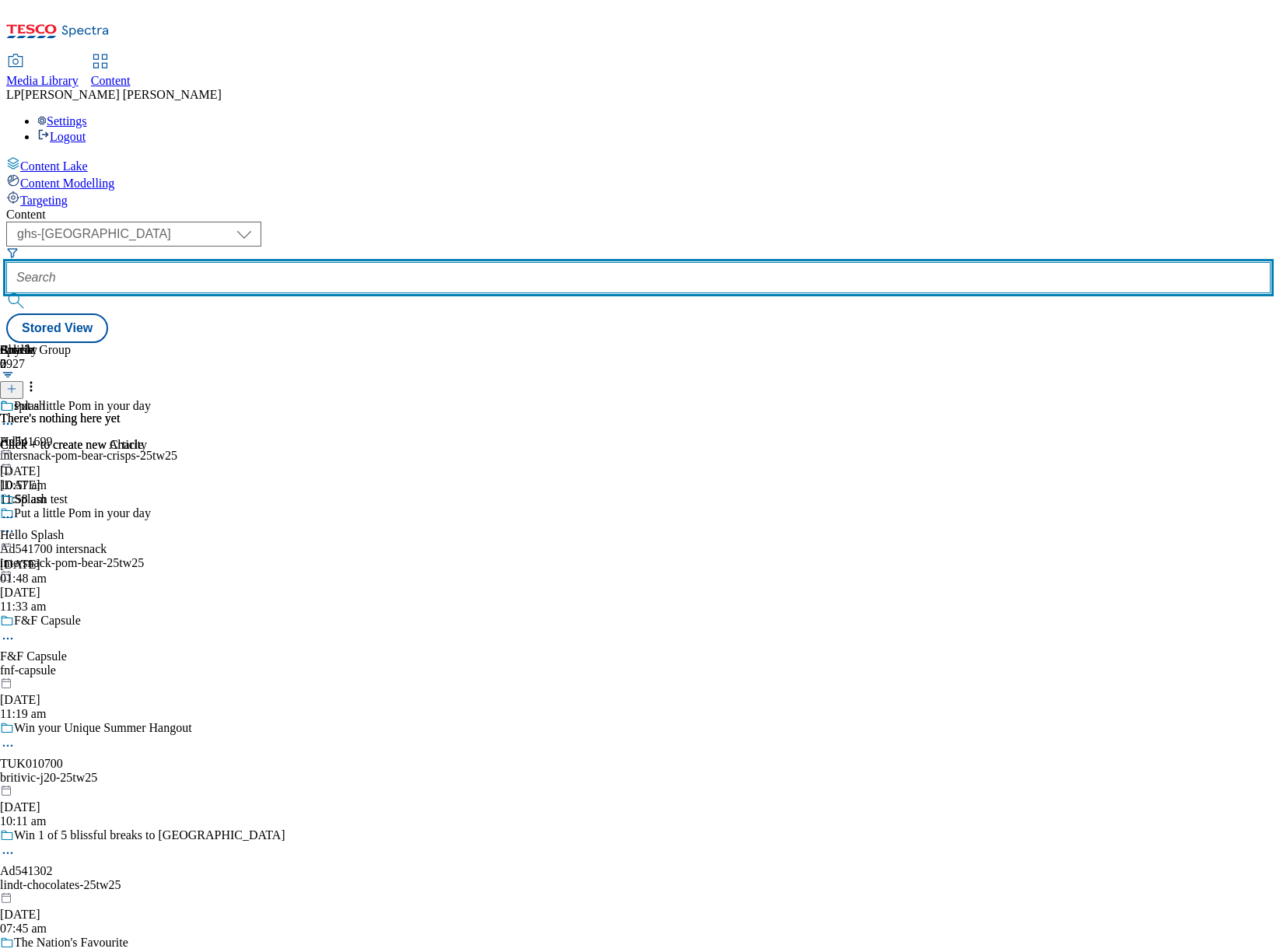
click at [434, 262] on input "text" at bounding box center [638, 277] width 1264 height 31
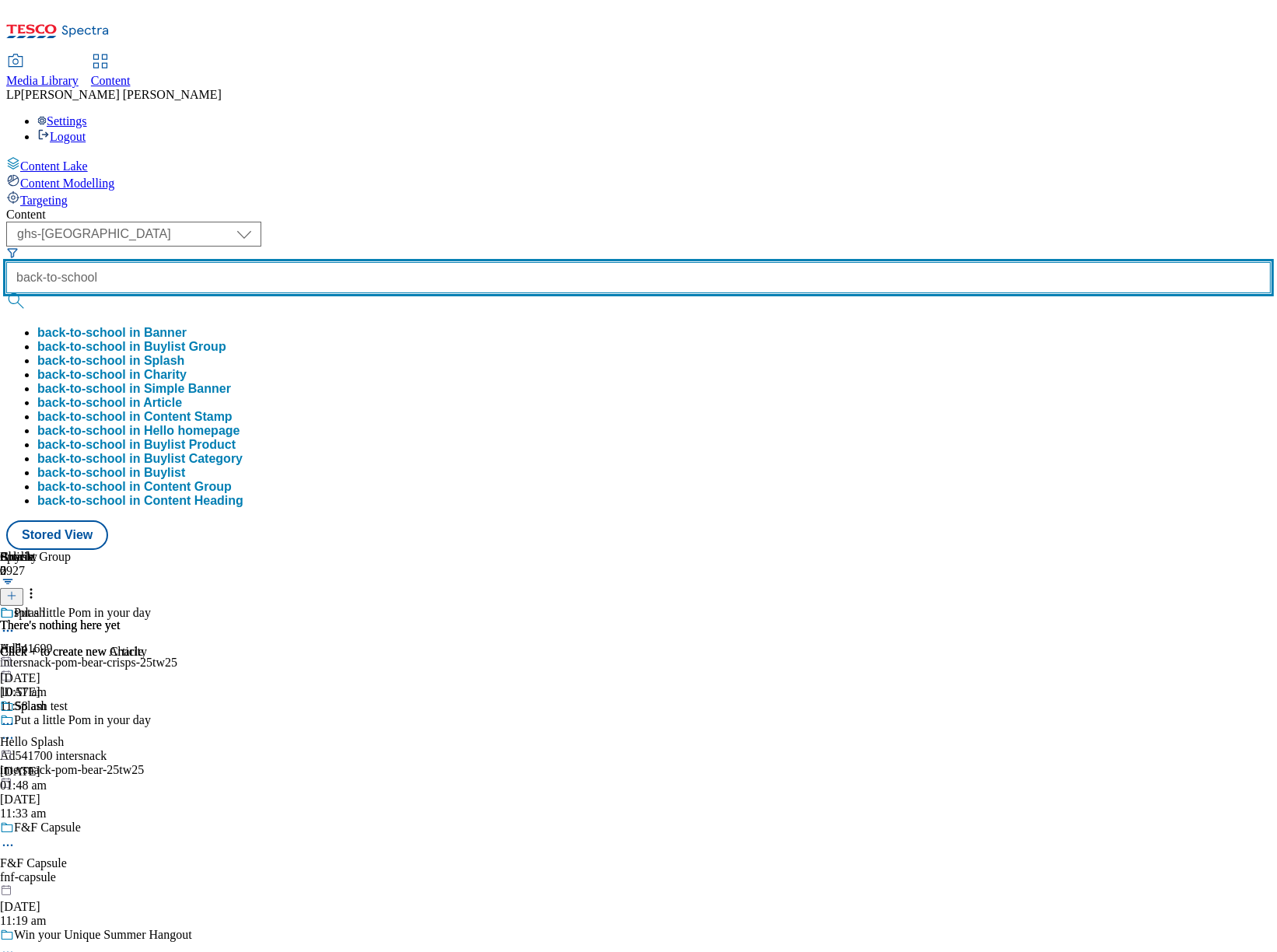
type input "back-to-school"
click at [6, 293] on button "submit" at bounding box center [17, 301] width 22 height 16
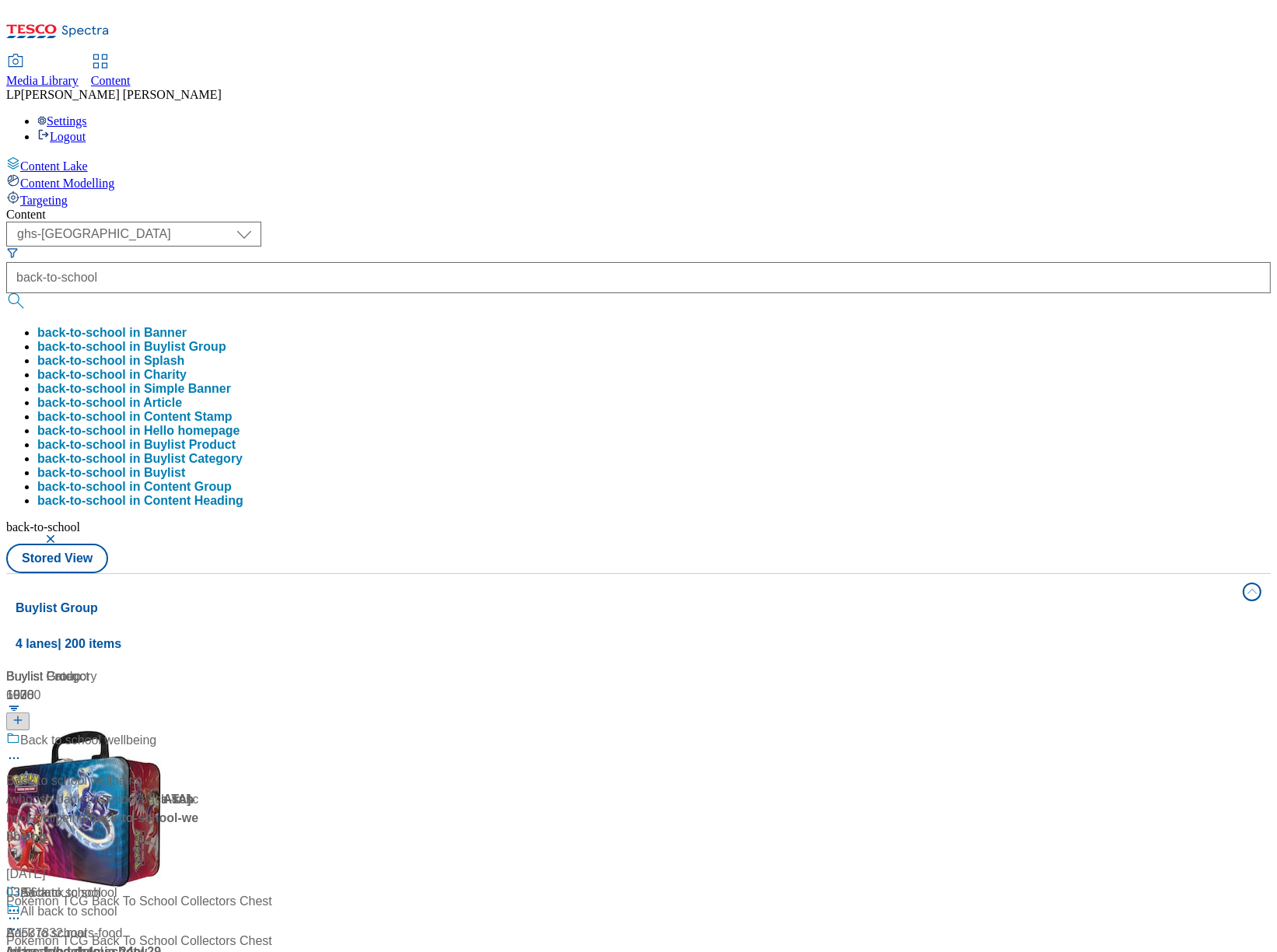
click at [581, 208] on div "Content" at bounding box center [638, 215] width 1264 height 14
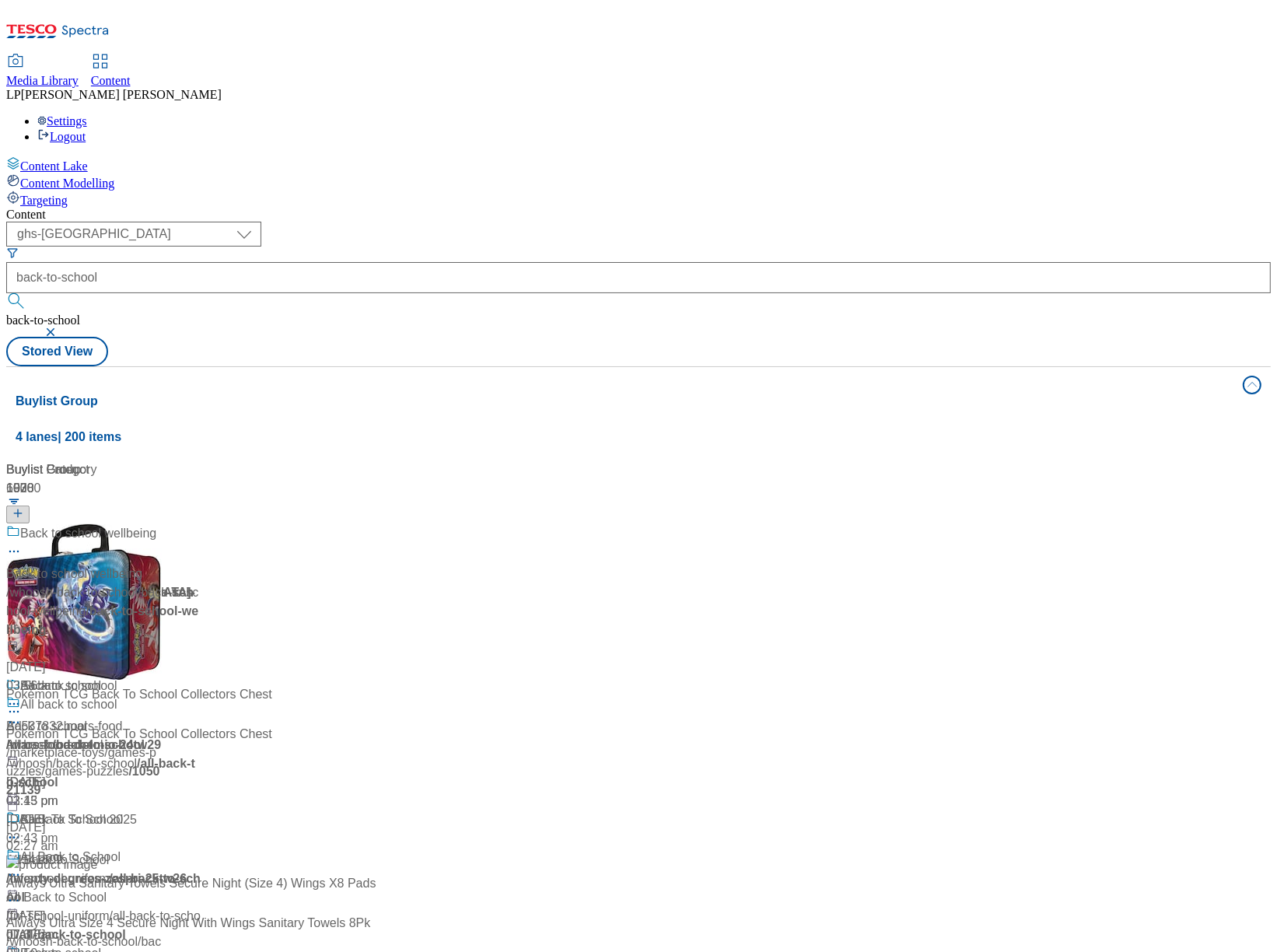
scroll to position [832, 0]
